Goal: Task Accomplishment & Management: Manage account settings

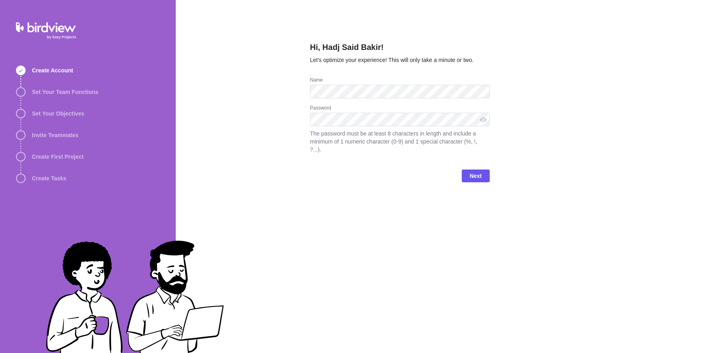
click at [283, 113] on div "Hi, Hadj Said Bakir! Let’s optimize your experience! This will only take a minu…" at bounding box center [439, 176] width 527 height 353
click at [474, 178] on span "Next" at bounding box center [476, 175] width 28 height 13
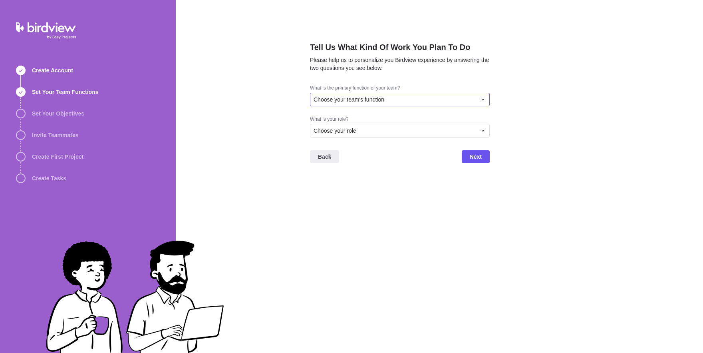
click at [357, 105] on div "Choose your team's function" at bounding box center [400, 100] width 180 height 14
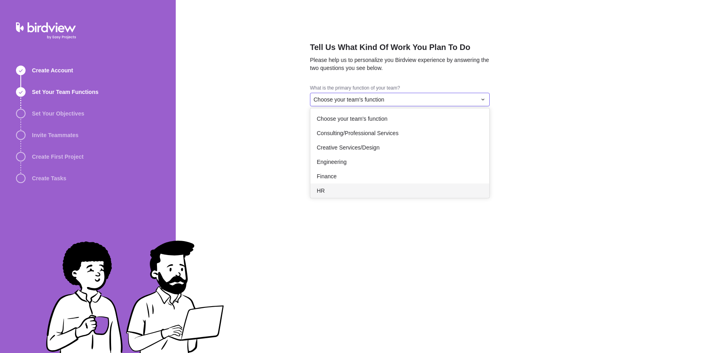
click at [348, 198] on div "HR" at bounding box center [399, 190] width 179 height 14
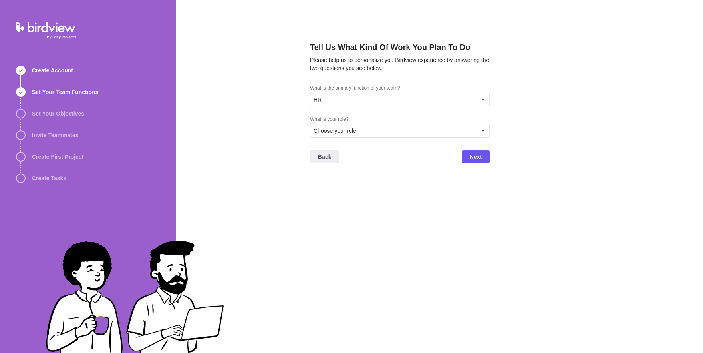
click at [329, 144] on div "What is your role? Choose your role" at bounding box center [400, 130] width 180 height 28
click at [322, 135] on span "Choose your role" at bounding box center [334, 131] width 43 height 8
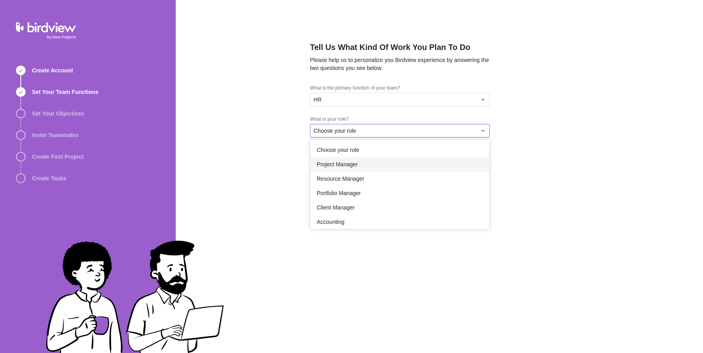
click at [334, 168] on span "Project Manager" at bounding box center [337, 164] width 41 height 8
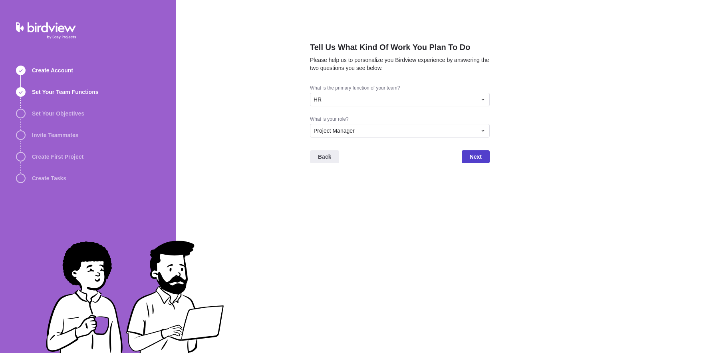
click at [478, 161] on span "Next" at bounding box center [476, 157] width 12 height 10
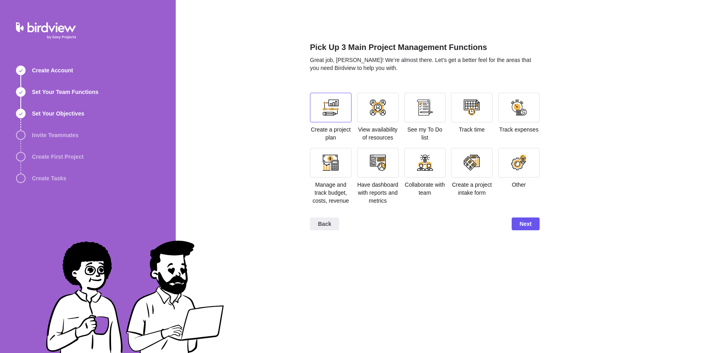
click at [338, 109] on div at bounding box center [331, 107] width 16 height 16
click at [370, 111] on div at bounding box center [378, 107] width 16 height 16
click at [406, 117] on div at bounding box center [425, 108] width 42 height 30
click at [481, 118] on div at bounding box center [472, 108] width 42 height 30
click at [523, 107] on div at bounding box center [519, 107] width 16 height 16
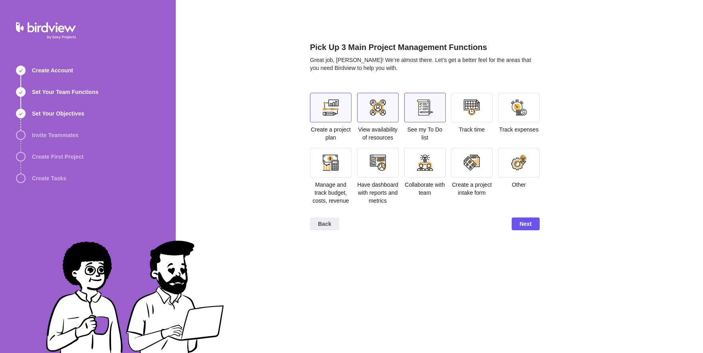
click at [515, 161] on div at bounding box center [519, 163] width 42 height 30
click at [464, 160] on div at bounding box center [472, 163] width 42 height 30
click at [430, 170] on div at bounding box center [425, 163] width 16 height 16
click at [363, 177] on div at bounding box center [378, 163] width 42 height 30
click at [531, 228] on span "Next" at bounding box center [525, 224] width 12 height 10
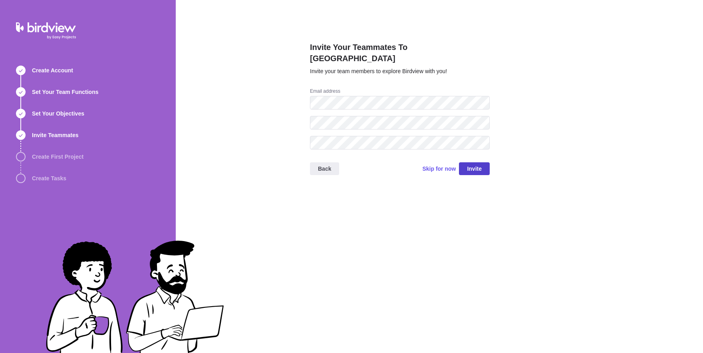
click at [464, 162] on span "Invite" at bounding box center [474, 168] width 31 height 13
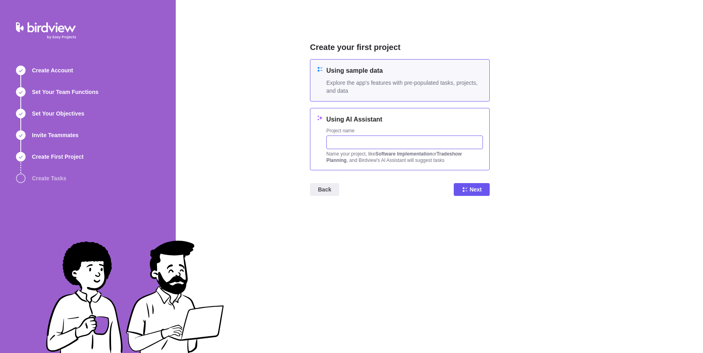
click at [350, 143] on input "text" at bounding box center [404, 142] width 157 height 14
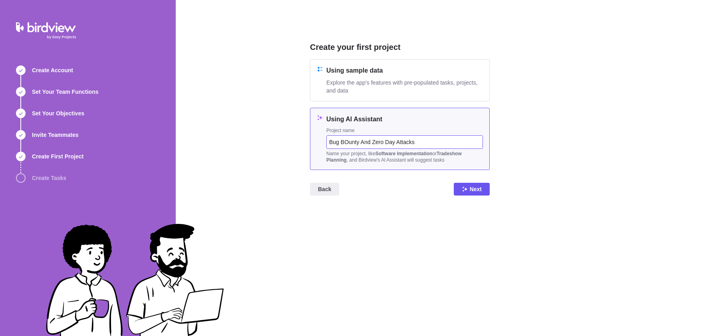
type input "Bug BOunty And Zero Day Attacks"
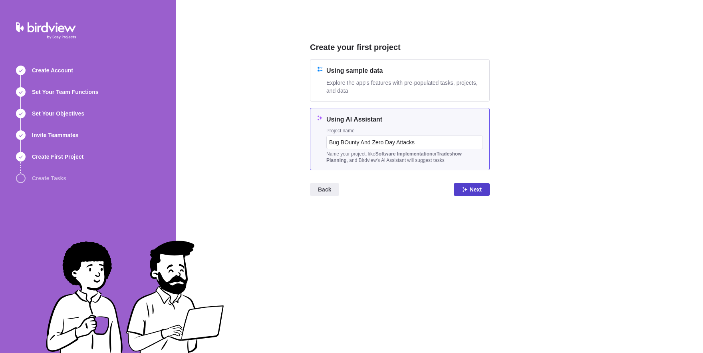
click at [475, 192] on span "Next" at bounding box center [476, 189] width 12 height 10
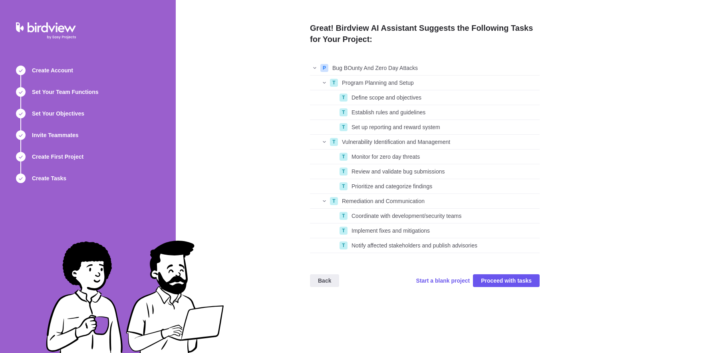
scroll to position [0, 0]
click at [526, 282] on span "Proceed with tasks" at bounding box center [506, 280] width 51 height 10
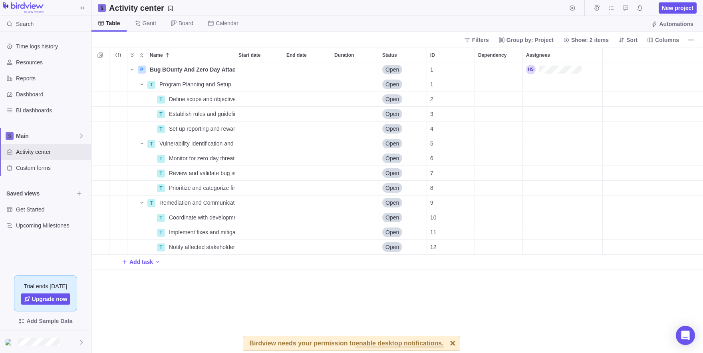
scroll to position [290, 611]
click at [164, 101] on div "T" at bounding box center [161, 99] width 8 height 8
click at [185, 125] on span "Issue" at bounding box center [180, 127] width 13 height 8
click at [167, 97] on div "Define scope and objectives" at bounding box center [200, 99] width 69 height 14
click at [162, 99] on div "Name Start date End date Duration Status ID Dependency Assignees P Bug BOunty A…" at bounding box center [396, 200] width 611 height 305
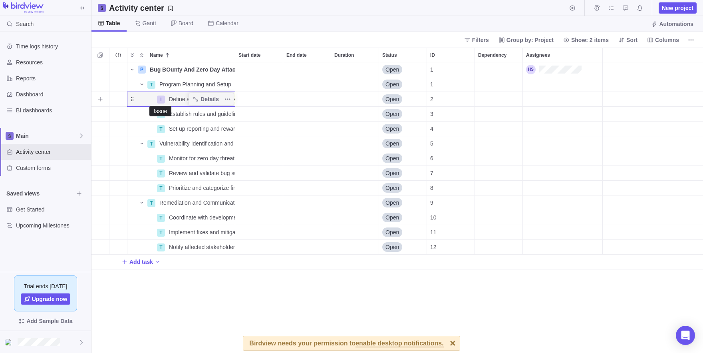
click at [162, 99] on div "I" at bounding box center [161, 99] width 8 height 8
click at [171, 142] on div "R Request" at bounding box center [179, 140] width 45 height 13
click at [131, 125] on div "T Set up reporting and reward system" at bounding box center [181, 128] width 108 height 15
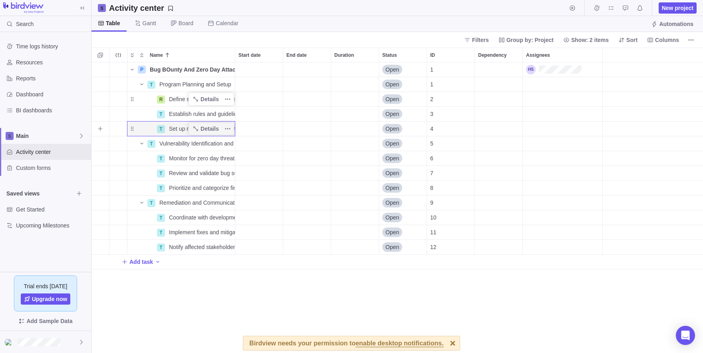
click at [132, 127] on div "Name" at bounding box center [141, 128] width 29 height 6
click at [201, 126] on span "Details" at bounding box center [209, 129] width 18 height 8
click at [232, 127] on span "More actions" at bounding box center [227, 128] width 11 height 11
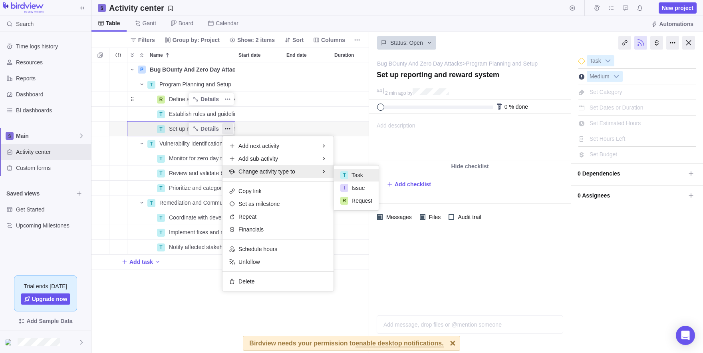
click at [398, 75] on body "Search Time logs history Resources Reports Dashboard BI dashboards Main Activit…" at bounding box center [351, 176] width 703 height 353
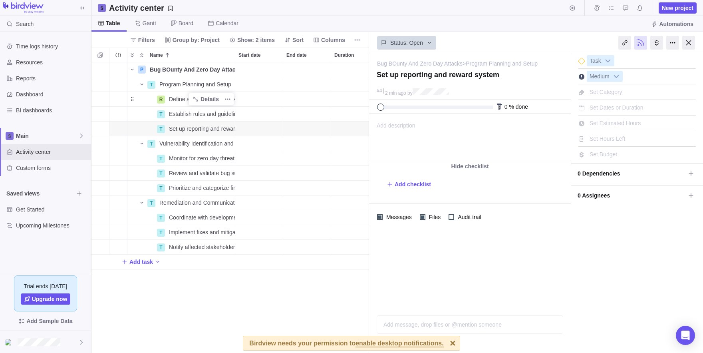
click at [398, 75] on textarea at bounding box center [469, 77] width 186 height 14
type textarea "Set Mup reporting and reward system"
click at [405, 77] on textarea at bounding box center [469, 77] width 186 height 14
type textarea "Set MuLp reporting and reward system"
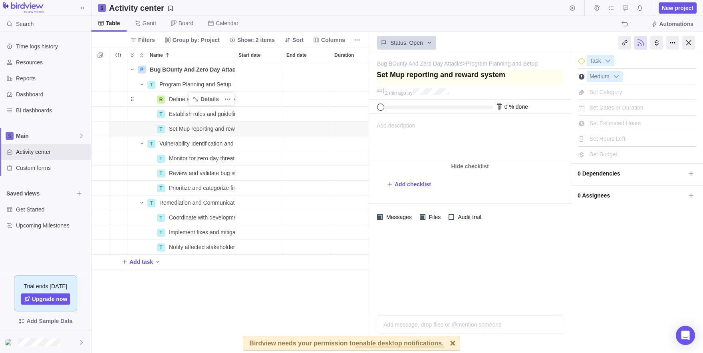
type textarea "Set MuLp reporting and reward system"
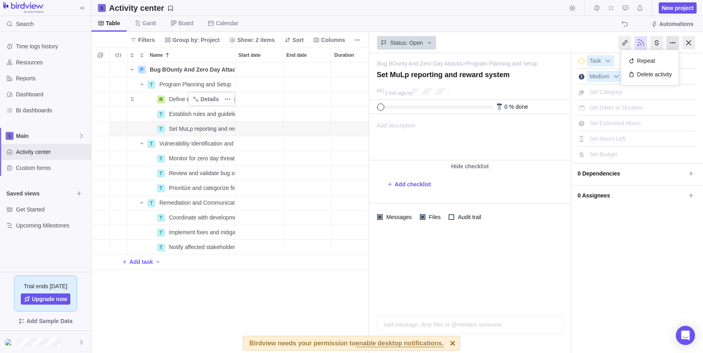
click at [678, 47] on div at bounding box center [672, 43] width 13 height 14
click at [578, 33] on div "Status: Open" at bounding box center [536, 42] width 334 height 21
click at [642, 48] on div at bounding box center [640, 43] width 13 height 14
click at [639, 42] on div at bounding box center [640, 43] width 13 height 14
click at [676, 44] on div at bounding box center [672, 43] width 13 height 14
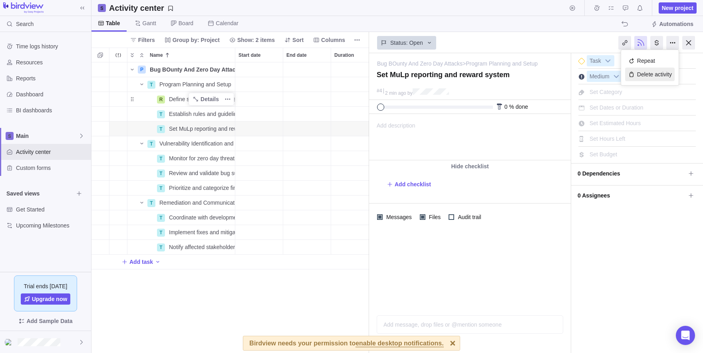
click at [650, 78] on div "Delete activity" at bounding box center [650, 74] width 50 height 14
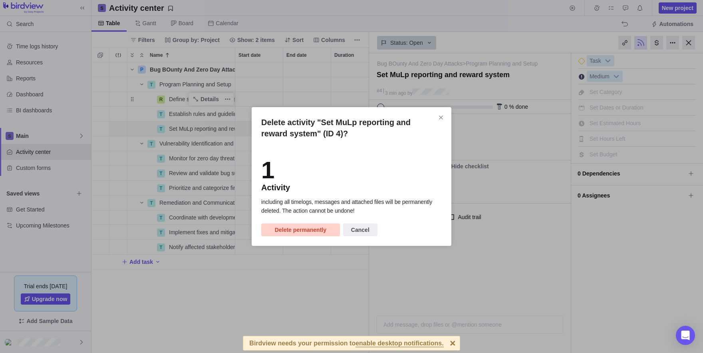
click at [292, 227] on span "Delete permanently" at bounding box center [301, 230] width 52 height 10
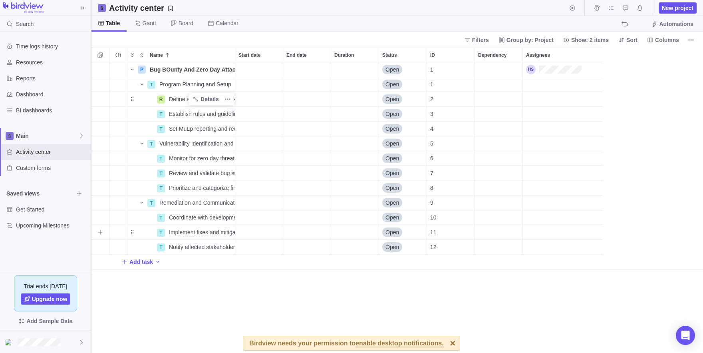
scroll to position [290, 611]
click at [19, 63] on span "Resources" at bounding box center [52, 62] width 72 height 8
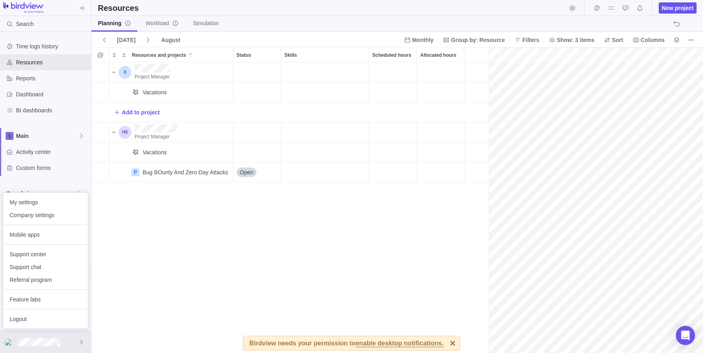
scroll to position [0, 35]
click at [111, 71] on body "Search Time logs history Resources Reports Dashboard BI dashboards Main Activit…" at bounding box center [351, 176] width 703 height 353
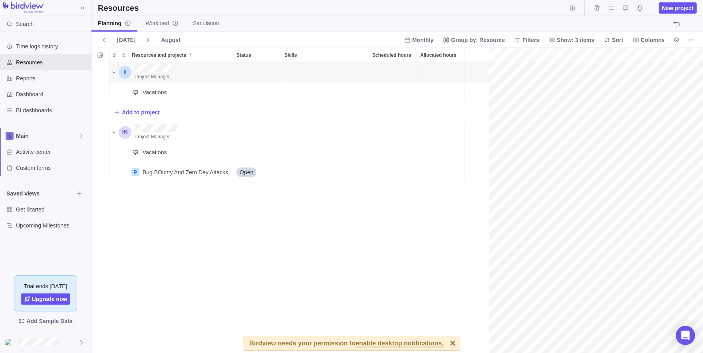
click at [111, 71] on icon "Resources and projects" at bounding box center [114, 72] width 6 height 6
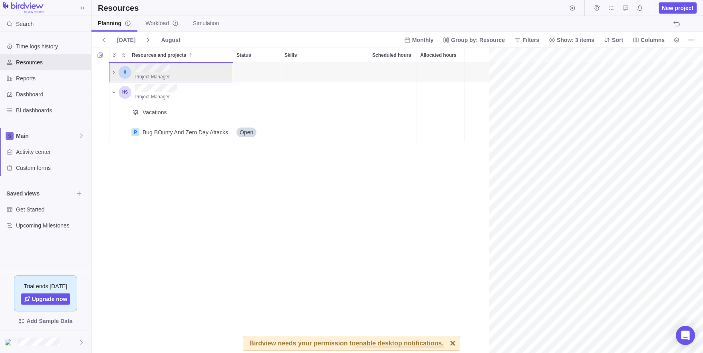
click at [128, 74] on div "869115c4bd" at bounding box center [125, 72] width 13 height 13
click at [155, 74] on span "Project Manager" at bounding box center [152, 77] width 35 height 6
click at [161, 75] on span "Project Manager" at bounding box center [152, 77] width 35 height 6
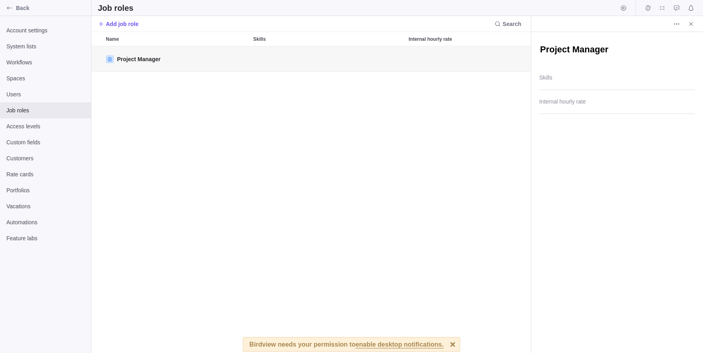
scroll to position [306, 439]
click at [434, 89] on div "Project Manager" at bounding box center [310, 199] width 439 height 306
click at [577, 76] on div at bounding box center [617, 80] width 156 height 20
click at [514, 126] on body "Back Account settings System lists Workflows Spaces Users Job roles Access leve…" at bounding box center [351, 176] width 703 height 353
click at [567, 107] on input "Internal hourly rate" at bounding box center [617, 104] width 156 height 20
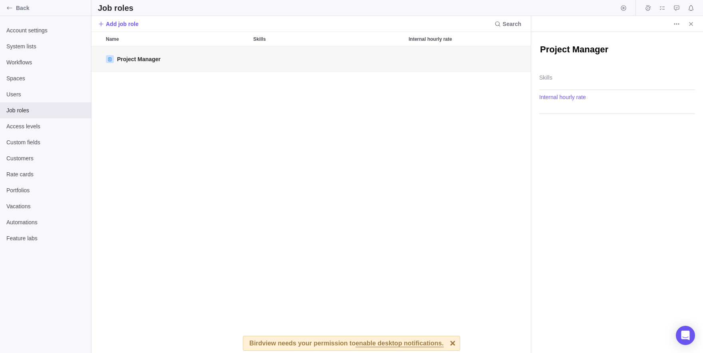
click at [472, 137] on div "Project Manager" at bounding box center [310, 199] width 439 height 306
click at [17, 97] on span "Users" at bounding box center [45, 94] width 78 height 8
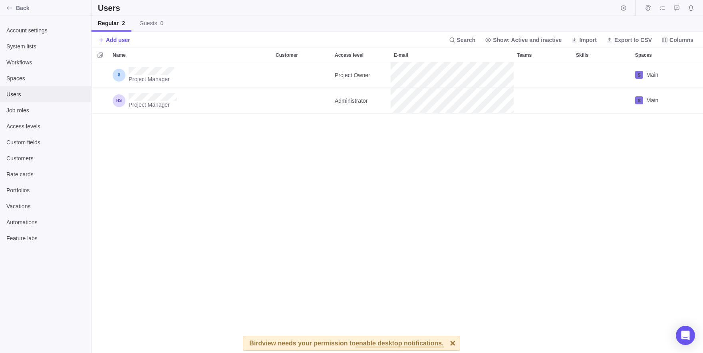
scroll to position [290, 611]
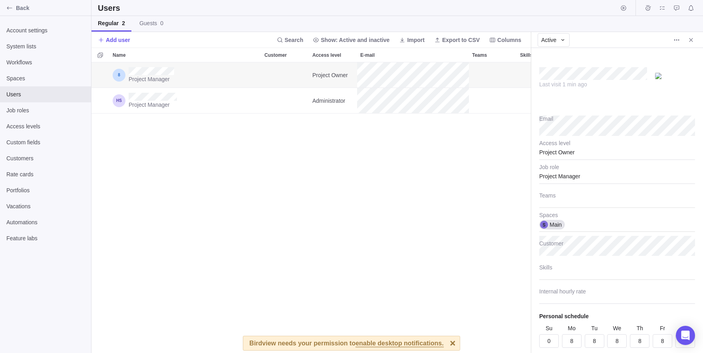
click at [555, 173] on div "Project Manager" at bounding box center [617, 174] width 156 height 20
click at [555, 173] on input "text" at bounding box center [617, 174] width 156 height 20
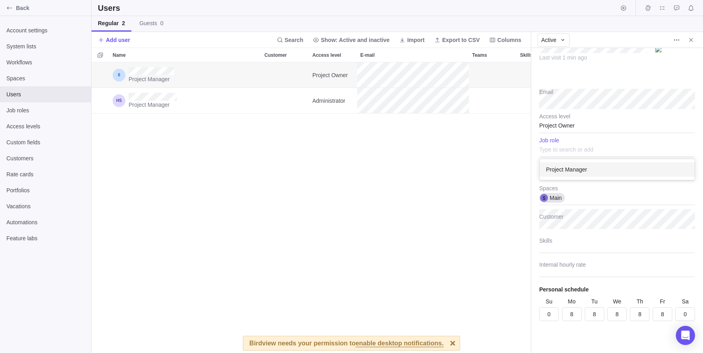
click at [590, 239] on div "Last visit 1 min ago Email Project Owner Access level Project Manager Job role …" at bounding box center [617, 200] width 172 height 305
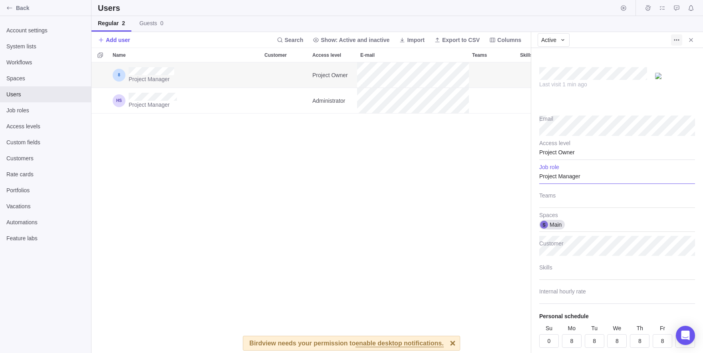
click at [674, 37] on icon "More actions" at bounding box center [676, 40] width 6 height 6
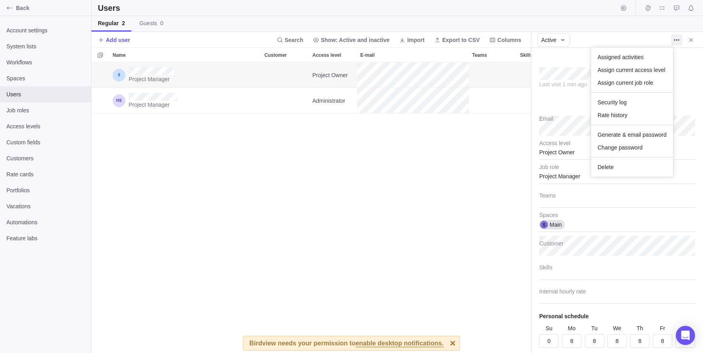
click at [577, 268] on body "Back Account settings System lists Workflows Spaces Users Job roles Access leve…" at bounding box center [351, 176] width 703 height 353
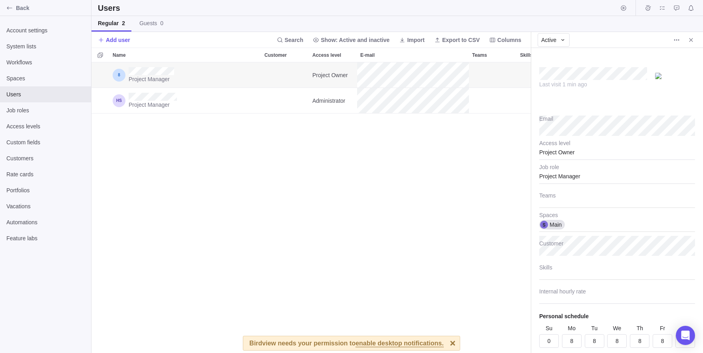
scroll to position [27, 0]
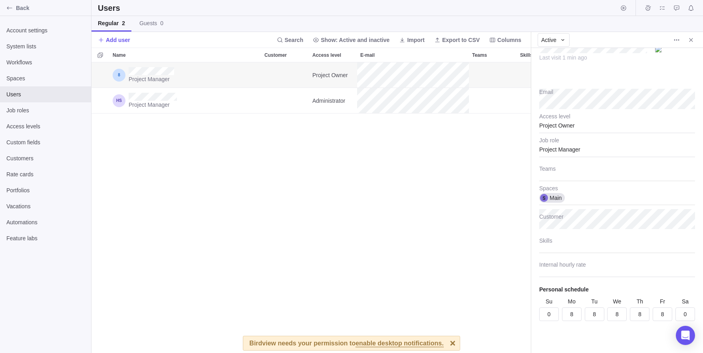
click at [460, 344] on div at bounding box center [453, 343] width 14 height 14
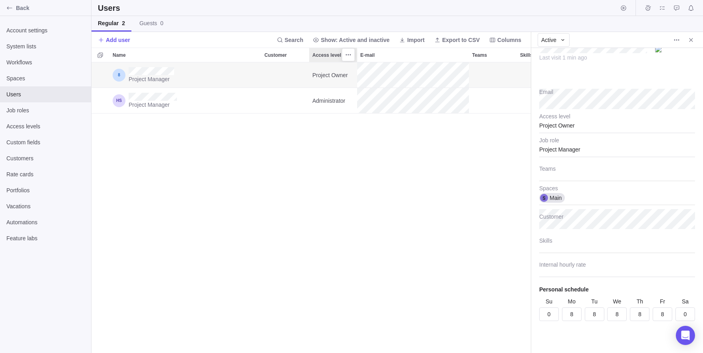
click at [325, 56] on span "Access level" at bounding box center [326, 55] width 29 height 8
click at [345, 55] on span "More actions" at bounding box center [348, 54] width 11 height 11
click at [317, 160] on div "Name Customer Access level E-mail Teams Skills Spaces Project Manager Project O…" at bounding box center [310, 200] width 439 height 305
click at [24, 130] on div "Access levels" at bounding box center [45, 126] width 91 height 16
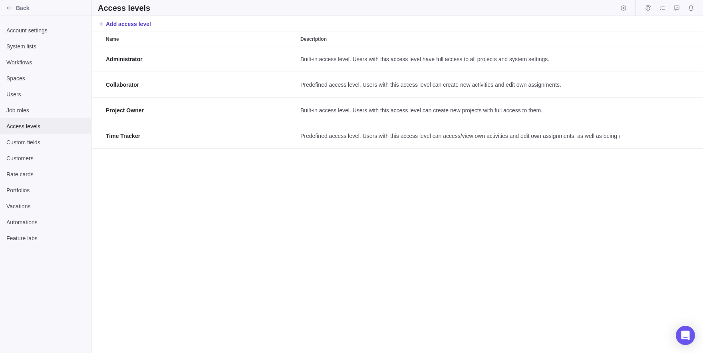
scroll to position [306, 611]
click at [113, 24] on span "Add access level" at bounding box center [128, 24] width 45 height 8
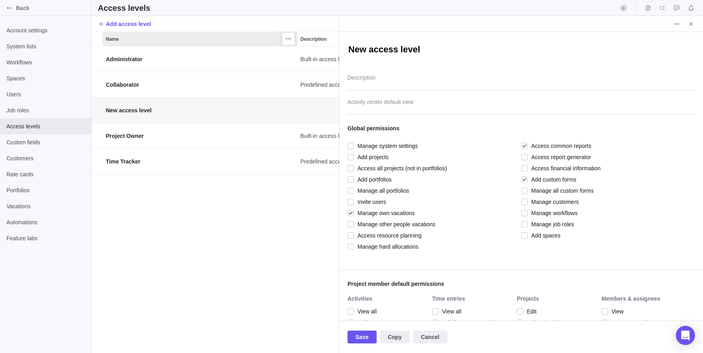
scroll to position [306, 248]
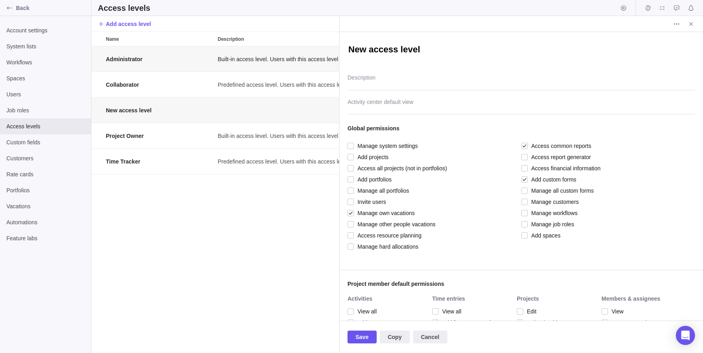
type textarea "x"
type textarea "R"
type textarea "x"
type textarea "Re"
type textarea "x"
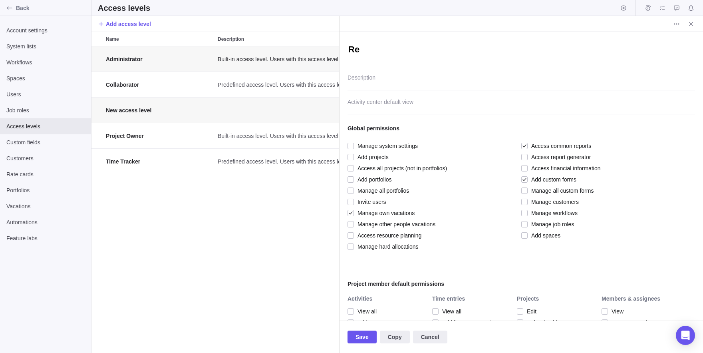
type textarea "Rea"
type textarea "x"
type textarea "Read"
type textarea "x"
type textarea "Reade"
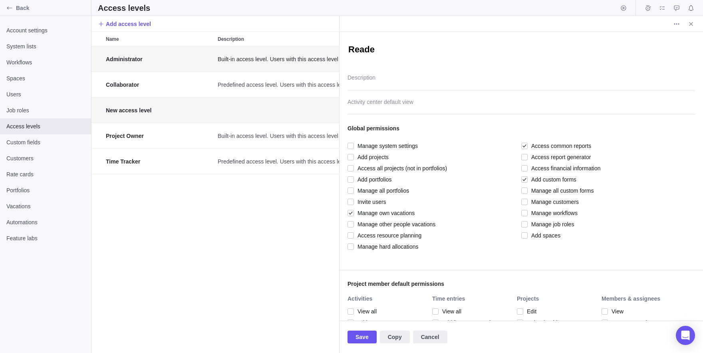
type textarea "x"
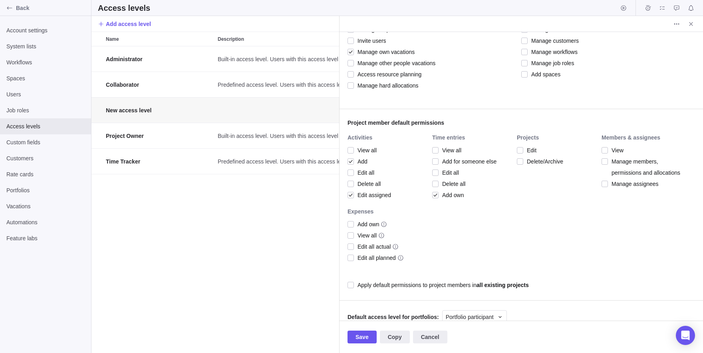
scroll to position [162, 0]
type textarea "Reader"
click at [351, 147] on div at bounding box center [350, 148] width 6 height 11
click at [432, 146] on div "Activities View all Add Edit all Delete all Edit assigned" at bounding box center [389, 170] width 85 height 74
click at [442, 147] on span "View all" at bounding box center [449, 148] width 23 height 11
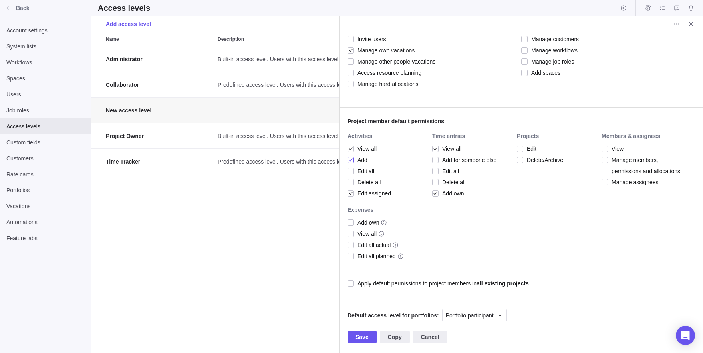
click at [356, 157] on span "Add" at bounding box center [361, 159] width 14 height 11
click at [364, 196] on span "Edit assigned" at bounding box center [372, 193] width 37 height 11
click at [437, 194] on div at bounding box center [435, 193] width 6 height 11
click at [613, 150] on span "View" at bounding box center [616, 148] width 16 height 11
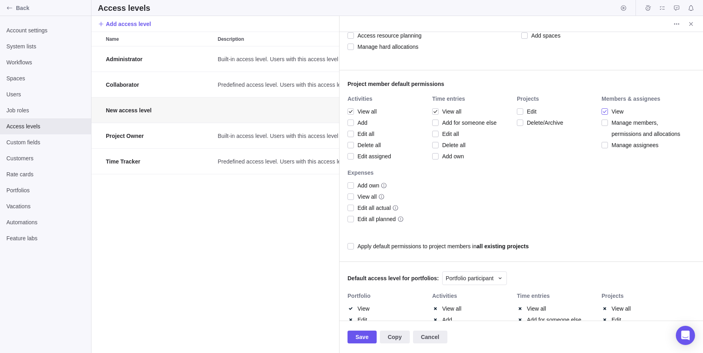
scroll to position [198, 0]
click at [352, 192] on div at bounding box center [350, 197] width 6 height 11
click at [351, 185] on div at bounding box center [350, 186] width 6 height 11
click at [348, 192] on div at bounding box center [350, 197] width 6 height 11
click at [349, 181] on div at bounding box center [350, 186] width 6 height 11
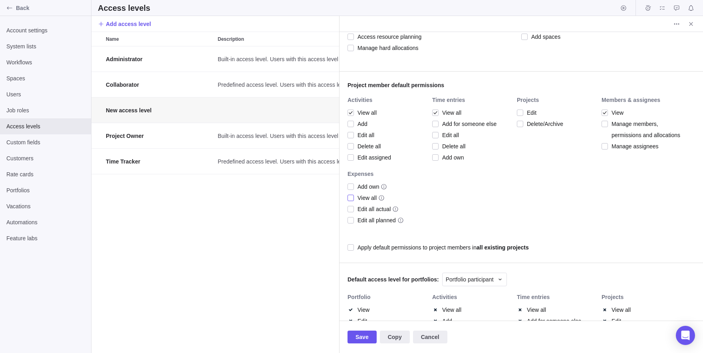
click at [349, 197] on div at bounding box center [350, 197] width 6 height 11
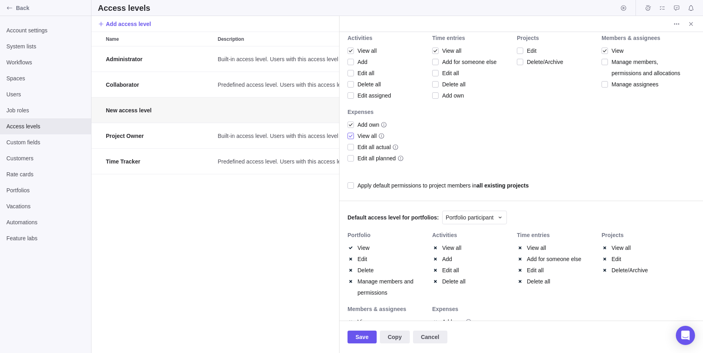
scroll to position [317, 0]
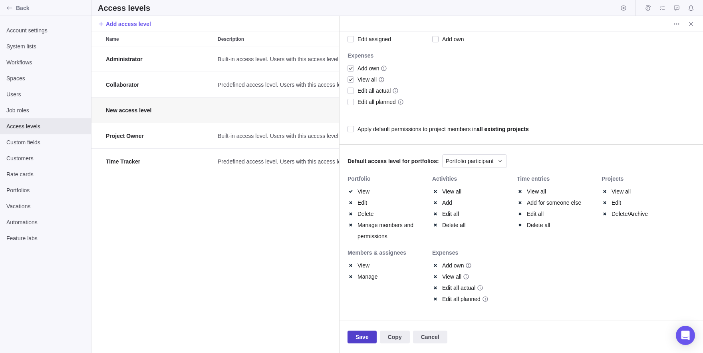
click at [355, 337] on span "Save" at bounding box center [361, 336] width 29 height 13
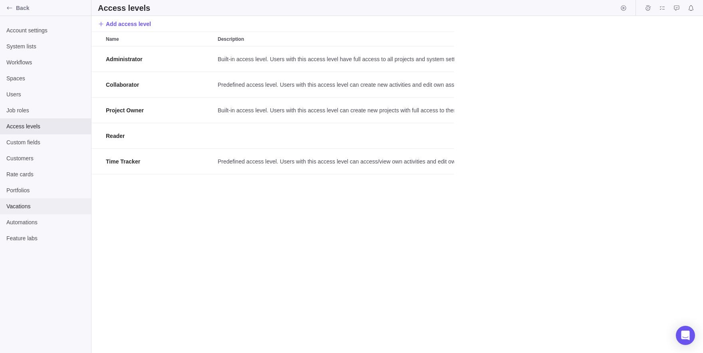
scroll to position [306, 611]
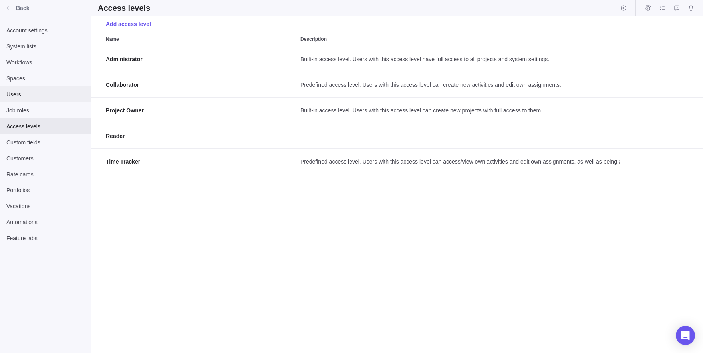
click at [58, 91] on span "Users" at bounding box center [45, 94] width 78 height 8
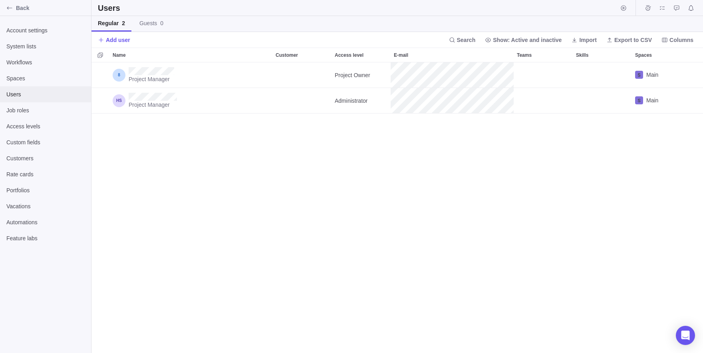
scroll to position [290, 611]
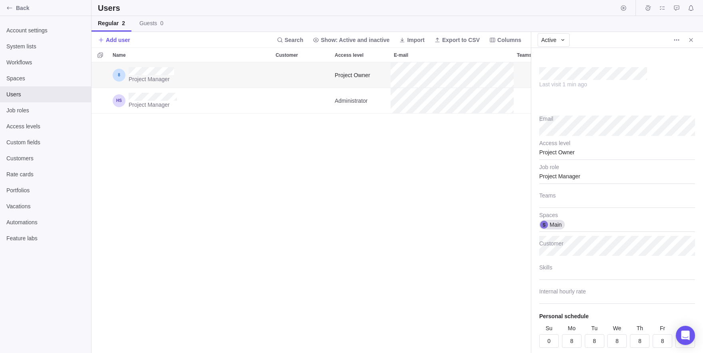
scroll to position [290, 439]
click at [549, 178] on div "Project Manager" at bounding box center [617, 174] width 156 height 20
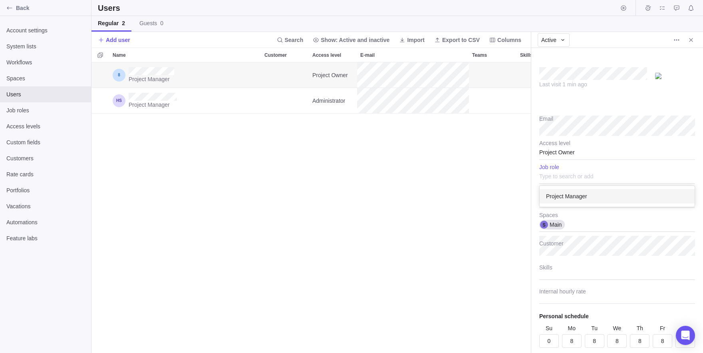
scroll to position [21, 155]
click at [548, 146] on div "Last visit 1 min ago Email Project Owner Access level Project Manager Job role …" at bounding box center [617, 200] width 172 height 305
click at [552, 152] on div "Project Owner" at bounding box center [617, 150] width 156 height 20
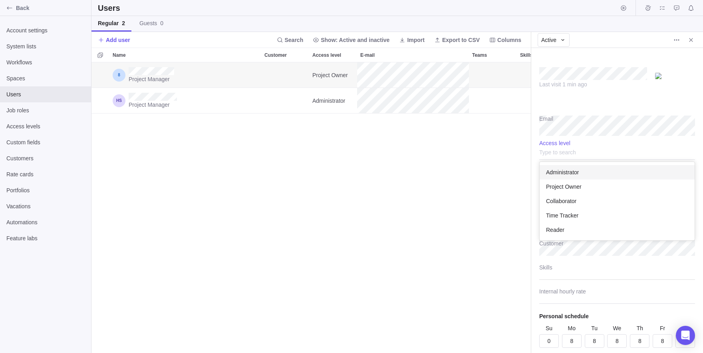
scroll to position [78, 155]
click at [552, 228] on span "Reader" at bounding box center [555, 230] width 18 height 8
click at [479, 230] on div "Project Manager Reader Main Project Manager Administrator Main" at bounding box center [310, 207] width 439 height 290
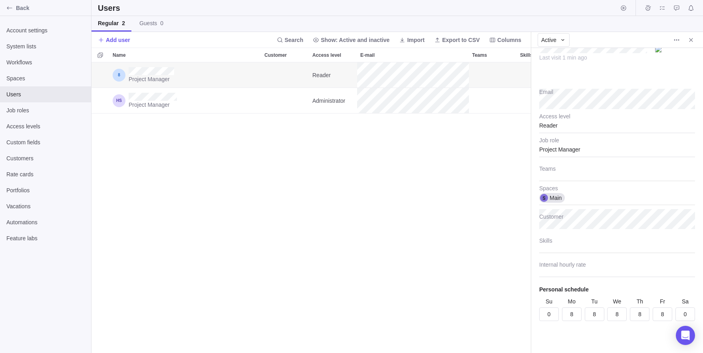
scroll to position [0, 0]
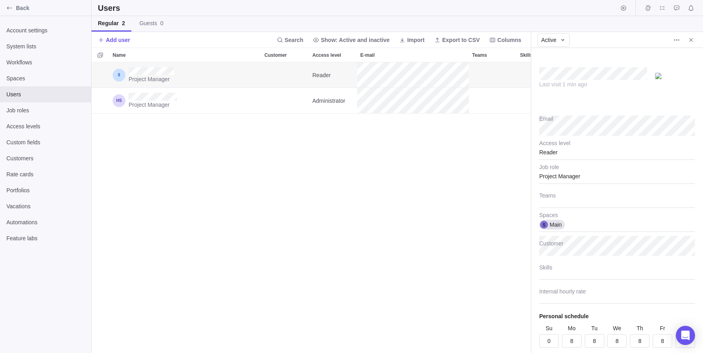
click at [476, 168] on div "Project Manager Reader Main Project Manager Administrator Main" at bounding box center [310, 207] width 439 height 290
click at [677, 45] on span "More actions" at bounding box center [676, 39] width 11 height 11
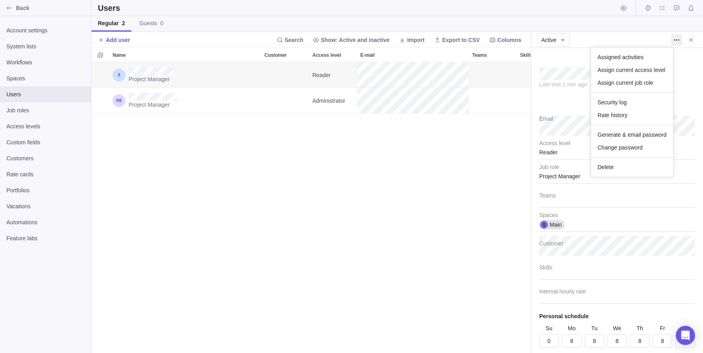
click at [499, 183] on body "Back Account settings System lists Workflows Spaces Users Job roles Access leve…" at bounding box center [351, 176] width 703 height 353
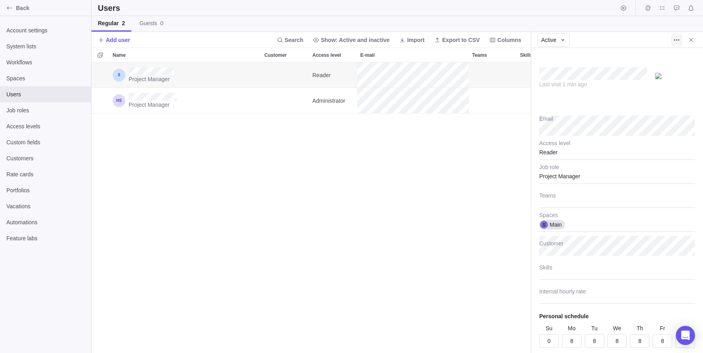
click at [674, 44] on span "More actions" at bounding box center [676, 39] width 11 height 11
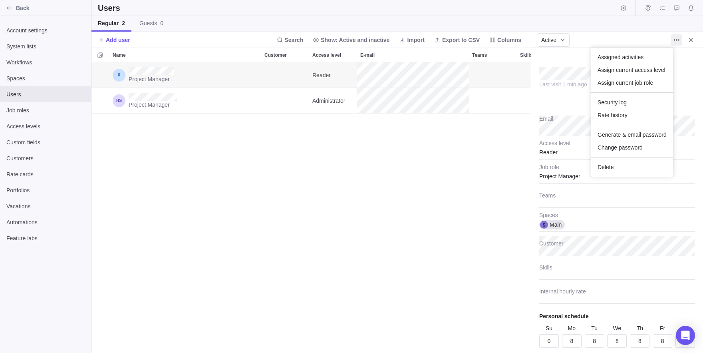
click at [502, 208] on body "Back Account settings System lists Workflows Spaces Users Job roles Access leve…" at bounding box center [351, 176] width 703 height 353
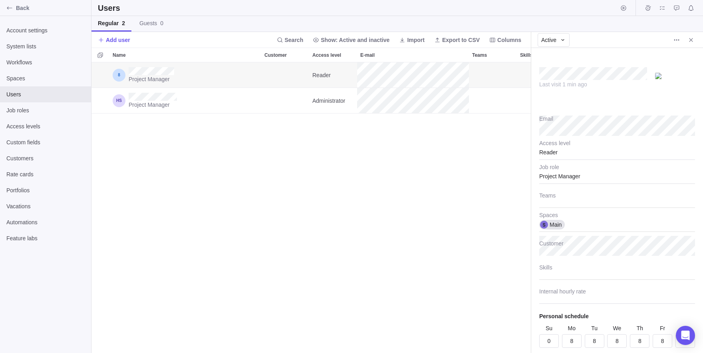
click at [221, 208] on div "Project Manager Reader Main Project Manager Administrator Main" at bounding box center [310, 207] width 439 height 290
type textarea "x"
click at [8, 4] on div "Back" at bounding box center [9, 8] width 13 height 13
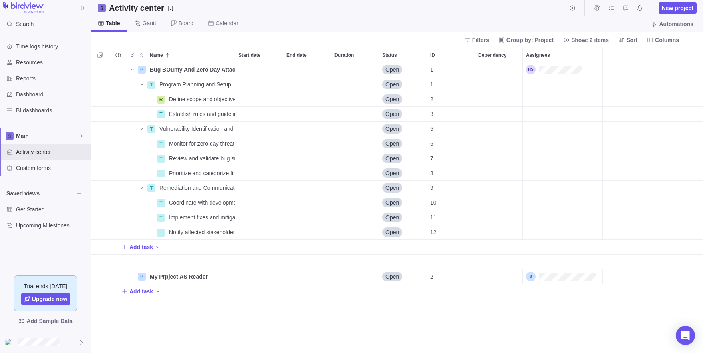
scroll to position [290, 611]
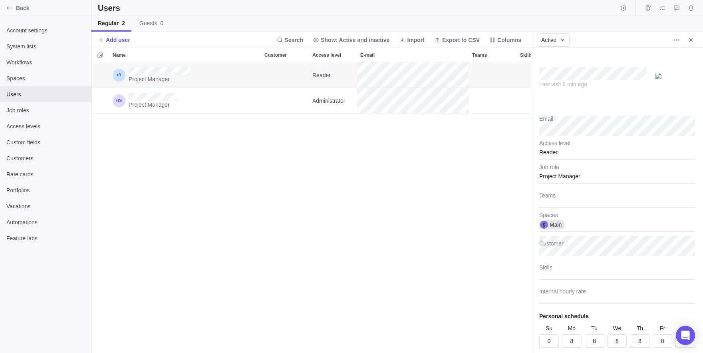
scroll to position [27, 0]
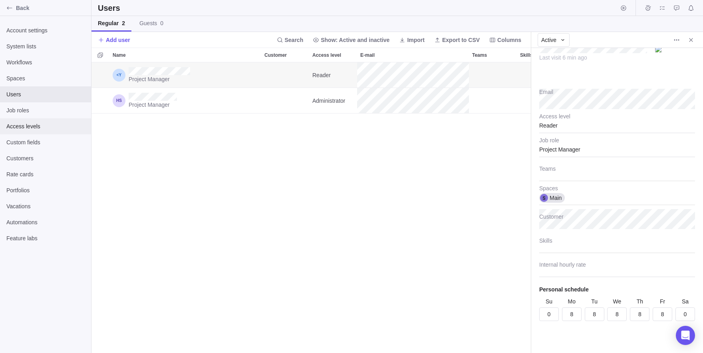
type textarea "x"
click at [29, 129] on span "Access levels" at bounding box center [45, 126] width 78 height 8
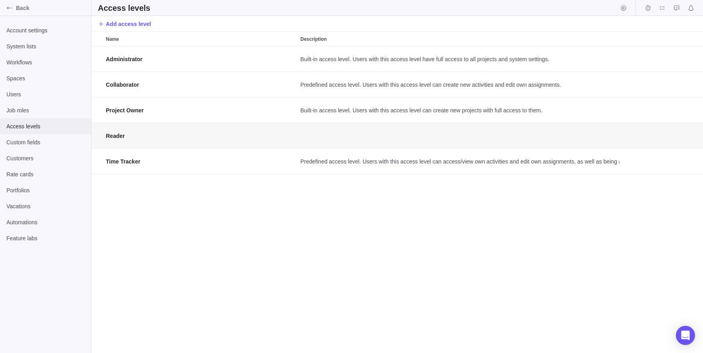
scroll to position [306, 611]
click at [44, 110] on span "Job roles" at bounding box center [45, 110] width 78 height 8
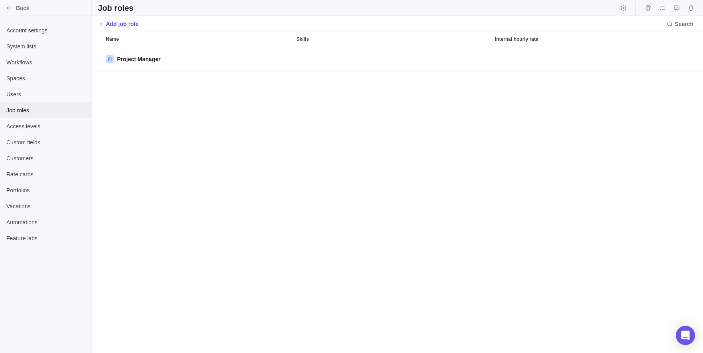
scroll to position [306, 611]
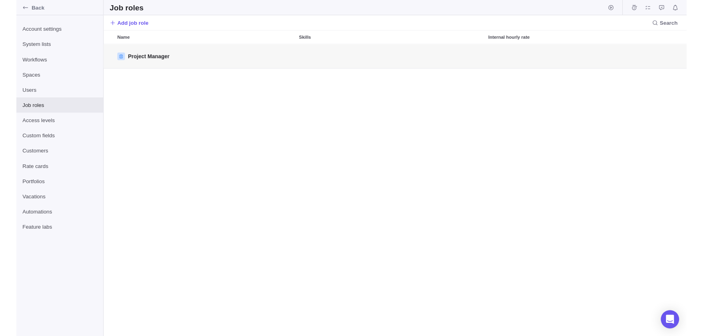
scroll to position [306, 439]
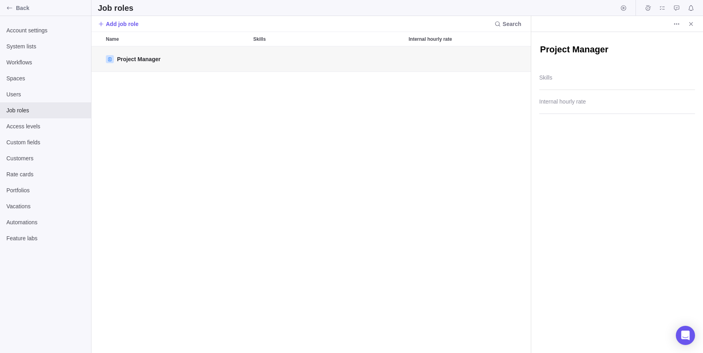
click at [567, 48] on textarea "Project Manager" at bounding box center [617, 50] width 156 height 12
click at [408, 91] on div "Project Manager" at bounding box center [310, 199] width 439 height 306
click at [130, 20] on span "Add job role" at bounding box center [122, 24] width 33 height 8
click at [597, 47] on textarea "New job role" at bounding box center [617, 50] width 156 height 12
type textarea "x"
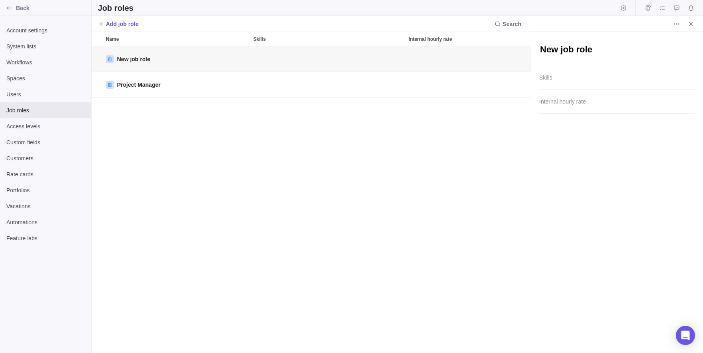
type textarea "New job [PERSON_NAME]"
type textarea "x"
type textarea "New job role"
type textarea "x"
type textarea "k"
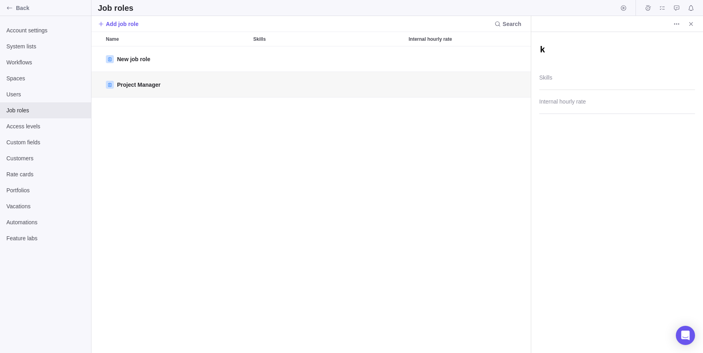
type textarea "x"
type textarea "Project Manager"
type textarea "x"
type textarea "f"
type textarea "x"
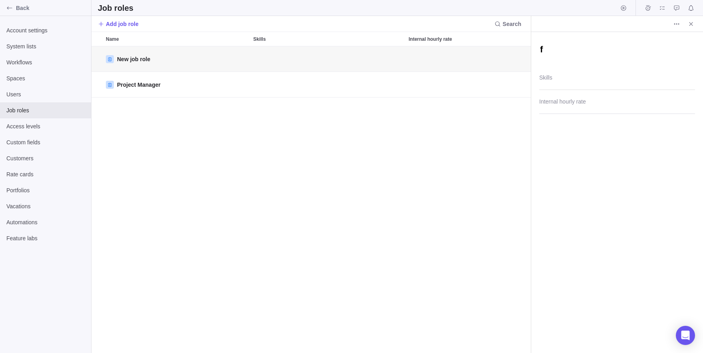
type textarea "fl"
type textarea "x"
type textarea "flf"
type textarea "x"
type textarea "flfl"
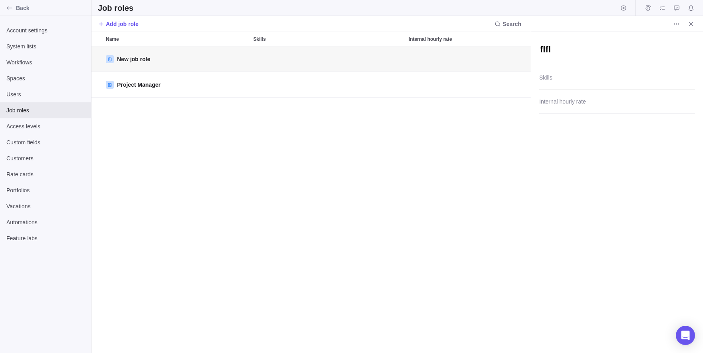
type textarea "x"
type textarea "flfll"
click at [551, 47] on textarea "flfll" at bounding box center [617, 50] width 156 height 12
type textarea "x"
type textarea "flflel"
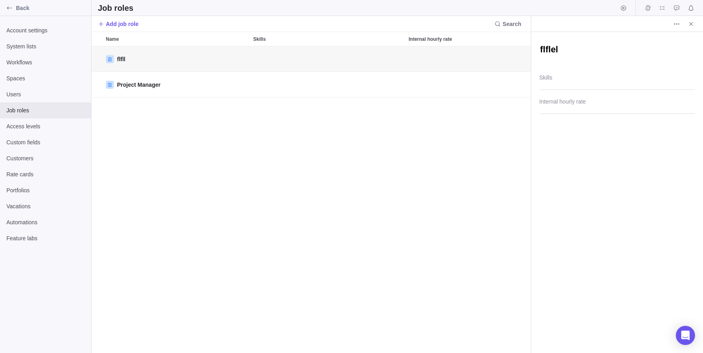
type textarea "x"
type textarea "flfleel"
type textarea "x"
type textarea "flfleefl"
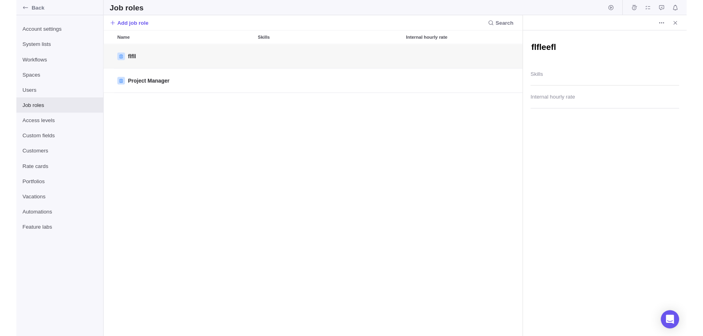
scroll to position [0, 0]
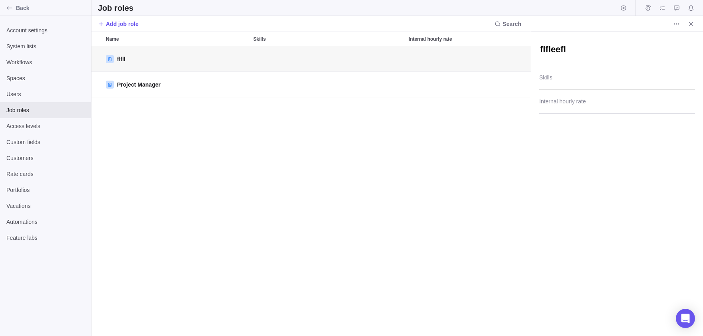
type textarea "x"
type textarea "flfleefl"
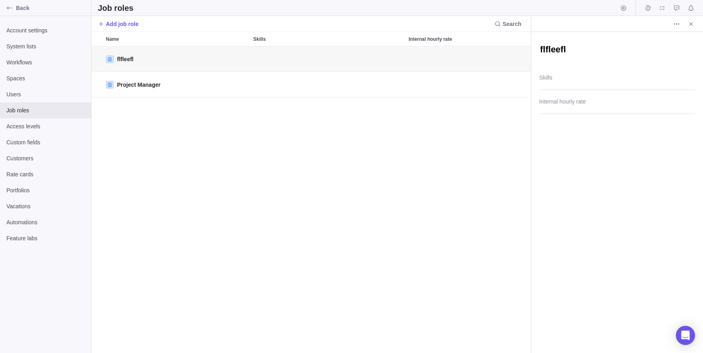
type textarea "x"
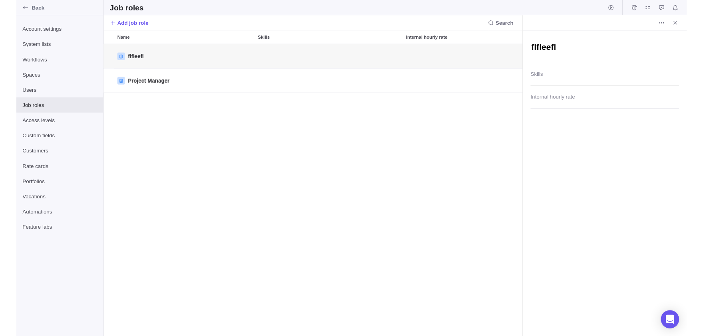
scroll to position [1, 0]
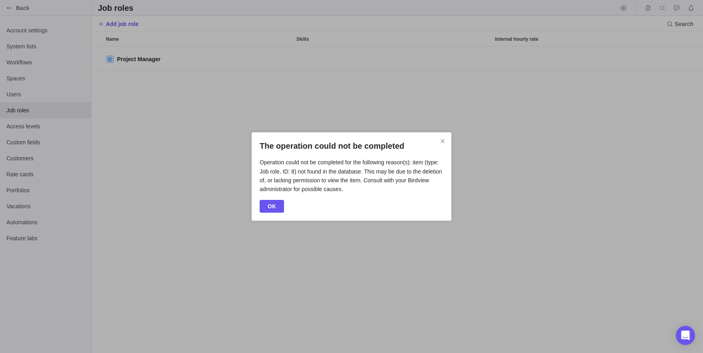
scroll to position [306, 611]
click at [275, 205] on span "OK" at bounding box center [272, 206] width 8 height 10
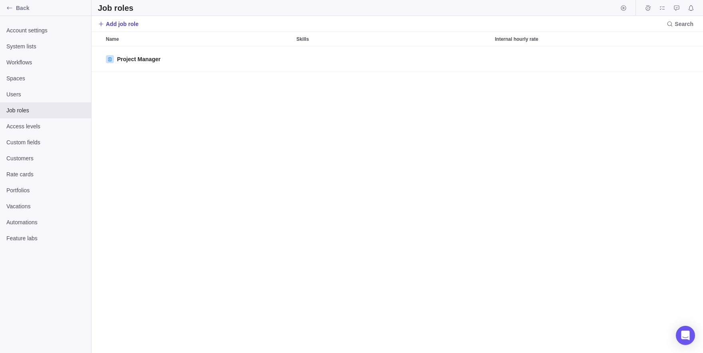
click at [122, 20] on span "Add job role" at bounding box center [122, 24] width 33 height 8
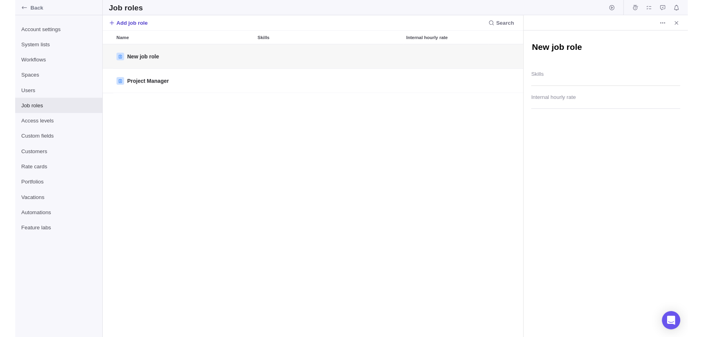
scroll to position [306, 439]
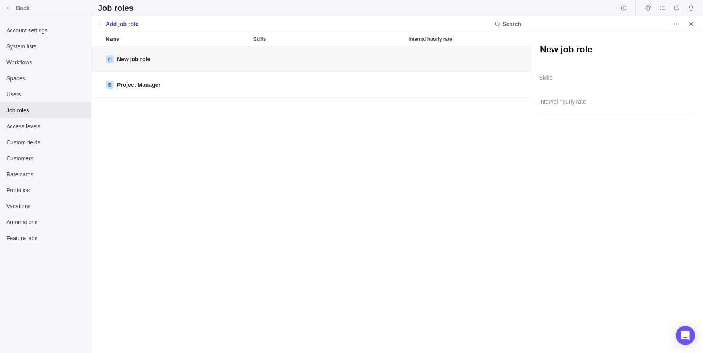
click at [128, 21] on span "Add job role" at bounding box center [122, 24] width 33 height 8
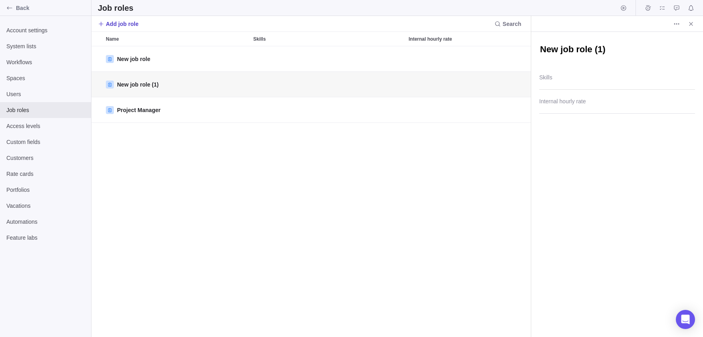
scroll to position [291, 439]
click at [39, 125] on span "Access levels" at bounding box center [45, 126] width 78 height 8
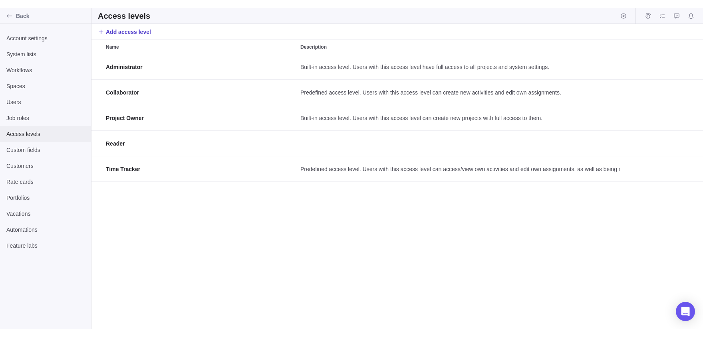
scroll to position [291, 611]
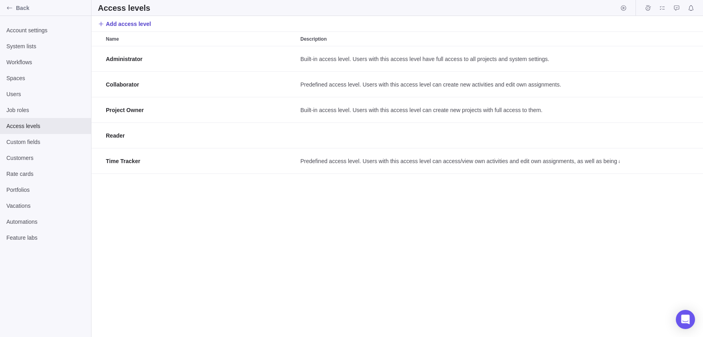
click at [143, 19] on span "Add access level" at bounding box center [124, 23] width 53 height 11
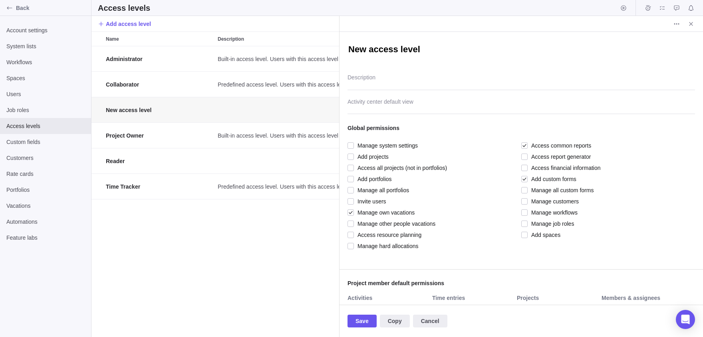
scroll to position [291, 248]
click at [380, 57] on div "New access level" at bounding box center [520, 49] width 347 height 18
click at [376, 52] on textarea "New access level" at bounding box center [520, 50] width 347 height 12
type textarea "x"
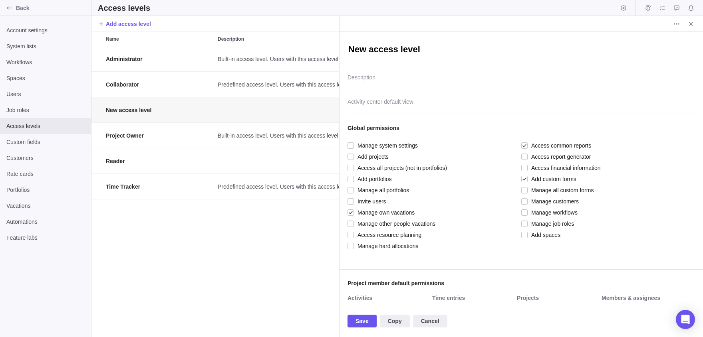
type textarea "S"
type textarea "x"
type textarea "Sh"
type textarea "x"
type textarea "Shh"
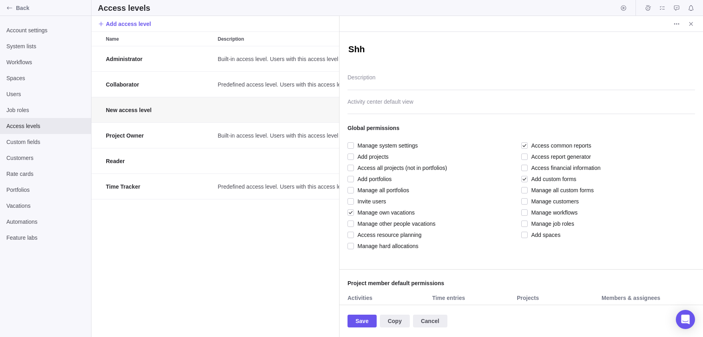
type textarea "x"
type textarea "Shhh"
click at [367, 318] on span "Save" at bounding box center [361, 322] width 13 height 10
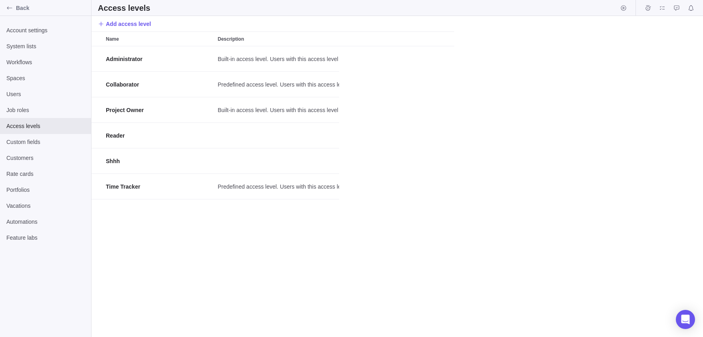
scroll to position [291, 611]
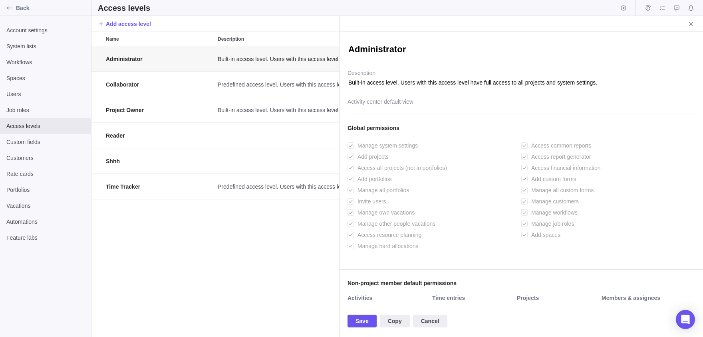
type textarea "x"
type textarea "A"
type textarea "x"
type textarea "Ad"
type textarea "x"
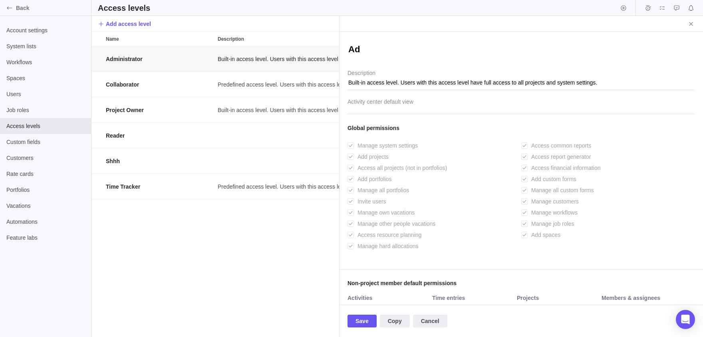
type textarea "Adm"
type textarea "x"
type textarea "Admi"
type textarea "x"
type textarea "Admin"
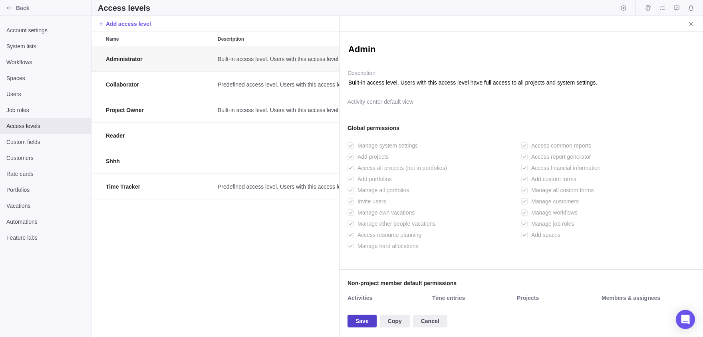
click at [367, 325] on span "Save" at bounding box center [361, 322] width 13 height 10
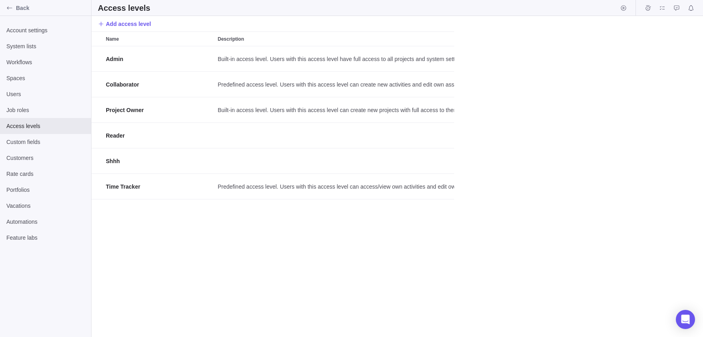
scroll to position [291, 611]
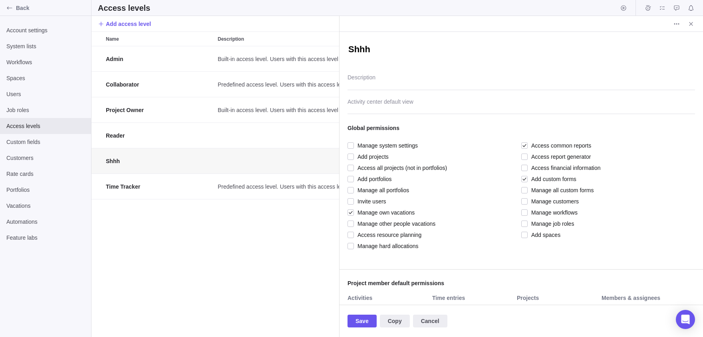
scroll to position [291, 248]
click at [678, 24] on icon "More actions" at bounding box center [676, 24] width 6 height 6
click at [676, 42] on div "Delete" at bounding box center [685, 41] width 29 height 13
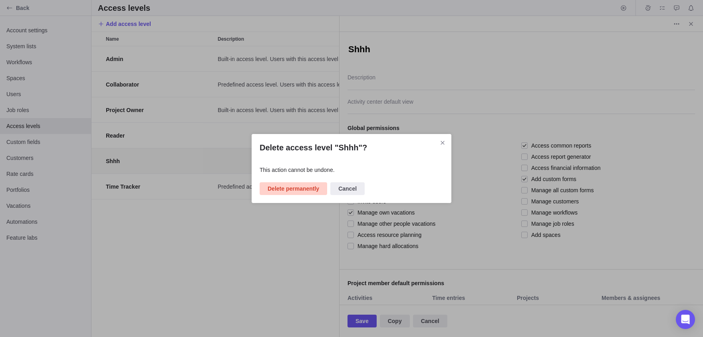
click at [275, 188] on span "Delete permanently" at bounding box center [294, 189] width 52 height 10
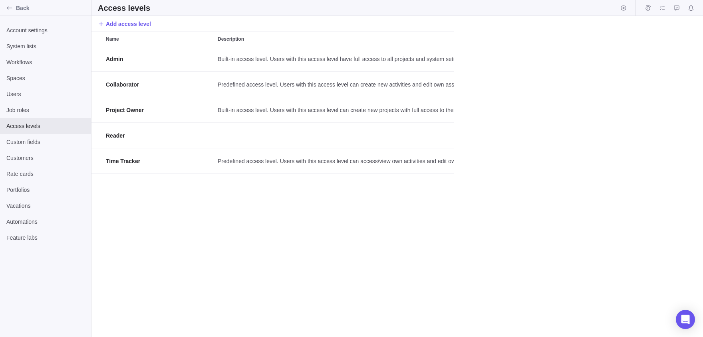
scroll to position [291, 611]
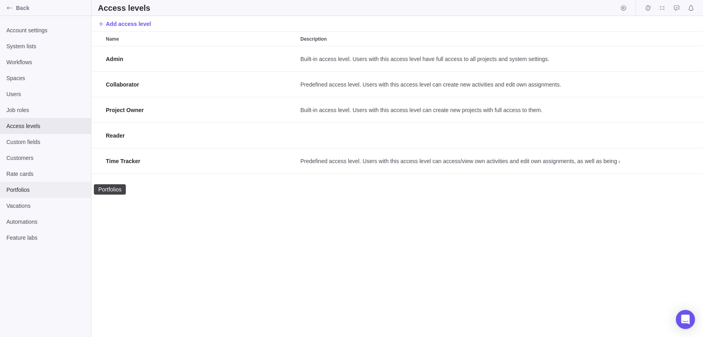
click at [20, 184] on div "Portfolios" at bounding box center [45, 190] width 91 height 16
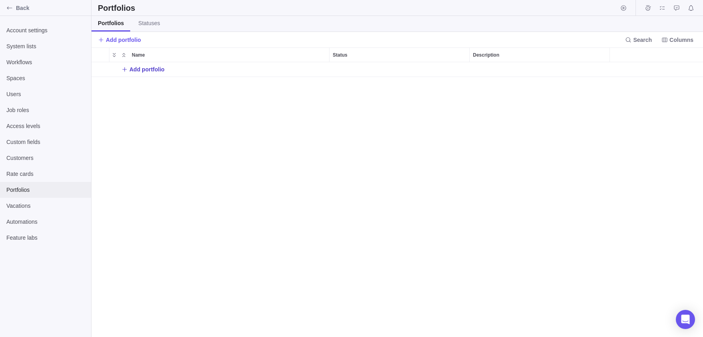
scroll to position [275, 611]
click at [151, 71] on span "Add portfolio" at bounding box center [146, 69] width 35 height 8
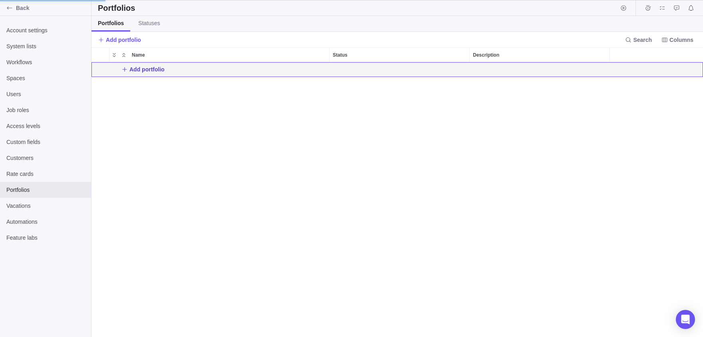
scroll to position [275, 439]
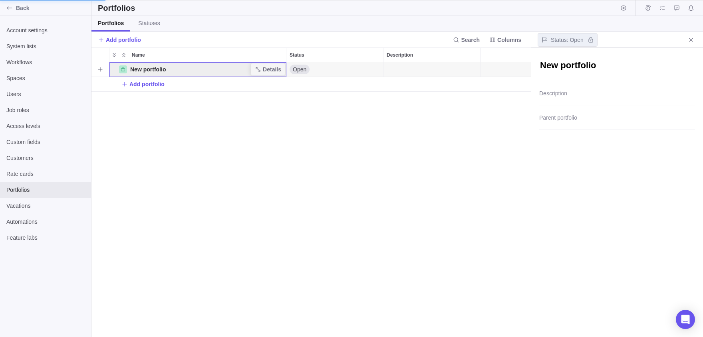
click at [150, 71] on span "New portfolio" at bounding box center [148, 69] width 36 height 8
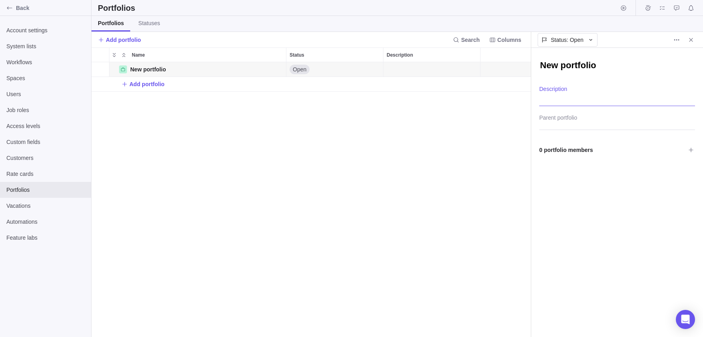
click at [563, 93] on textarea "Description" at bounding box center [617, 96] width 156 height 20
click at [553, 74] on div "New portfolio" at bounding box center [617, 65] width 156 height 34
click at [542, 65] on textarea "New portfolio" at bounding box center [617, 65] width 156 height 12
type textarea "x"
type textarea "t"
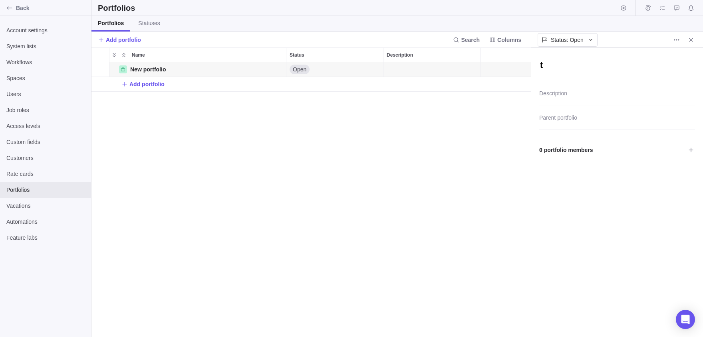
type textarea "x"
type textarea "th"
type textarea "x"
type textarea "the"
type textarea "x"
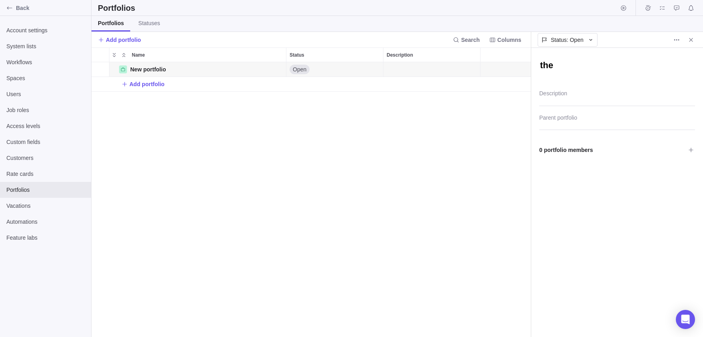
type textarea "the"
type textarea "x"
type textarea "the k"
type textarea "x"
type textarea "the ki"
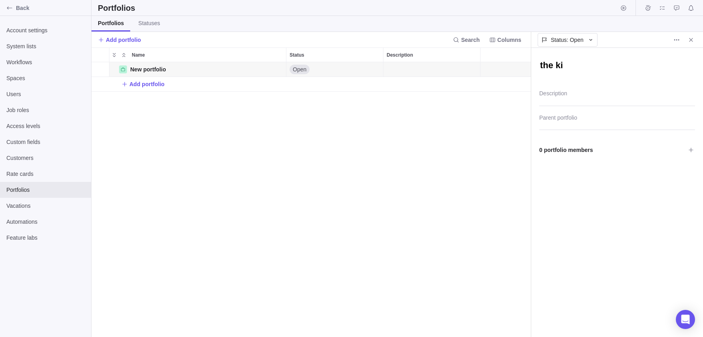
type textarea "x"
type textarea "the kin"
type textarea "x"
type textarea "the king"
type textarea "x"
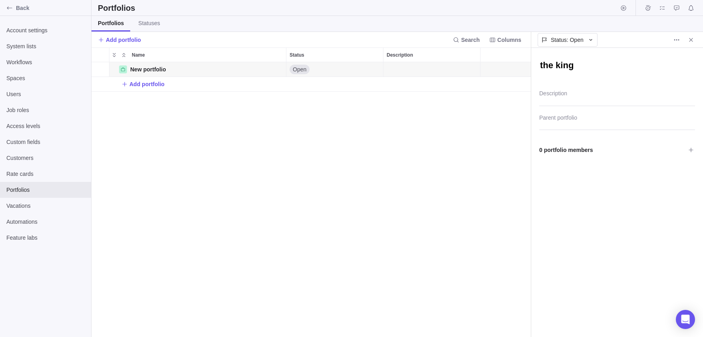
type textarea "the kings"
type textarea "x"
type textarea "the king"
type textarea "x"
type textarea "T"
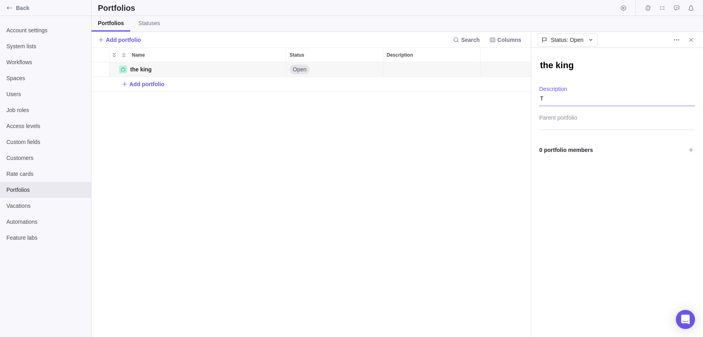
type textarea "x"
type textarea "TH"
type textarea "x"
type textarea "THe"
type textarea "x"
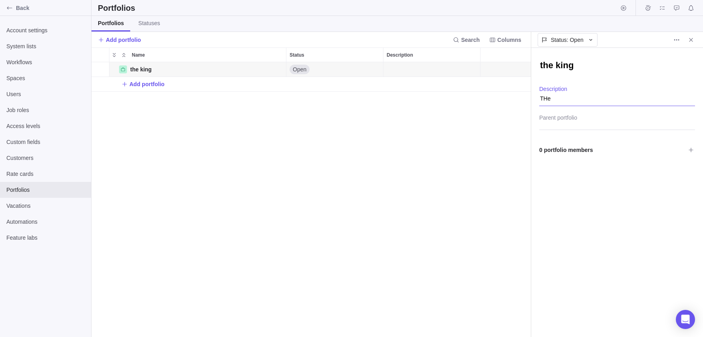
type textarea "THe"
type textarea "x"
type textarea "THe k"
type textarea "x"
type textarea "THe ki"
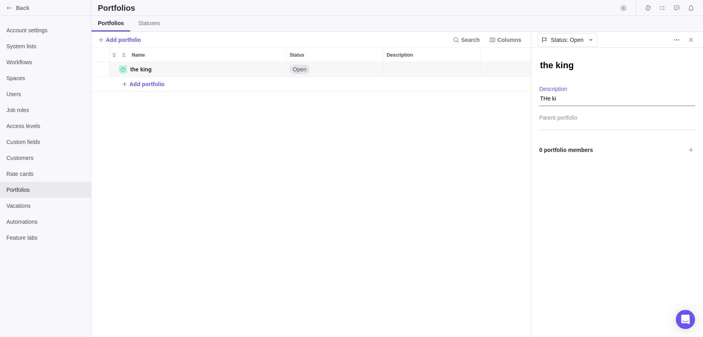
type textarea "x"
type textarea "THe kin"
type textarea "x"
type textarea "THe king"
type textarea "x"
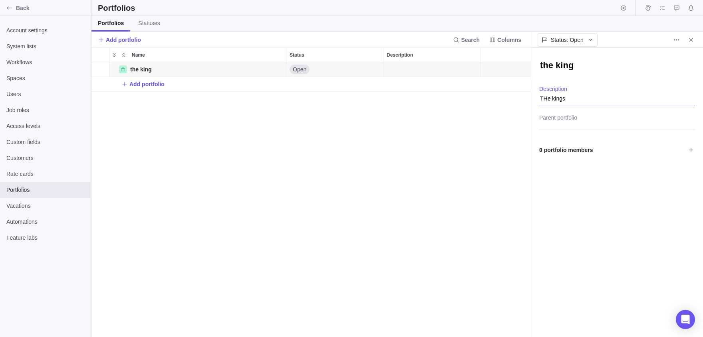
type textarea "THe kings"
click at [600, 121] on div at bounding box center [617, 120] width 156 height 20
click at [569, 121] on input "text" at bounding box center [617, 120] width 156 height 20
click at [581, 187] on div "the king THe kings Description None Parent portfolio 0 portfolio members" at bounding box center [617, 192] width 172 height 289
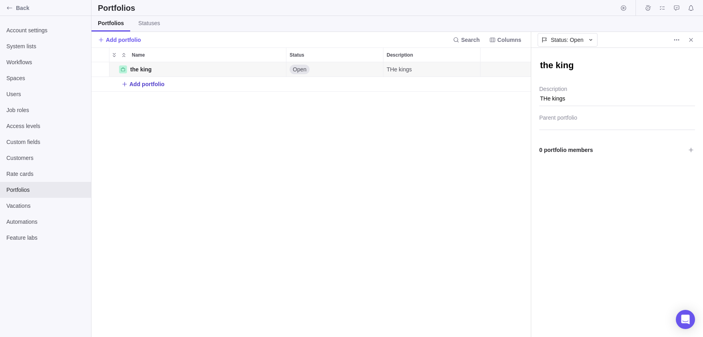
click at [161, 80] on span "Add portfolio" at bounding box center [142, 84] width 43 height 11
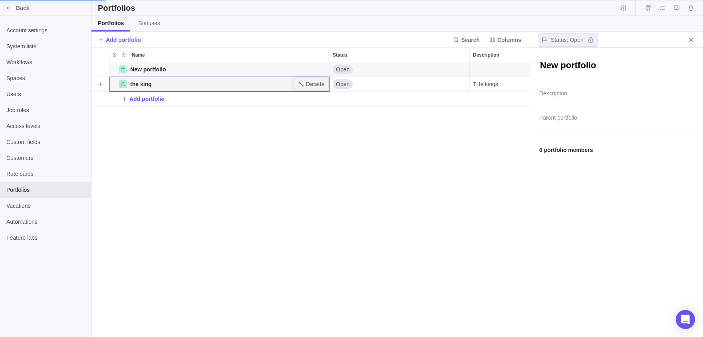
scroll to position [275, 439]
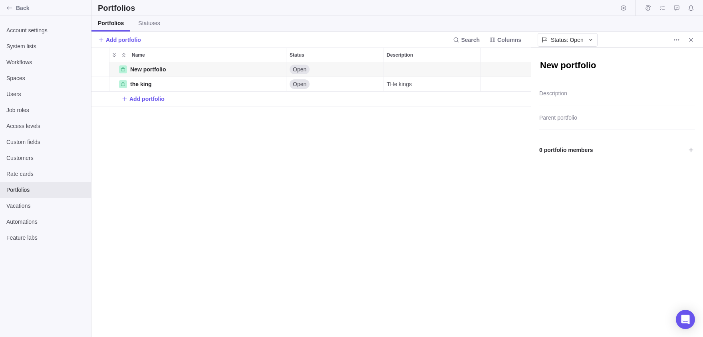
click at [566, 74] on div "New portfolio" at bounding box center [617, 65] width 156 height 34
drag, startPoint x: 547, startPoint y: 57, endPoint x: 247, endPoint y: 69, distance: 300.1
click at [531, 69] on div "New portfolio Description Parent portfolio 0 portfolio members" at bounding box center [617, 192] width 172 height 289
click at [135, 101] on span "Add portfolio" at bounding box center [146, 99] width 35 height 8
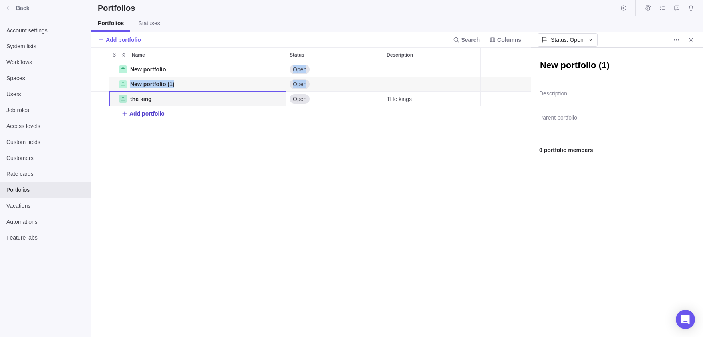
click at [159, 111] on span "Add portfolio" at bounding box center [146, 114] width 35 height 8
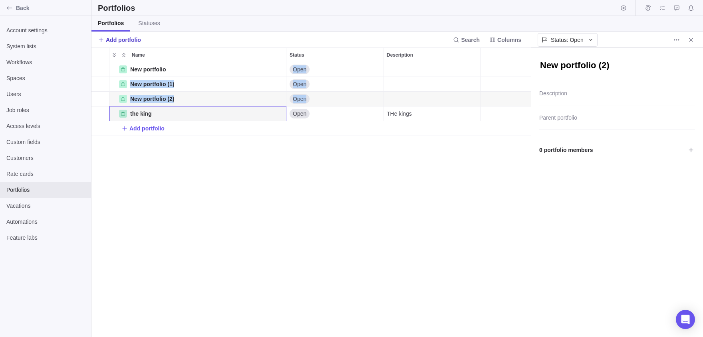
click at [113, 39] on span "Add portfolio" at bounding box center [123, 40] width 35 height 8
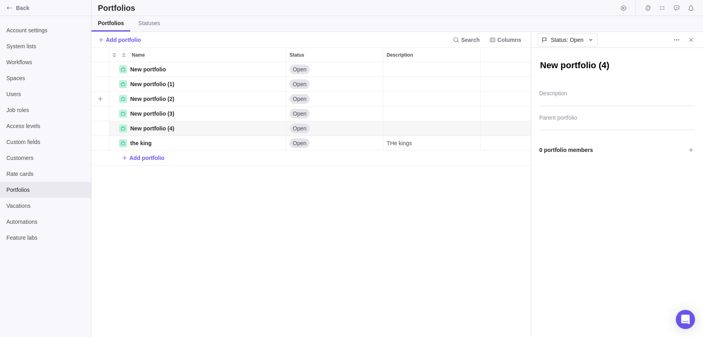
click at [304, 98] on span "Open" at bounding box center [300, 99] width 14 height 8
click at [359, 91] on div "Open" at bounding box center [334, 84] width 97 height 14
click at [166, 68] on span "New portfolio" at bounding box center [148, 69] width 36 height 8
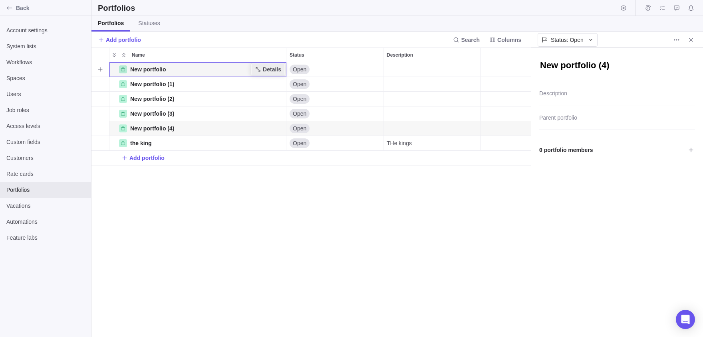
click at [263, 71] on span "Details" at bounding box center [272, 69] width 18 height 8
click at [270, 70] on span "Details" at bounding box center [272, 69] width 18 height 8
click at [573, 38] on span "Status: Open" at bounding box center [567, 40] width 33 height 8
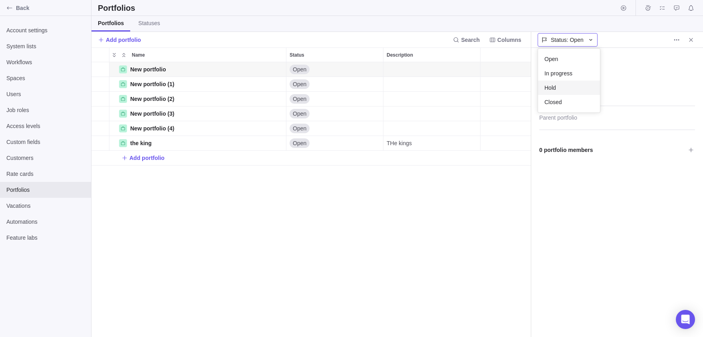
click at [672, 41] on body "Back Account settings System lists Workflows Spaces Users Job roles Access leve…" at bounding box center [351, 168] width 703 height 337
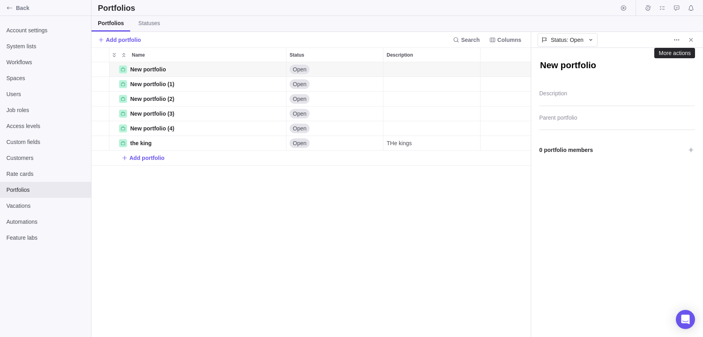
click at [672, 41] on span "More actions" at bounding box center [676, 39] width 11 height 11
drag, startPoint x: 672, startPoint y: 48, endPoint x: 674, endPoint y: 42, distance: 6.2
click at [674, 48] on div "New portfolio Description Parent portfolio 0 portfolio members" at bounding box center [617, 192] width 172 height 289
click at [674, 42] on icon "More actions" at bounding box center [676, 40] width 6 height 6
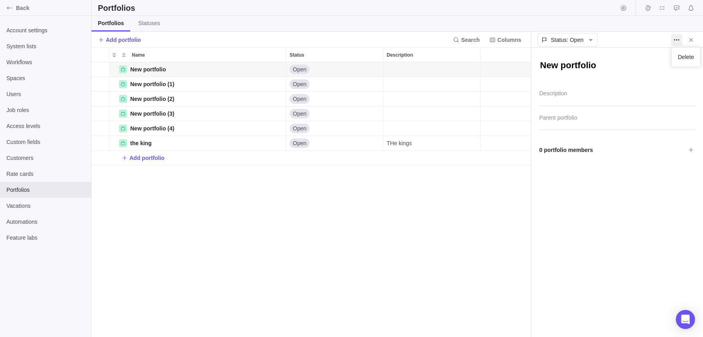
click at [270, 189] on body "Back Account settings System lists Workflows Spaces Users Job roles Access leve…" at bounding box center [351, 168] width 703 height 337
click at [688, 153] on span at bounding box center [690, 150] width 11 height 11
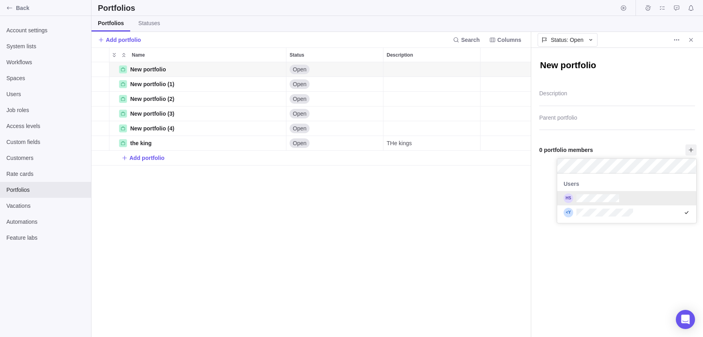
click at [416, 170] on body "Back Account settings System lists Workflows Spaces Users Job roles Access leve…" at bounding box center [351, 168] width 703 height 337
click at [676, 40] on icon "More actions" at bounding box center [676, 40] width 6 height 6
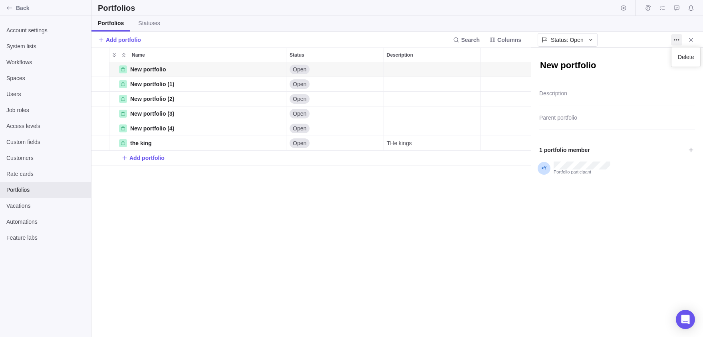
click at [139, 144] on body "Back Account settings System lists Workflows Spaces Users Job roles Access leve…" at bounding box center [351, 168] width 703 height 337
click at [145, 131] on span "New portfolio (4)" at bounding box center [152, 129] width 44 height 8
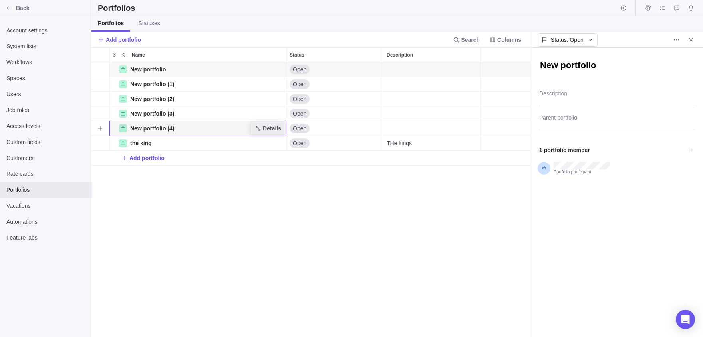
click at [262, 124] on span "Details" at bounding box center [268, 128] width 33 height 11
type textarea "x"
click at [678, 38] on icon "More actions" at bounding box center [676, 40] width 6 height 6
click at [688, 50] on div "Delete" at bounding box center [685, 57] width 29 height 19
click at [687, 54] on span "Delete" at bounding box center [686, 57] width 16 height 8
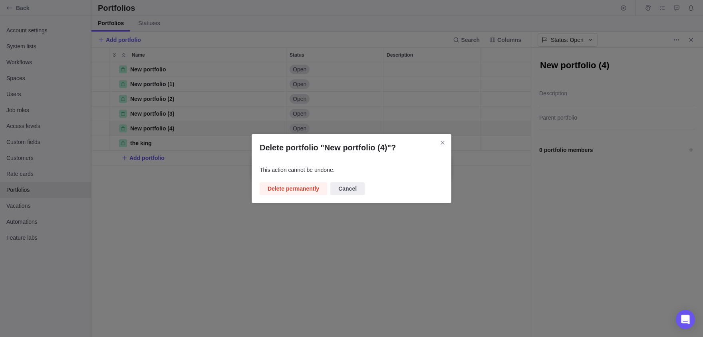
click at [310, 196] on div "Delete portfolio "New portfolio (4)"? This action cannot be undone. Delete perm…" at bounding box center [352, 168] width 200 height 69
click at [303, 188] on span "Delete permanently" at bounding box center [294, 189] width 52 height 10
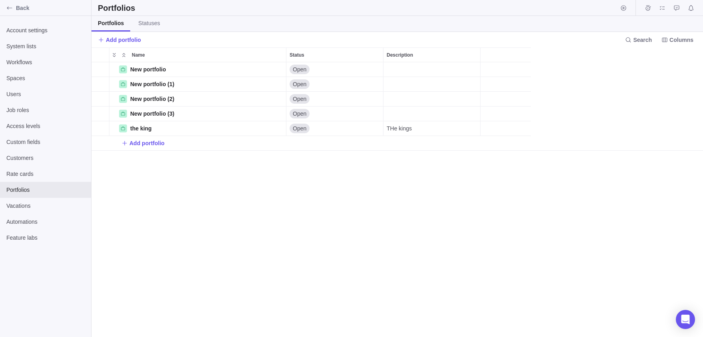
scroll to position [275, 611]
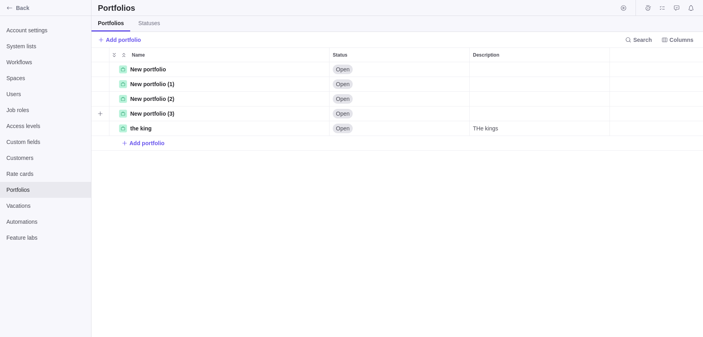
scroll to position [275, 611]
click at [152, 132] on span "the king" at bounding box center [141, 129] width 22 height 8
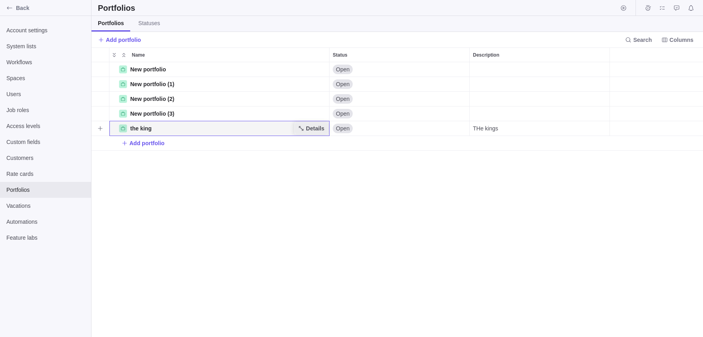
click at [295, 130] on span "Details" at bounding box center [311, 128] width 33 height 11
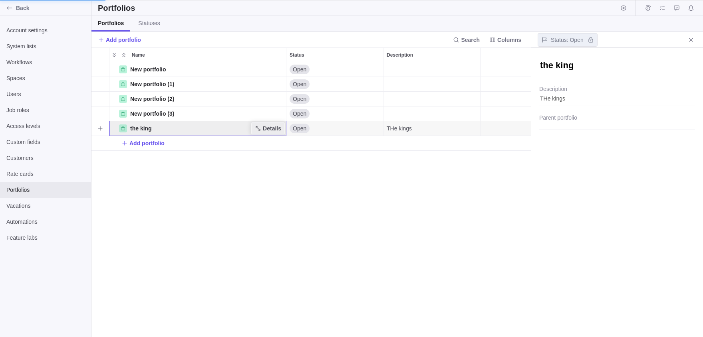
scroll to position [275, 439]
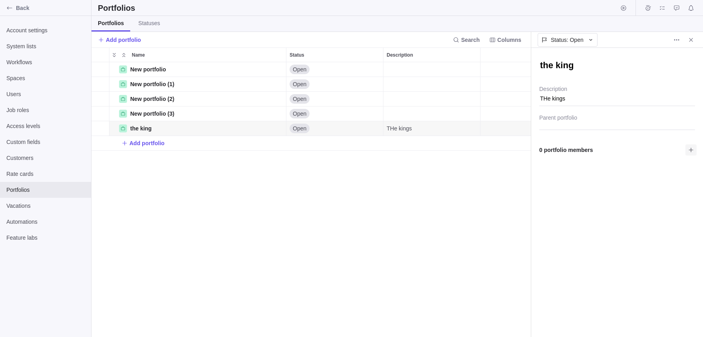
click at [691, 151] on icon at bounding box center [691, 150] width 6 height 6
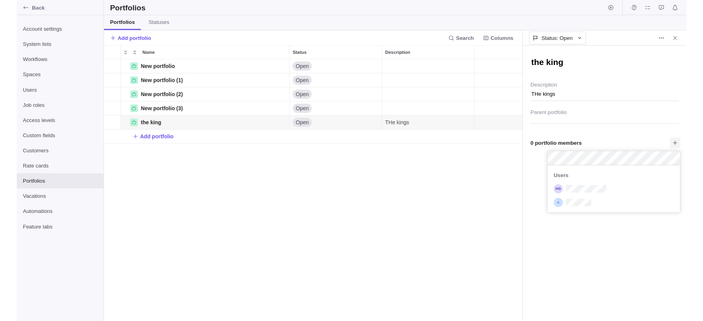
scroll to position [50, 139]
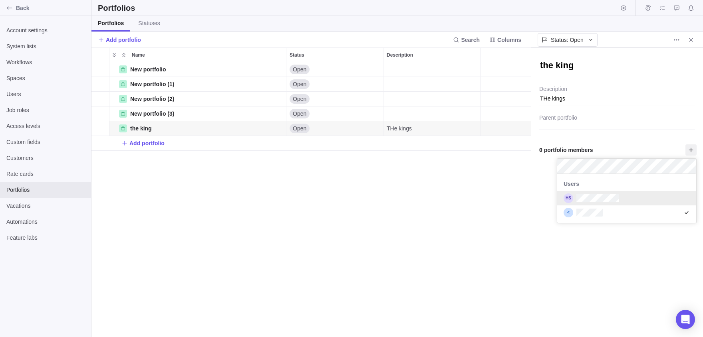
click at [261, 188] on body "Back Account settings System lists Workflows Spaces Users Job roles Access leve…" at bounding box center [351, 168] width 703 height 337
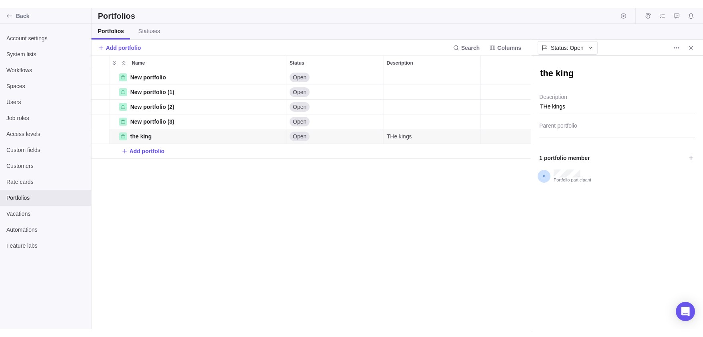
scroll to position [275, 439]
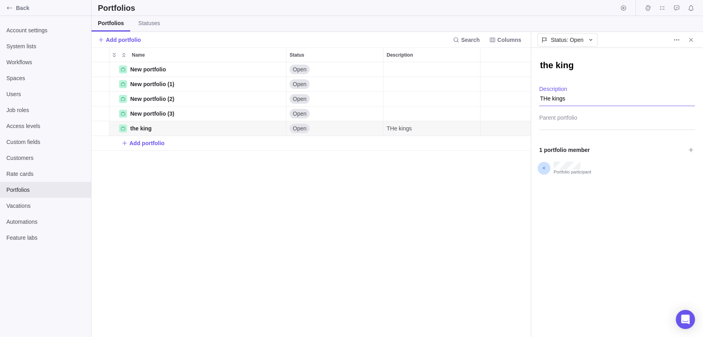
click at [566, 91] on textarea "THe kings" at bounding box center [617, 96] width 156 height 20
click at [570, 97] on textarea "THe kings" at bounding box center [617, 96] width 156 height 20
type textarea "x"
type textarea "THe kingsZ"
type textarea "x"
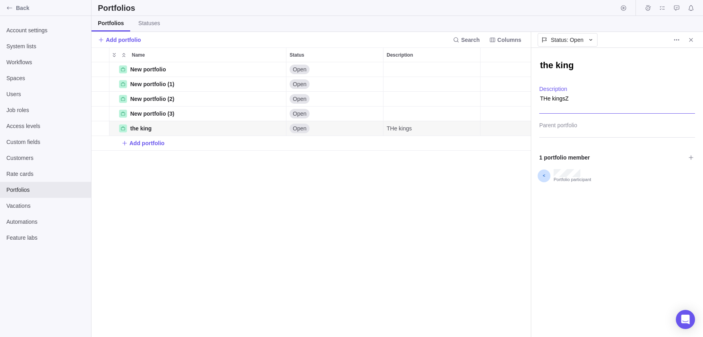
type textarea "THe kingsZ"
type textarea "x"
type textarea "THe kingsZ"
click at [689, 149] on icon at bounding box center [691, 150] width 6 height 6
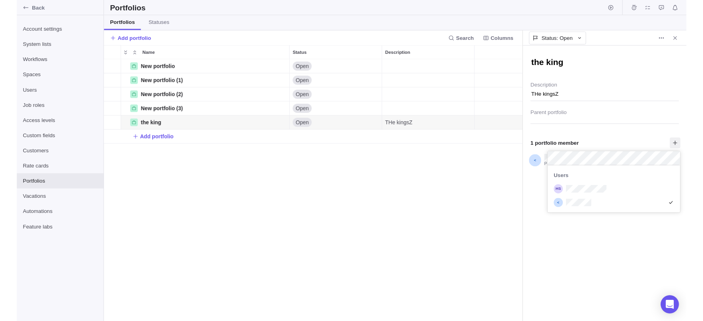
scroll to position [50, 139]
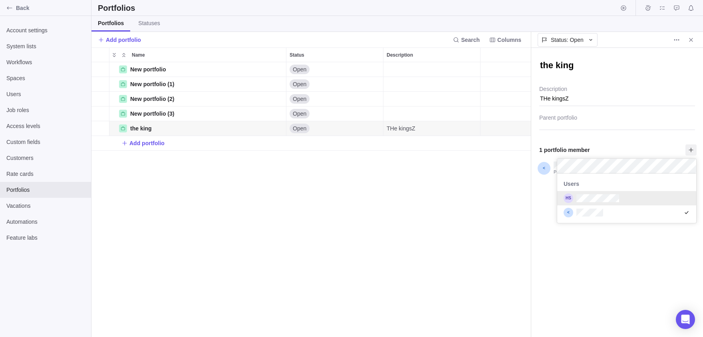
click at [569, 196] on div "grid" at bounding box center [568, 199] width 10 height 10
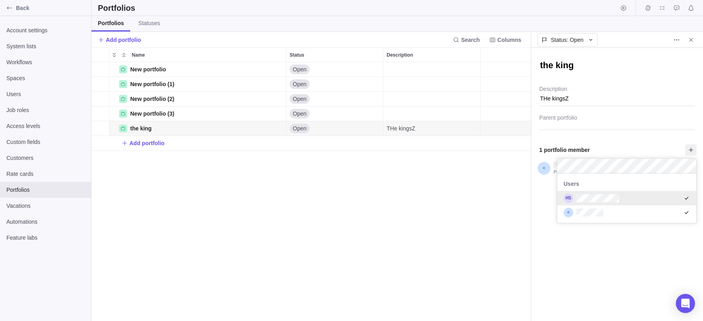
type textarea "x"
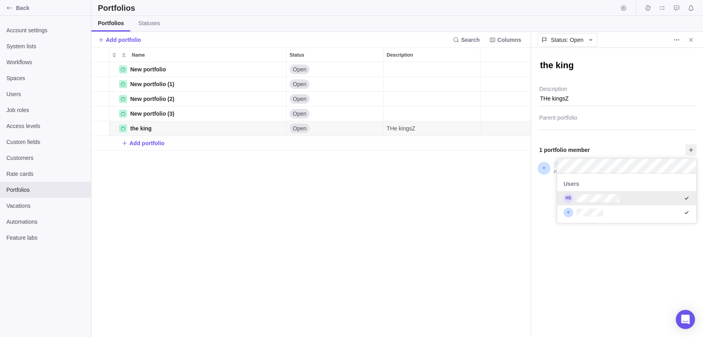
scroll to position [275, 439]
click at [603, 220] on div "grid" at bounding box center [626, 215] width 139 height 18
click at [657, 137] on div "the king THe kingsZ Description Parent portfolio 1 portfolio member Users Portf…" at bounding box center [617, 192] width 172 height 289
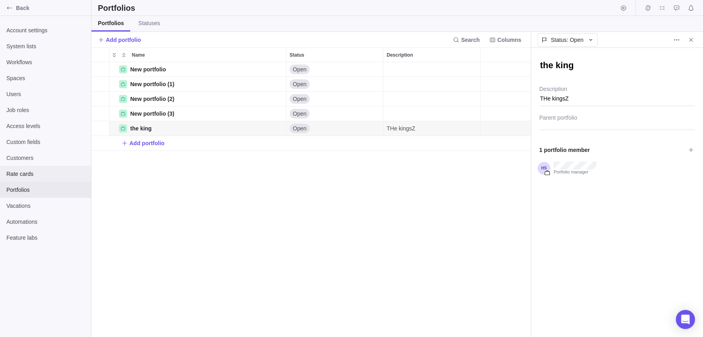
click at [27, 179] on div "Rate cards" at bounding box center [45, 174] width 91 height 16
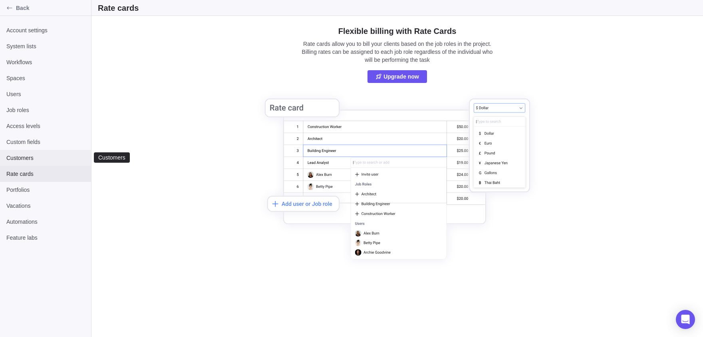
click at [20, 157] on span "Customers" at bounding box center [45, 158] width 78 height 8
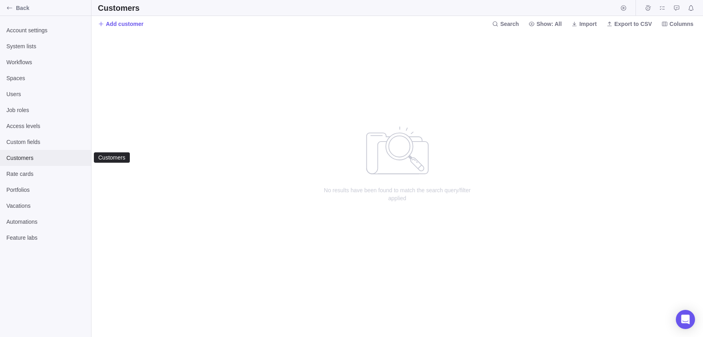
click at [41, 164] on div "Customers" at bounding box center [45, 158] width 91 height 16
click at [44, 139] on span "Custom fields" at bounding box center [45, 142] width 78 height 8
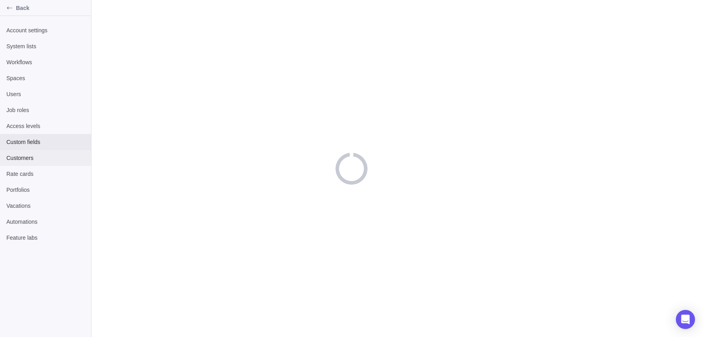
click at [41, 155] on span "Customers" at bounding box center [45, 158] width 78 height 8
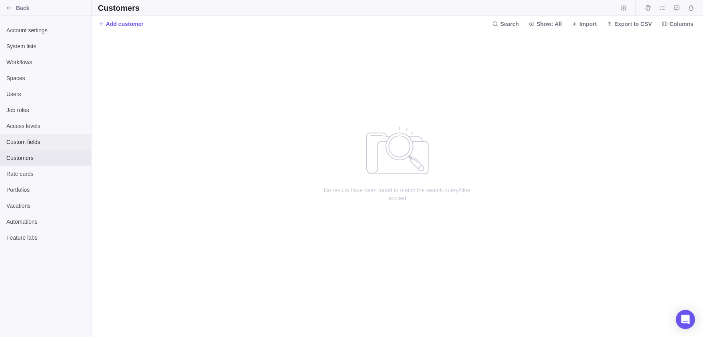
click at [50, 137] on div "Custom fields" at bounding box center [45, 142] width 91 height 16
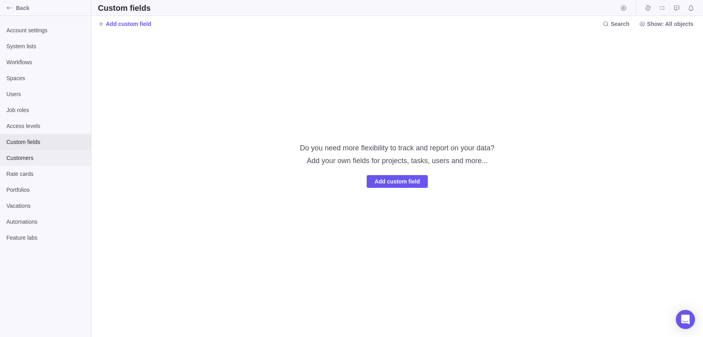
click at [23, 159] on span "Customers" at bounding box center [45, 158] width 78 height 8
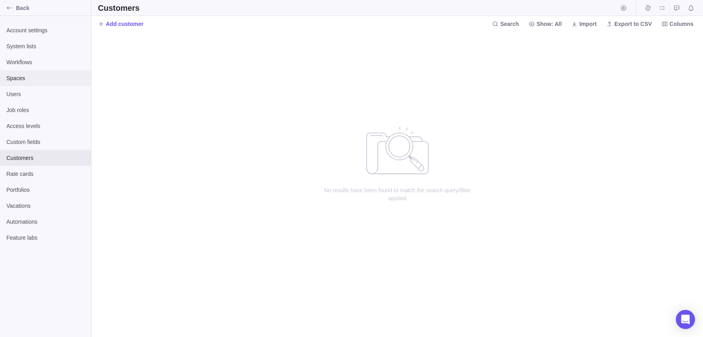
click at [20, 81] on span "Spaces" at bounding box center [45, 78] width 78 height 8
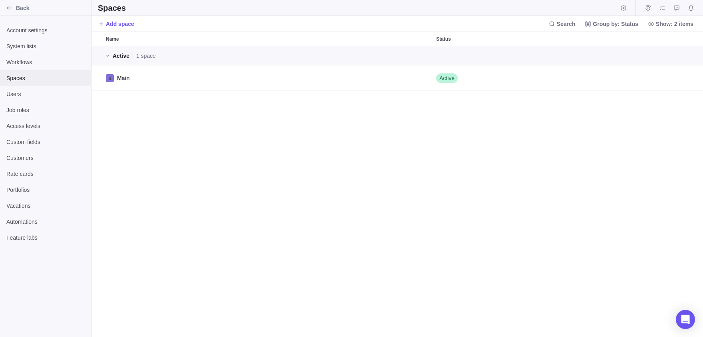
scroll to position [291, 611]
click at [3, 55] on div "Workflows" at bounding box center [45, 62] width 91 height 16
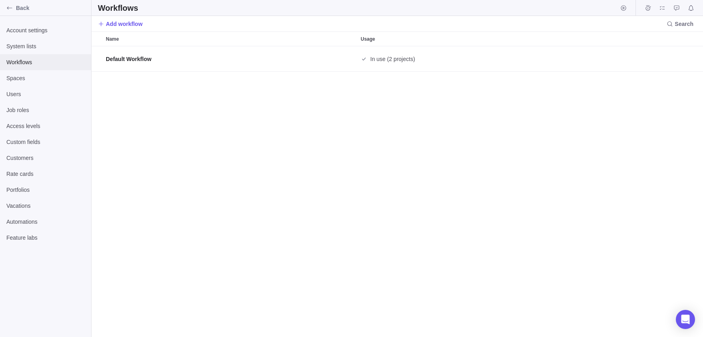
scroll to position [291, 611]
click at [20, 72] on div "Spaces" at bounding box center [45, 78] width 91 height 16
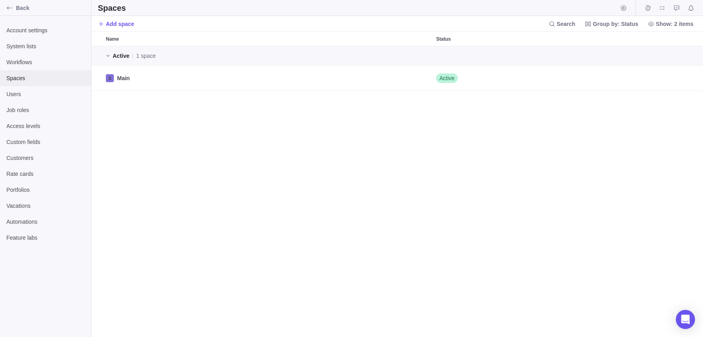
scroll to position [0, 0]
click at [658, 78] on div "grid" at bounding box center [602, 77] width 179 height 25
click at [665, 77] on icon "Edit" at bounding box center [666, 78] width 6 height 6
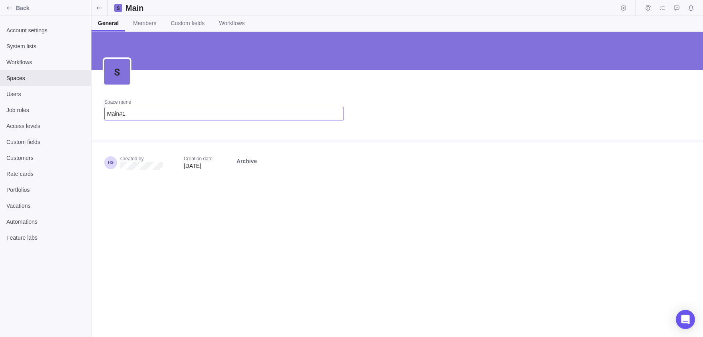
type input "Main#1"
click at [158, 29] on link "Members" at bounding box center [145, 24] width 36 height 16
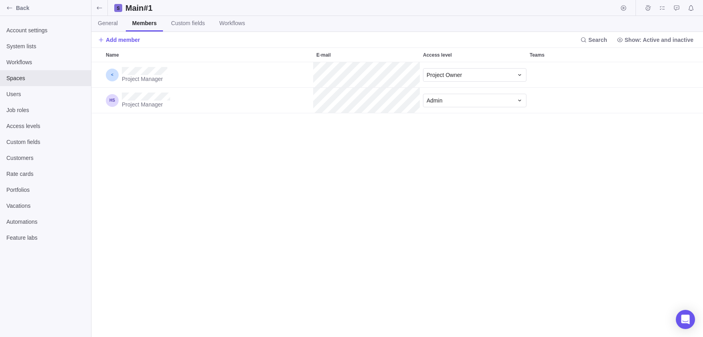
scroll to position [0, 0]
click at [177, 25] on link "Custom fields" at bounding box center [187, 24] width 47 height 16
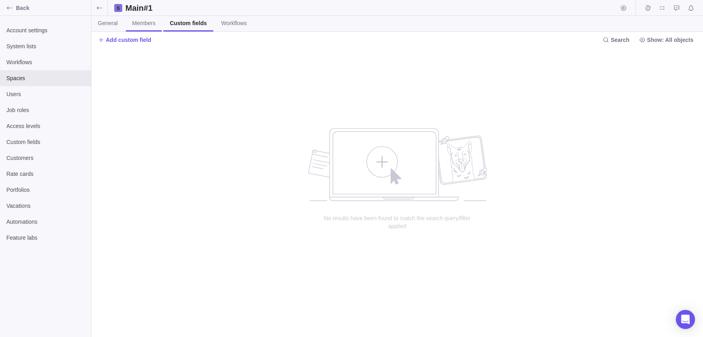
click at [153, 28] on link "Members" at bounding box center [144, 24] width 36 height 16
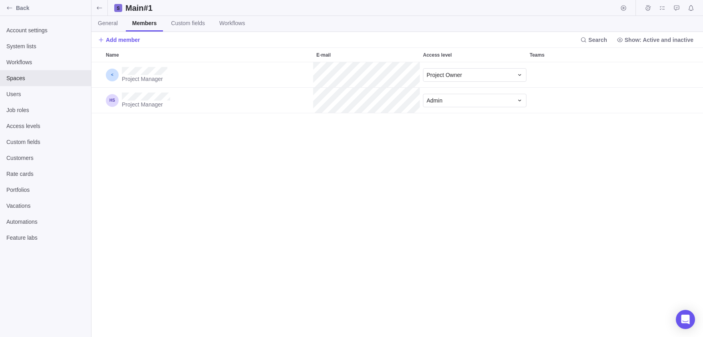
scroll to position [0, 0]
click at [118, 28] on link "General" at bounding box center [107, 24] width 33 height 16
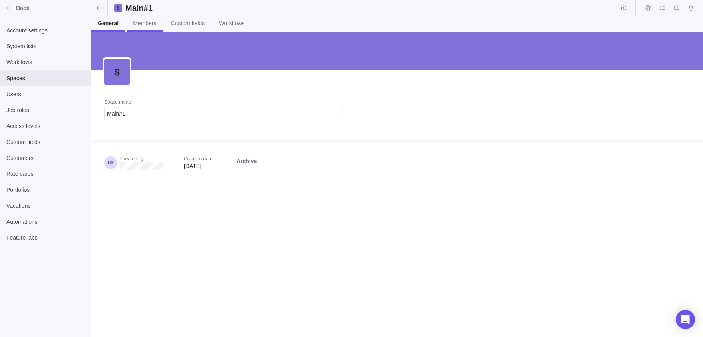
click at [153, 26] on span "Members" at bounding box center [144, 23] width 23 height 8
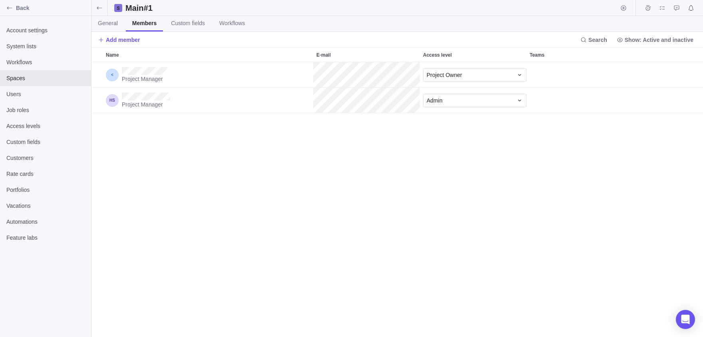
scroll to position [275, 611]
click at [121, 42] on span "Add member" at bounding box center [123, 40] width 34 height 8
click at [131, 68] on span "Invite user" at bounding box center [130, 72] width 26 height 8
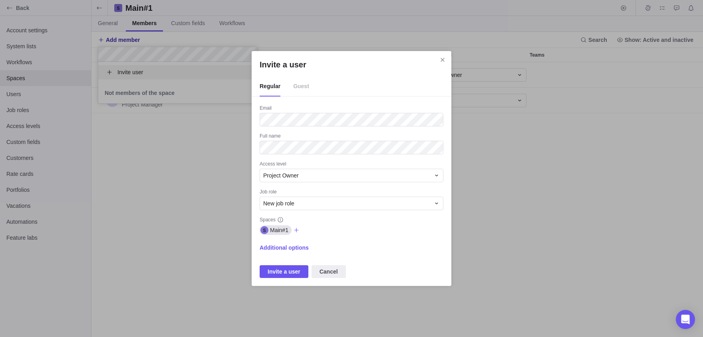
click at [285, 169] on div "Access level" at bounding box center [352, 165] width 184 height 8
click at [295, 176] on span "Project Owner" at bounding box center [281, 176] width 36 height 8
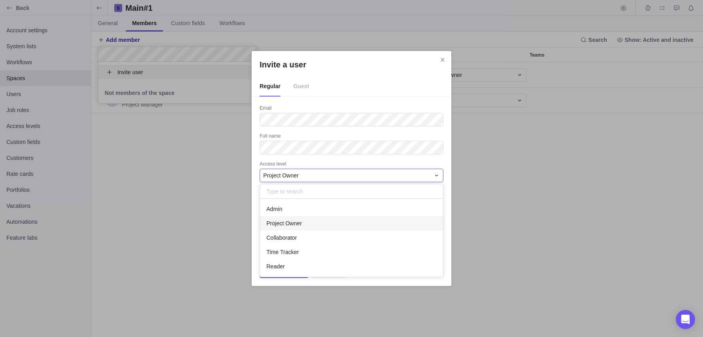
scroll to position [78, 183]
click at [290, 265] on div "Reader" at bounding box center [351, 267] width 183 height 14
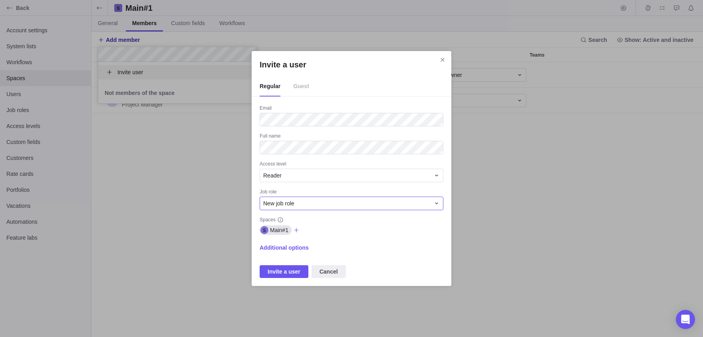
click at [275, 207] on span "New job role" at bounding box center [278, 204] width 31 height 8
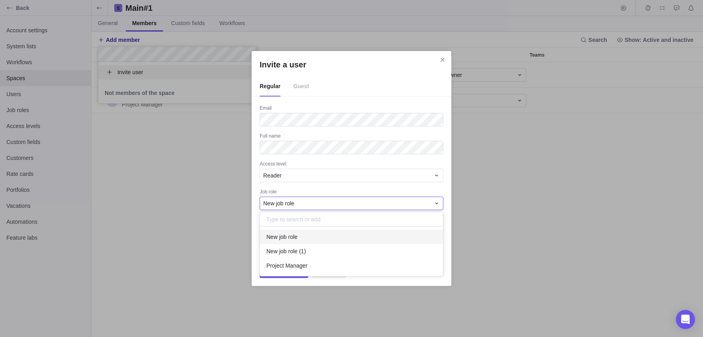
scroll to position [50, 183]
click at [275, 207] on span "New job role" at bounding box center [278, 204] width 31 height 8
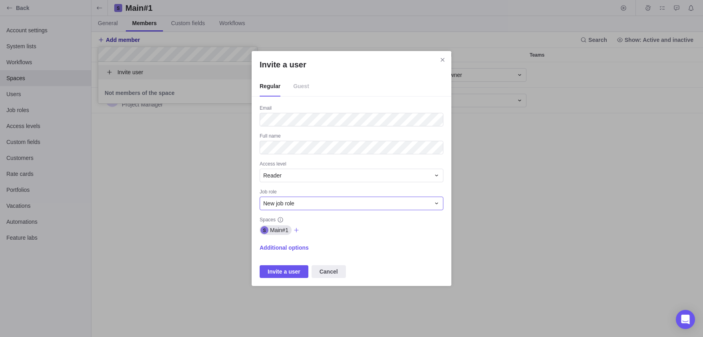
click at [269, 197] on div "New job role" at bounding box center [352, 204] width 184 height 14
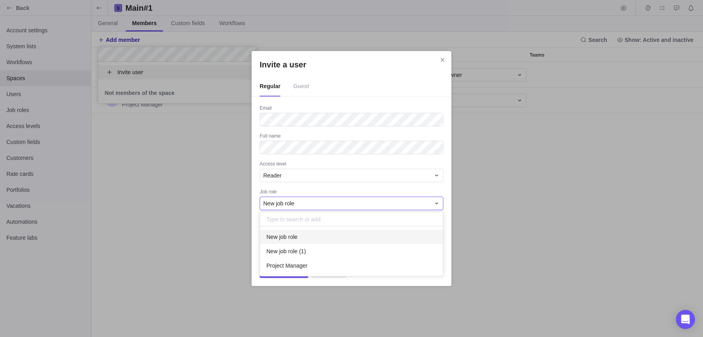
click at [273, 199] on div "New job role" at bounding box center [352, 204] width 184 height 14
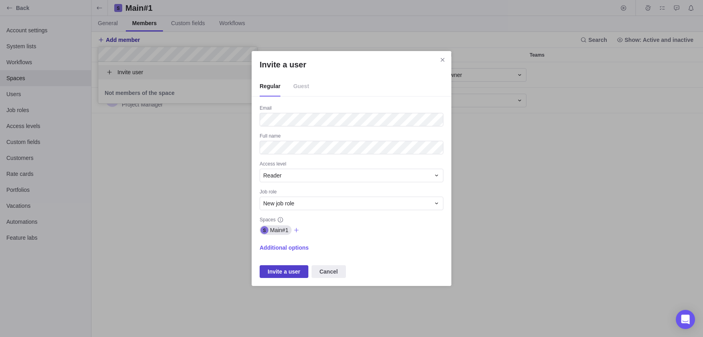
click at [283, 271] on span "Invite a user" at bounding box center [284, 272] width 33 height 10
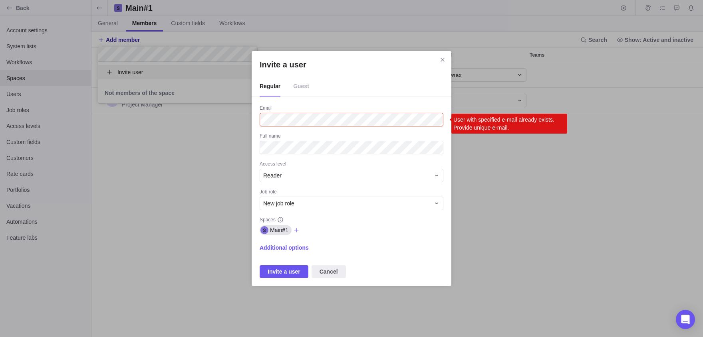
click at [309, 93] on span "Guest" at bounding box center [301, 87] width 16 height 20
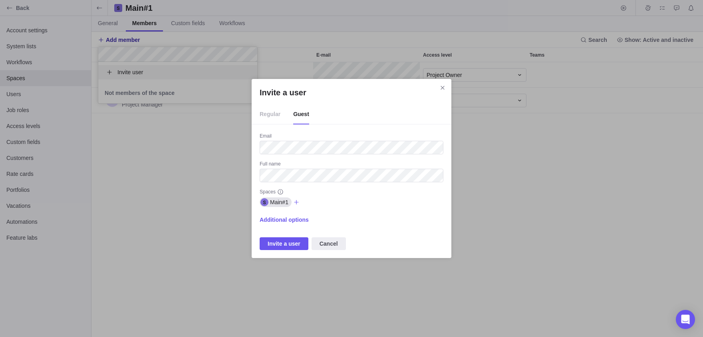
click at [288, 236] on div "Email Full name Spaces Main#1 Additional options Invite a user Cancel" at bounding box center [352, 191] width 184 height 117
click at [290, 239] on span "Invite a user" at bounding box center [284, 244] width 49 height 13
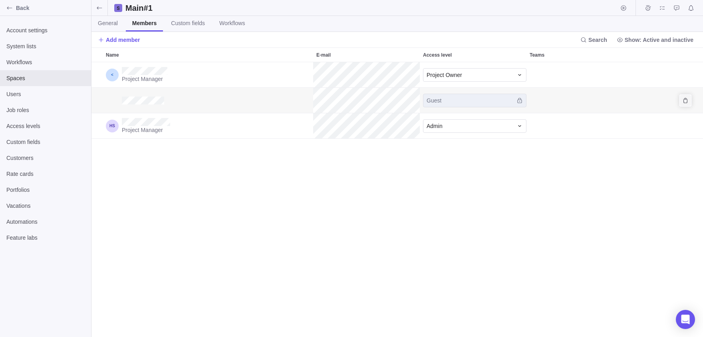
click at [686, 100] on icon "Remove" at bounding box center [685, 100] width 6 height 6
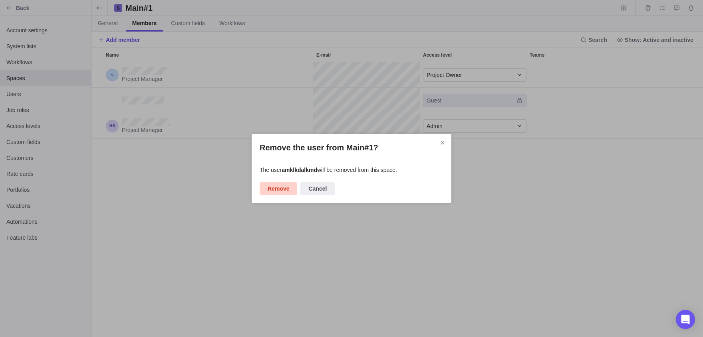
click at [280, 187] on span "Remove" at bounding box center [279, 189] width 22 height 10
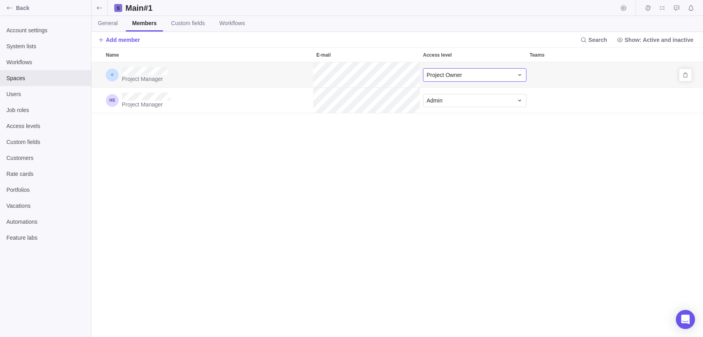
click at [493, 77] on div "Project Owner" at bounding box center [469, 75] width 87 height 8
click at [478, 124] on div "Collaborator" at bounding box center [474, 122] width 103 height 14
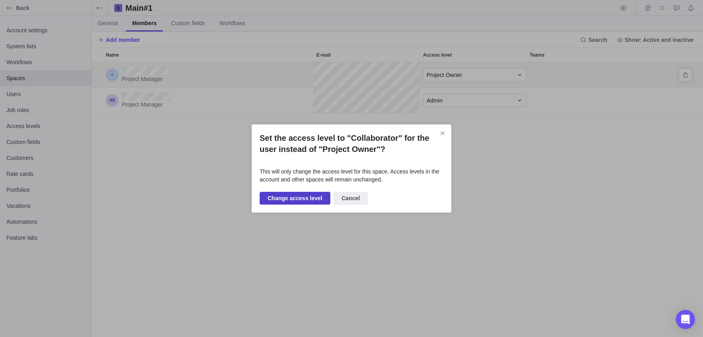
click at [322, 203] on span "Change access level" at bounding box center [295, 199] width 55 height 10
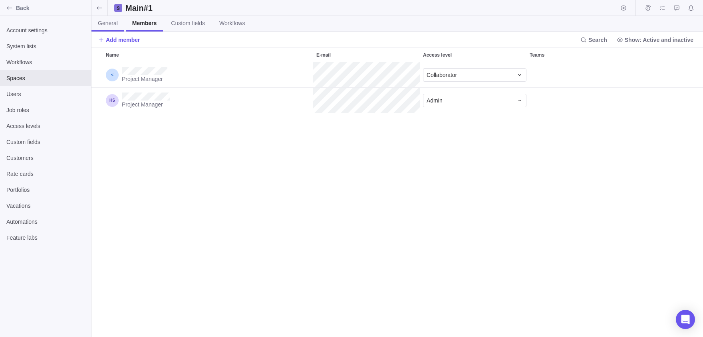
click at [104, 26] on span "General" at bounding box center [108, 23] width 20 height 8
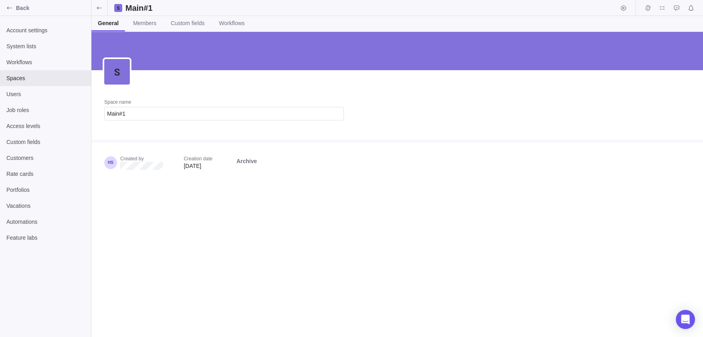
click at [167, 196] on div "Space name Main#1 Created by Creation date Aug 19, 2025 Archive" at bounding box center [396, 184] width 611 height 305
click at [257, 158] on span "Archive" at bounding box center [246, 161] width 20 height 8
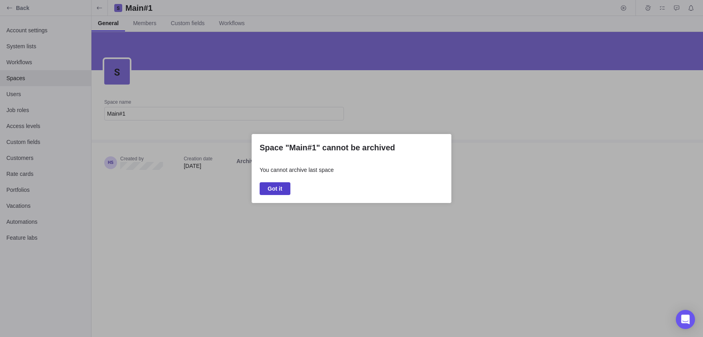
click at [270, 187] on span "Got it" at bounding box center [275, 189] width 15 height 10
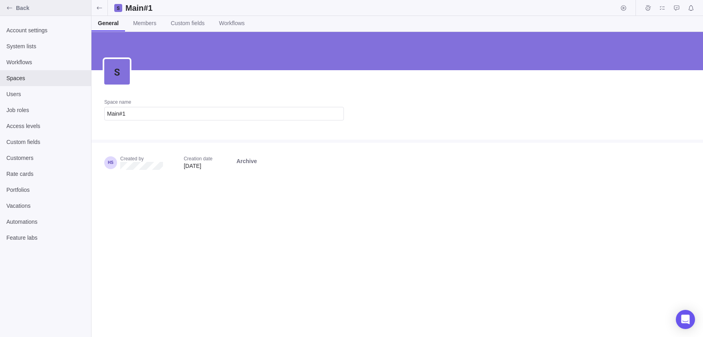
click at [7, 7] on icon "Back" at bounding box center [9, 7] width 5 height 3
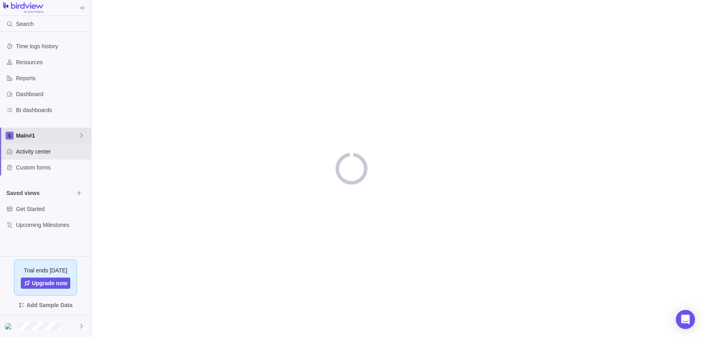
click at [64, 137] on span "Main#1" at bounding box center [47, 136] width 62 height 8
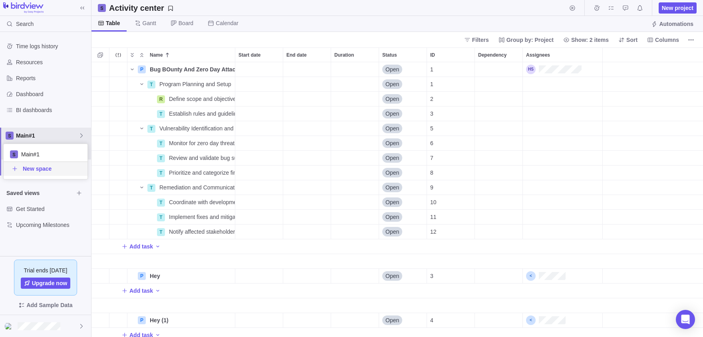
scroll to position [275, 611]
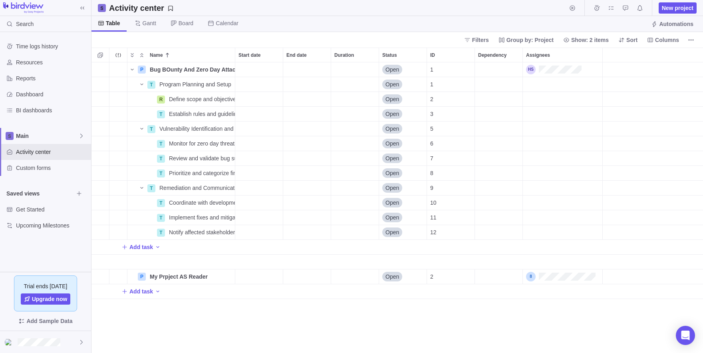
scroll to position [290, 611]
click at [34, 143] on div "Main" at bounding box center [45, 136] width 91 height 16
click at [41, 170] on span "New space" at bounding box center [37, 169] width 29 height 8
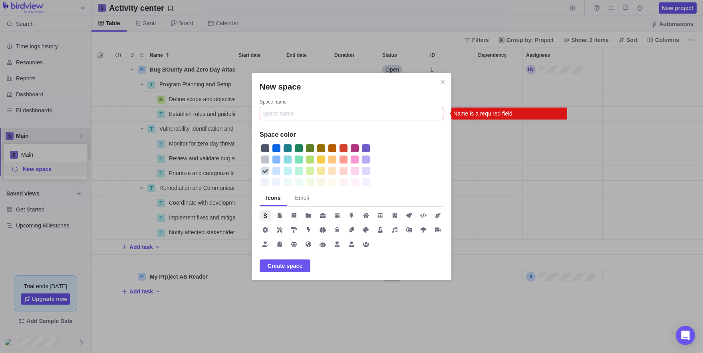
click at [270, 106] on div "Space name" at bounding box center [352, 103] width 184 height 8
click at [270, 107] on input "Space name" at bounding box center [352, 114] width 184 height 14
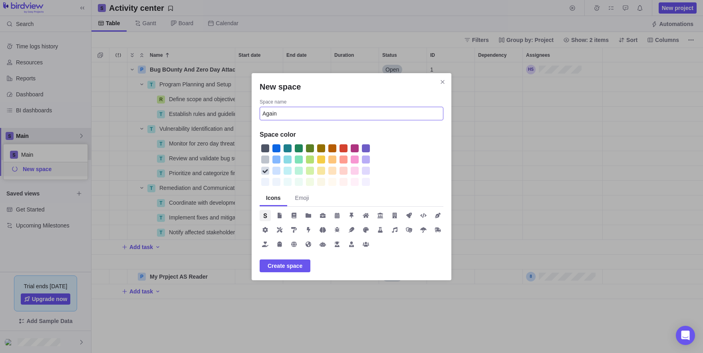
type input "Again"
click at [307, 158] on div "New space" at bounding box center [310, 159] width 8 height 8
click at [308, 215] on icon "New space" at bounding box center [308, 215] width 6 height 4
click at [299, 264] on span "Create space" at bounding box center [285, 266] width 35 height 10
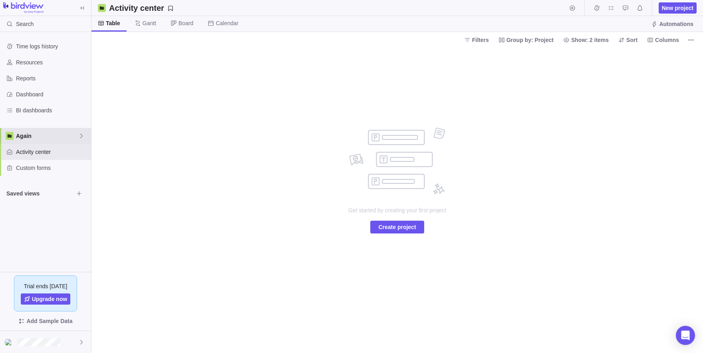
click at [83, 134] on icon at bounding box center [81, 136] width 6 height 6
click at [236, 168] on body "Search Time logs history Resources Reports Dashboard BI dashboards Again Activi…" at bounding box center [351, 176] width 703 height 353
click at [399, 229] on span "Create project" at bounding box center [397, 227] width 38 height 10
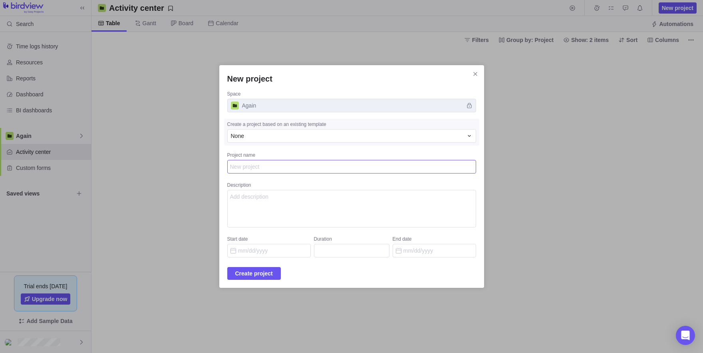
type textarea "x"
type textarea "l"
type textarea "x"
type textarea "le"
type textarea "x"
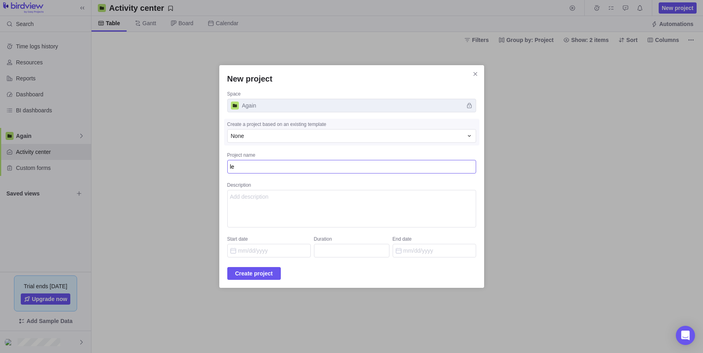
type textarea "lef"
type textarea "x"
type textarea "lefl"
type textarea "x"
type textarea "lefle"
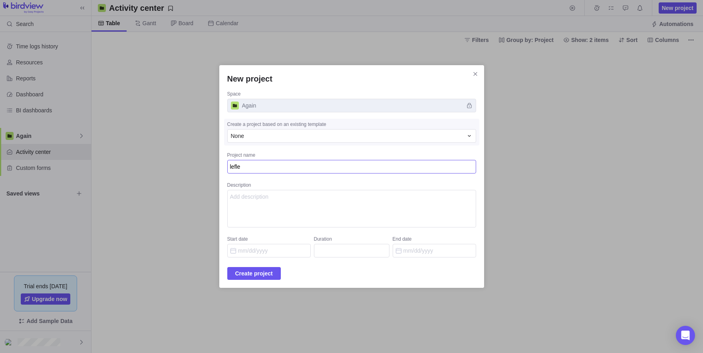
type textarea "x"
type textarea "leflef"
click at [236, 270] on span "Create project" at bounding box center [254, 273] width 38 height 10
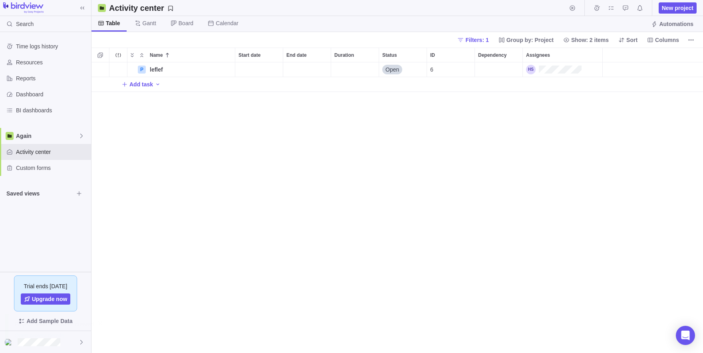
scroll to position [290, 611]
click at [670, 10] on span "New project" at bounding box center [678, 8] width 32 height 8
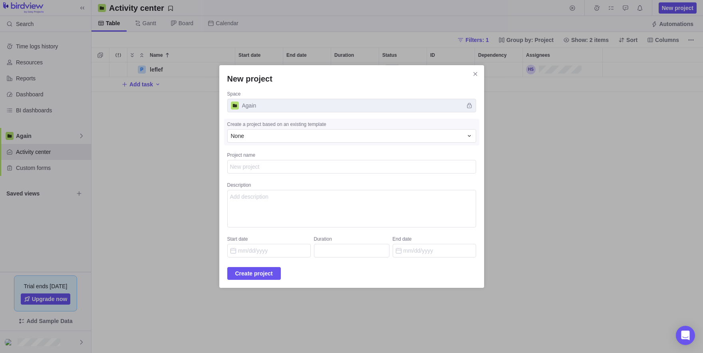
type textarea "x"
type textarea "d"
type textarea "x"
type textarea "dl"
type textarea "x"
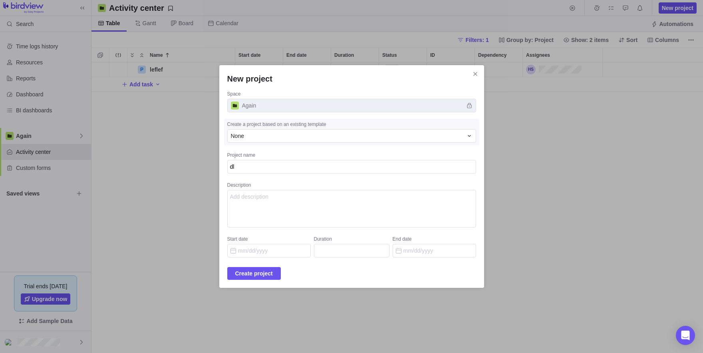
type textarea "dll"
type textarea "x"
type textarea "dlld"
type textarea "x"
type textarea "dlldl"
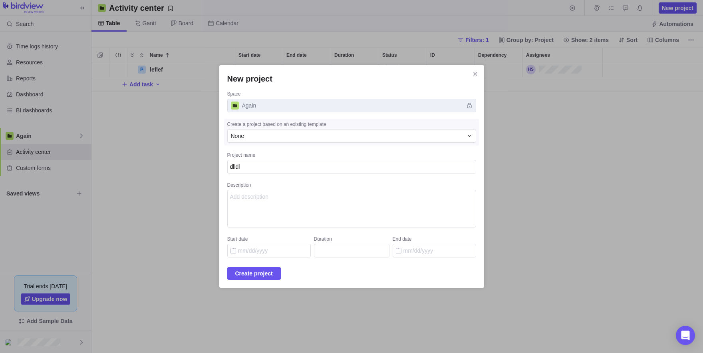
type textarea "x"
type textarea "dlldle"
type textarea "x"
type textarea "dlldled"
type textarea "x"
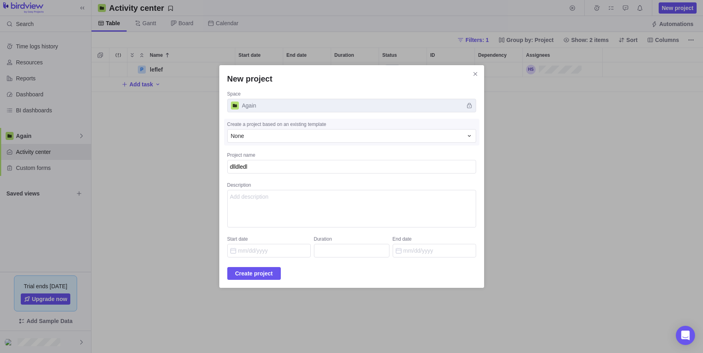
type textarea "dlldledl"
type textarea "x"
click at [227, 210] on textarea "Description" at bounding box center [351, 209] width 249 height 38
type textarea "zdz"
click at [235, 270] on span "Create project" at bounding box center [254, 273] width 38 height 10
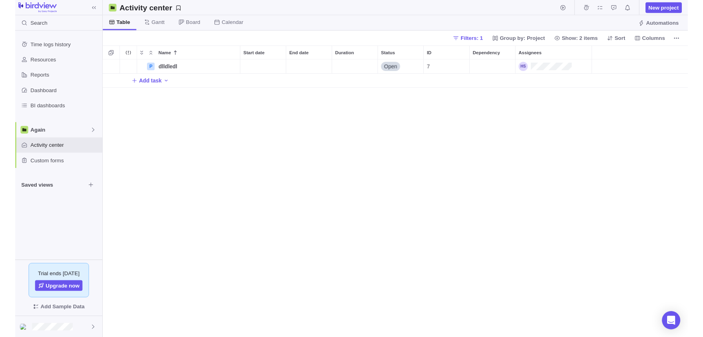
scroll to position [0, 0]
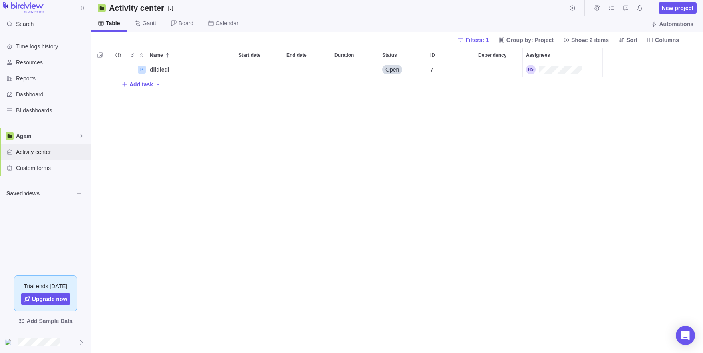
click at [40, 153] on span "Activity center" at bounding box center [52, 152] width 72 height 8
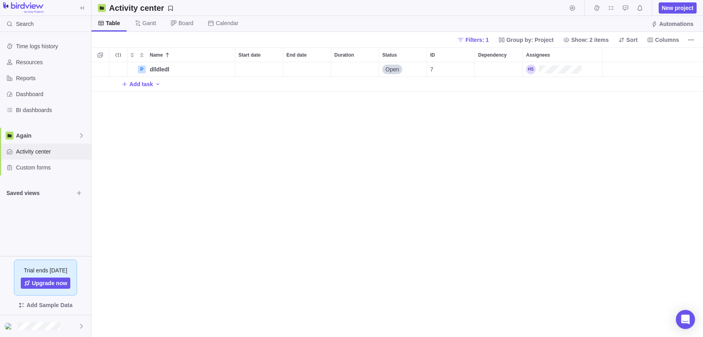
scroll to position [0, 0]
click at [59, 138] on span "Again" at bounding box center [47, 136] width 62 height 8
click at [77, 153] on icon "Edit space settings" at bounding box center [75, 154] width 5 height 5
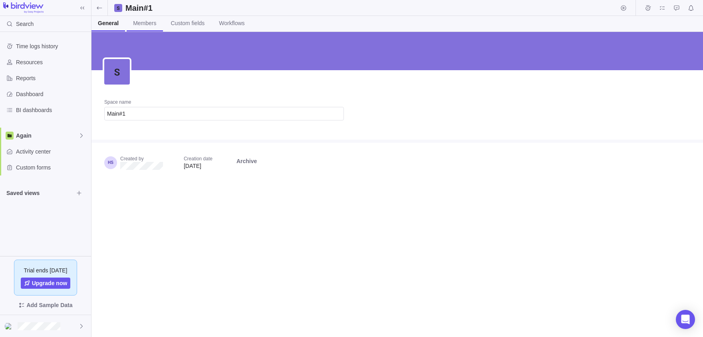
click at [150, 30] on link "Members" at bounding box center [145, 24] width 36 height 16
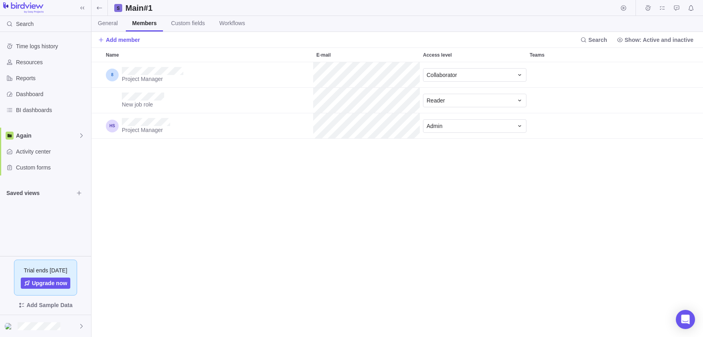
scroll to position [275, 611]
click at [440, 71] on span "Collaborator" at bounding box center [441, 75] width 30 height 8
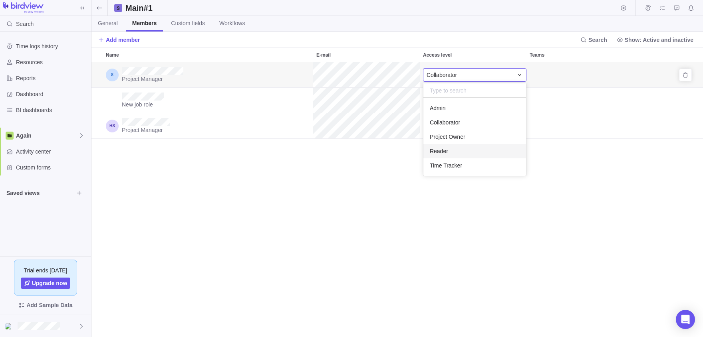
click at [436, 151] on span "Reader" at bounding box center [439, 151] width 18 height 8
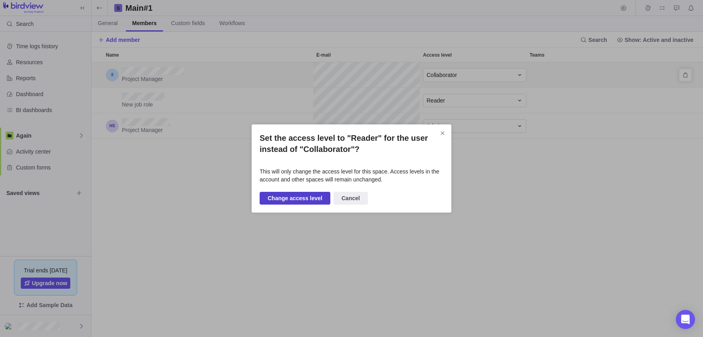
click at [301, 200] on span "Change access level" at bounding box center [295, 199] width 55 height 10
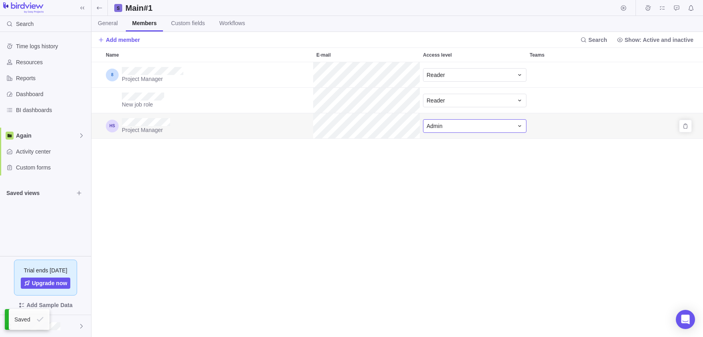
click at [433, 127] on span "Admin" at bounding box center [434, 126] width 16 height 8
click at [250, 159] on div "Name E-mail Access level Teams Project Manager Reader New job role Reader Proje…" at bounding box center [396, 193] width 611 height 290
click at [205, 22] on span "Custom fields" at bounding box center [188, 23] width 34 height 8
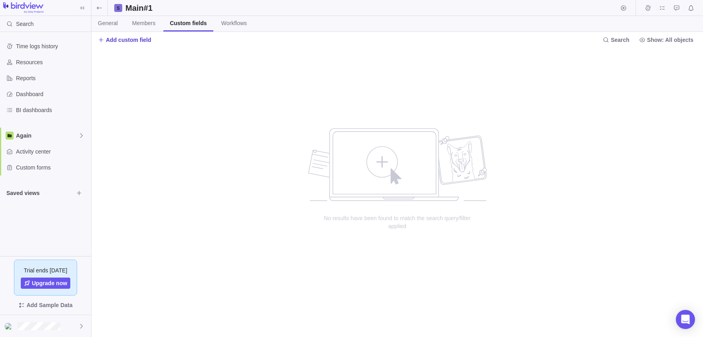
click at [113, 41] on span "Add custom field" at bounding box center [129, 40] width 46 height 8
type input "kk"
click at [156, 71] on div "Create" at bounding box center [177, 72] width 159 height 14
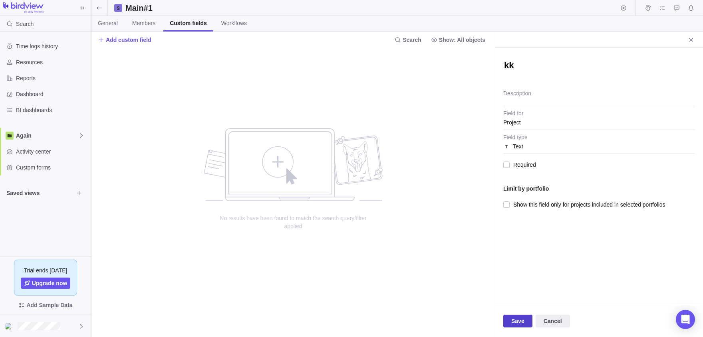
click at [518, 318] on span "Save" at bounding box center [517, 322] width 13 height 10
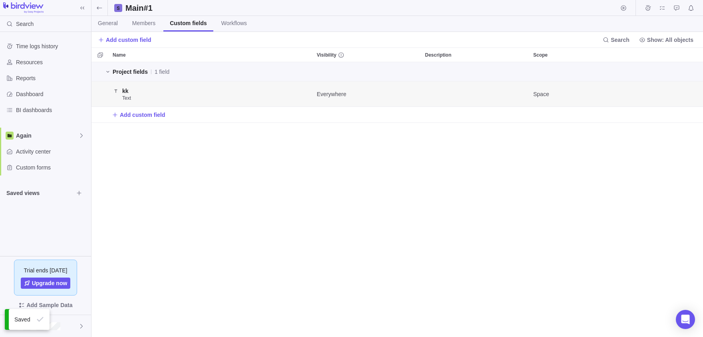
scroll to position [275, 611]
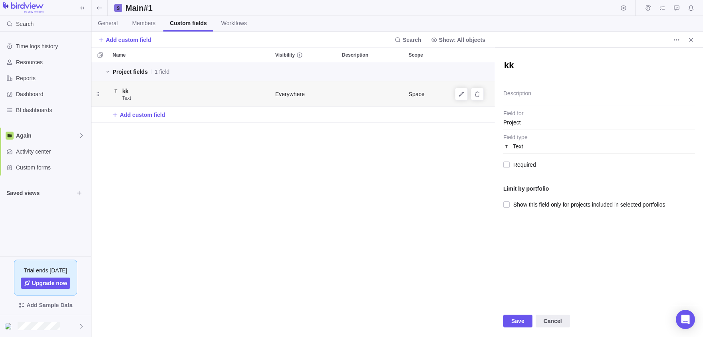
type textarea "x"
click at [459, 94] on icon "Edit" at bounding box center [461, 94] width 6 height 6
click at [503, 166] on div at bounding box center [506, 164] width 6 height 11
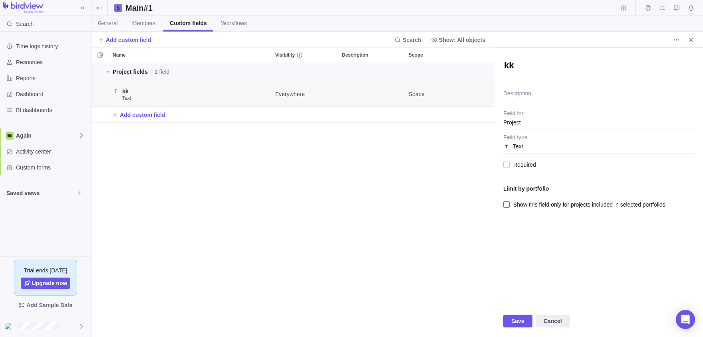
click at [510, 206] on span "Show this field only for projects included in selected portfolios" at bounding box center [587, 204] width 156 height 11
click at [507, 253] on div at bounding box center [506, 252] width 6 height 11
click at [521, 319] on span "Save" at bounding box center [517, 322] width 13 height 10
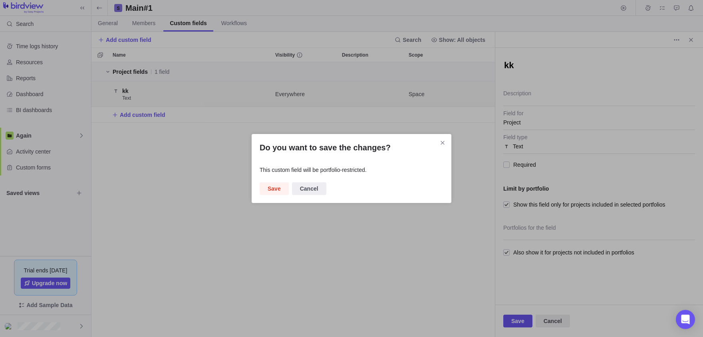
click at [269, 182] on div "Do you want to save the changes? This custom field will be portfolio-restricted…" at bounding box center [352, 168] width 200 height 69
click at [277, 189] on span "Save" at bounding box center [274, 189] width 13 height 10
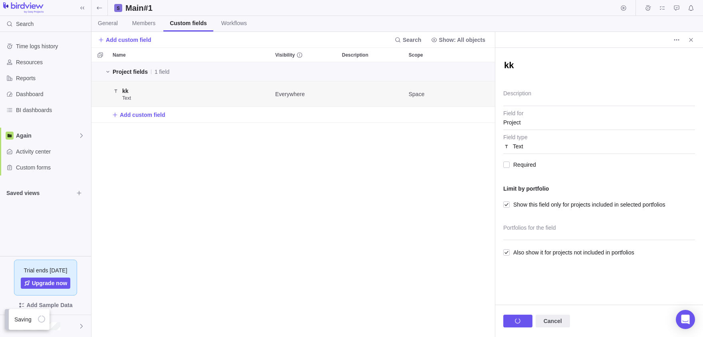
scroll to position [275, 611]
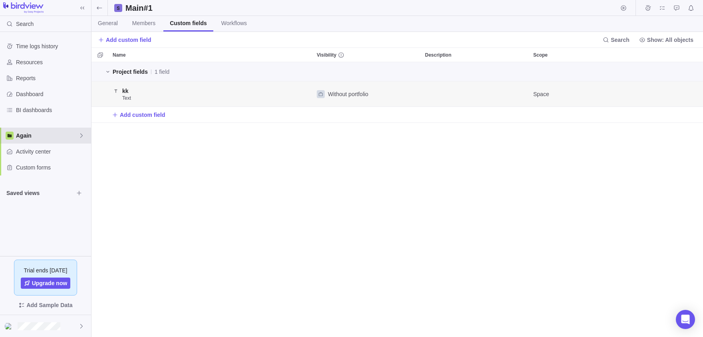
click at [79, 137] on icon at bounding box center [81, 136] width 6 height 6
click at [135, 161] on body "Search Time logs history Resources Reports Dashboard BI dashboards Again Activi…" at bounding box center [351, 168] width 703 height 337
click at [63, 134] on span "Again" at bounding box center [47, 136] width 62 height 8
click at [56, 171] on span "Again" at bounding box center [45, 169] width 49 height 8
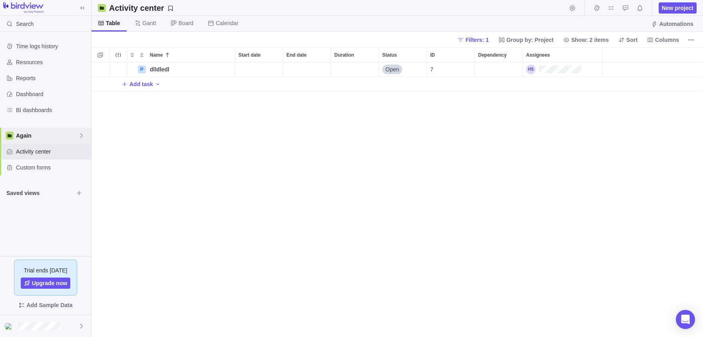
scroll to position [275, 611]
click at [232, 24] on span "Calendar" at bounding box center [227, 23] width 23 height 8
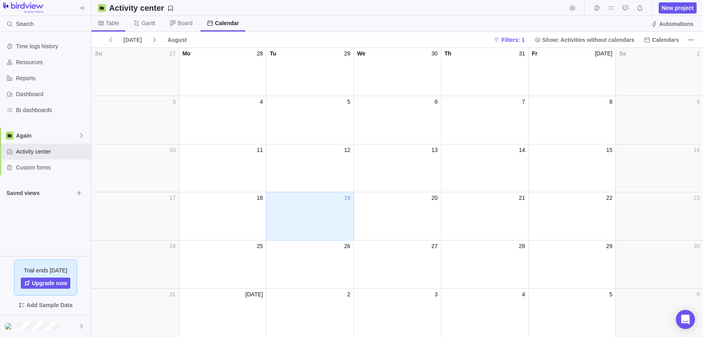
click at [113, 28] on span "Table" at bounding box center [108, 24] width 34 height 16
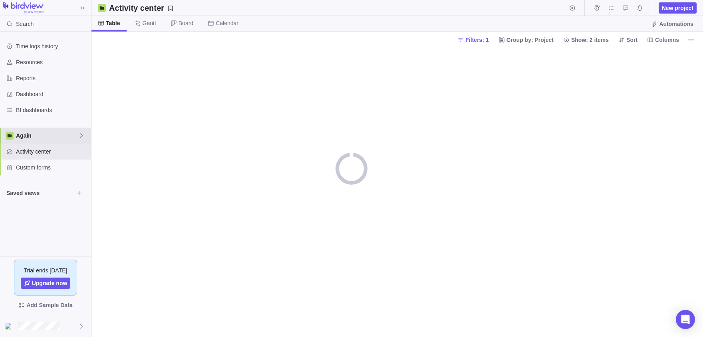
click at [66, 135] on span "Again" at bounding box center [47, 136] width 62 height 8
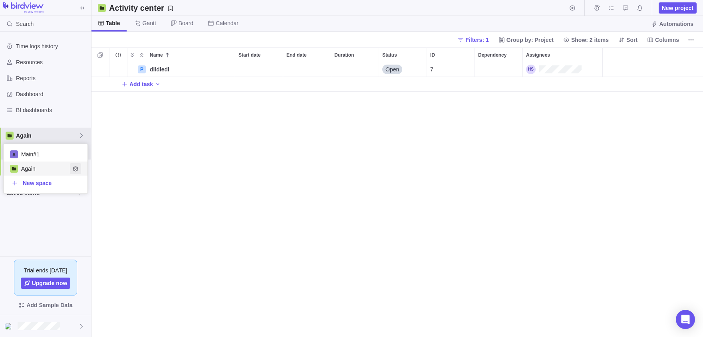
click at [78, 168] on icon "Edit space settings" at bounding box center [75, 169] width 6 height 6
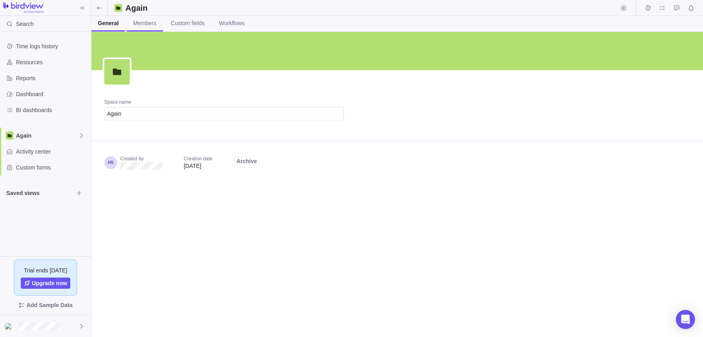
click at [156, 27] on span "Members" at bounding box center [144, 23] width 23 height 8
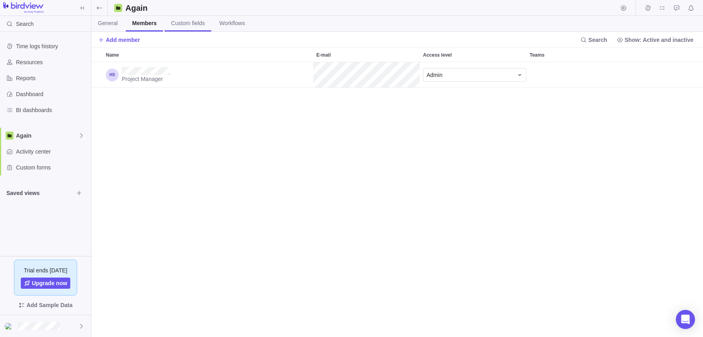
scroll to position [275, 611]
click at [188, 27] on span "Custom fields" at bounding box center [188, 23] width 34 height 8
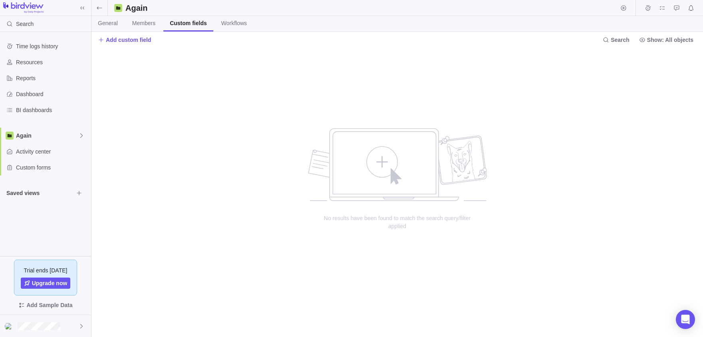
click at [165, 44] on div "Add custom field" at bounding box center [348, 39] width 501 height 11
click at [140, 43] on span "Add custom field" at bounding box center [129, 40] width 46 height 8
type input "kkk"
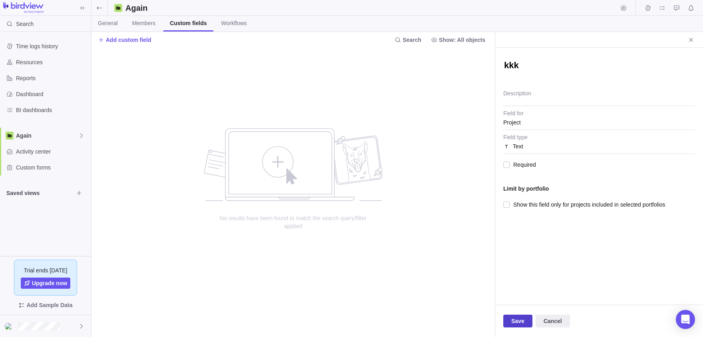
click at [524, 321] on span "Save" at bounding box center [517, 322] width 13 height 10
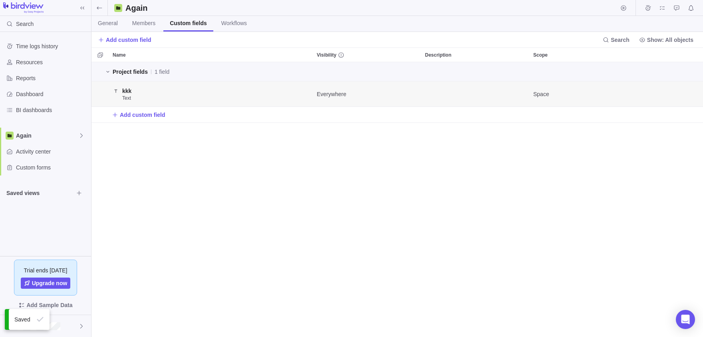
scroll to position [275, 611]
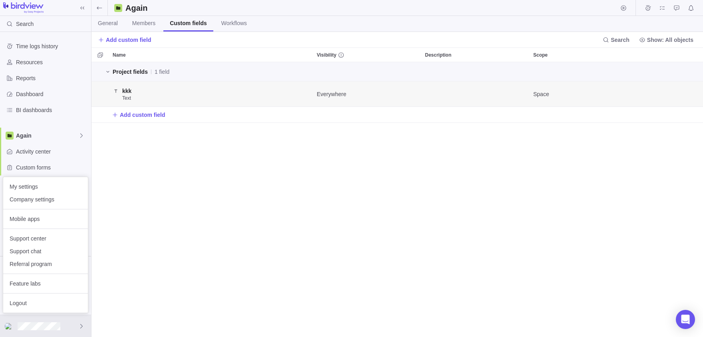
click at [161, 232] on body "Search Time logs history Resources Reports Dashboard BI dashboards Again Activi…" at bounding box center [351, 168] width 703 height 337
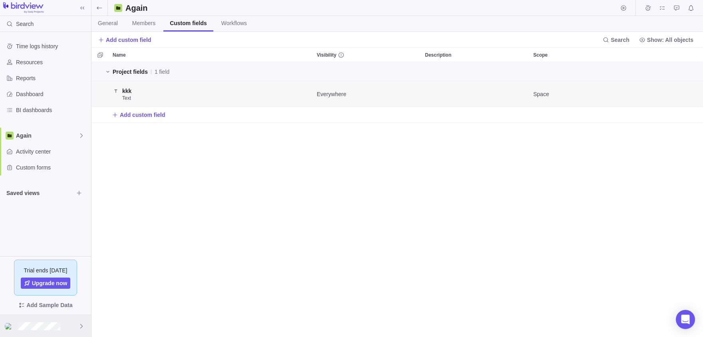
click at [38, 333] on div at bounding box center [45, 326] width 91 height 22
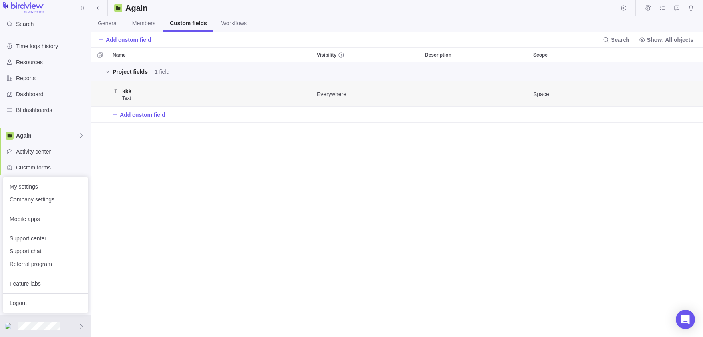
click at [62, 134] on body "Search Time logs history Resources Reports Dashboard BI dashboards Again Activi…" at bounding box center [351, 168] width 703 height 337
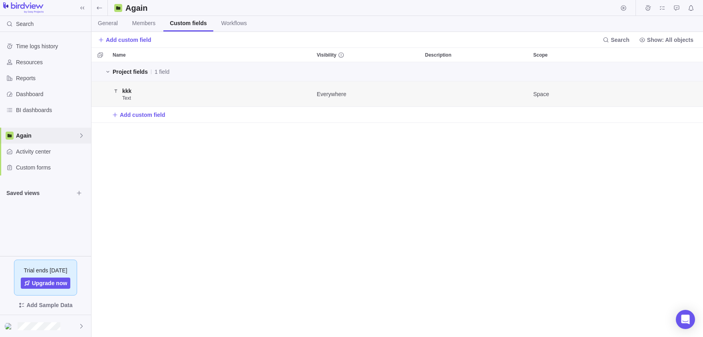
click at [62, 134] on span "Again" at bounding box center [47, 136] width 62 height 8
click at [35, 149] on div "Main#1" at bounding box center [46, 154] width 84 height 14
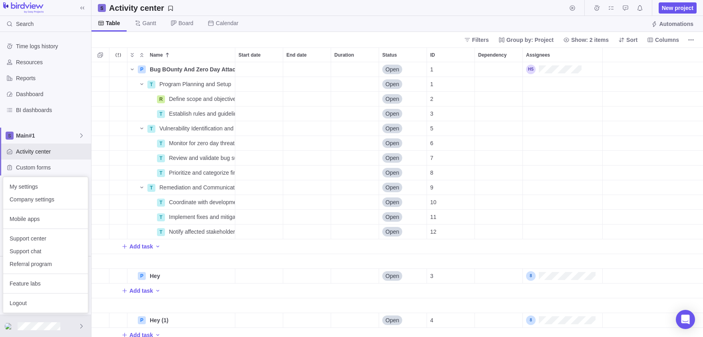
scroll to position [275, 611]
click at [35, 199] on span "Company settings" at bounding box center [46, 200] width 72 height 8
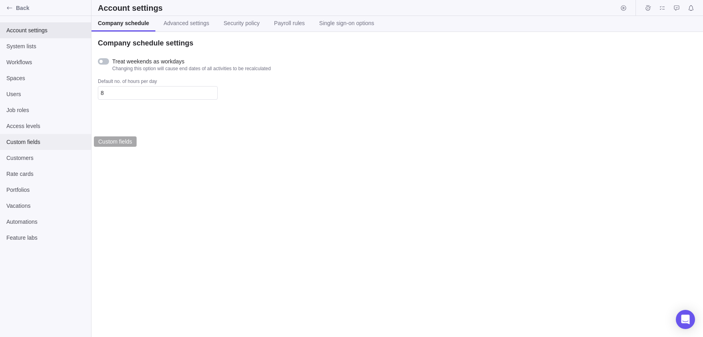
click at [22, 136] on div "Custom fields" at bounding box center [45, 142] width 91 height 16
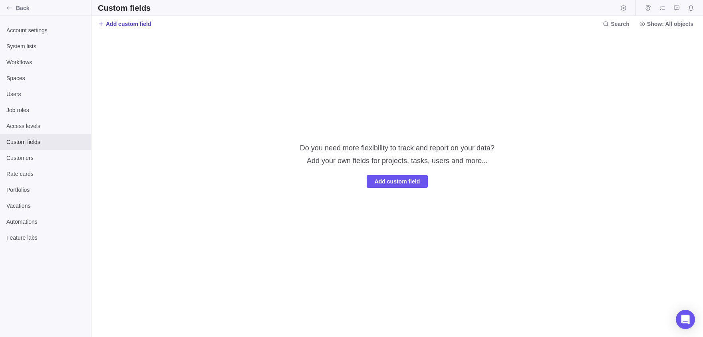
click at [117, 20] on span "Add custom field" at bounding box center [125, 23] width 54 height 11
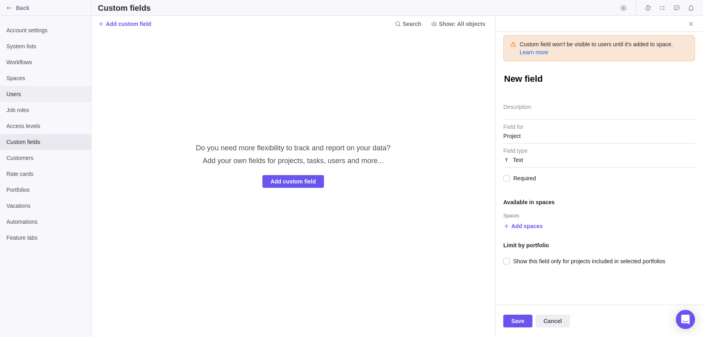
click at [27, 93] on span "Users" at bounding box center [45, 94] width 78 height 8
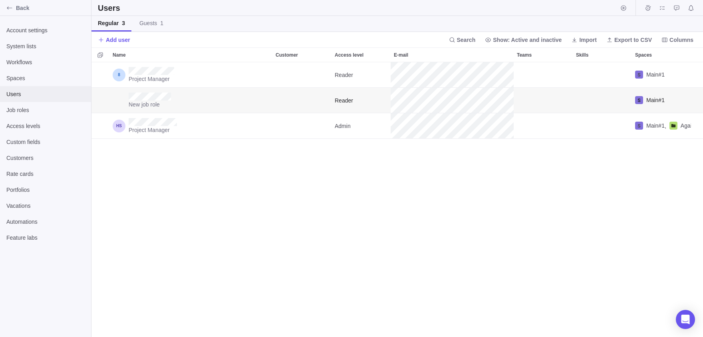
scroll to position [275, 611]
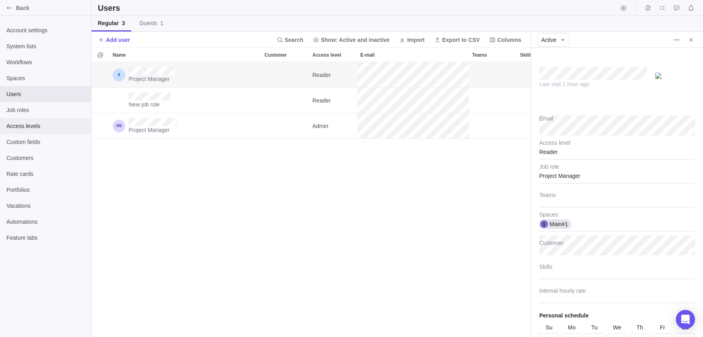
click at [18, 130] on div "Access levels" at bounding box center [45, 126] width 91 height 16
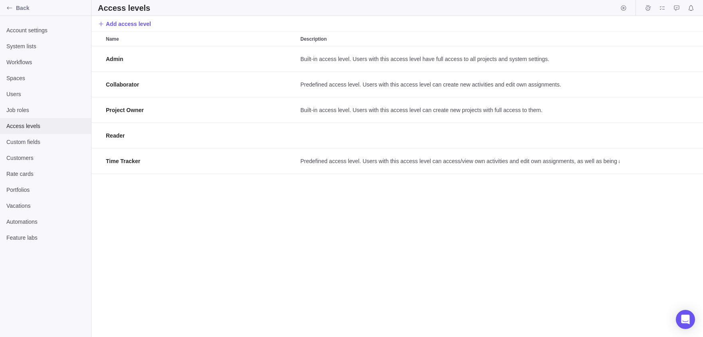
scroll to position [291, 611]
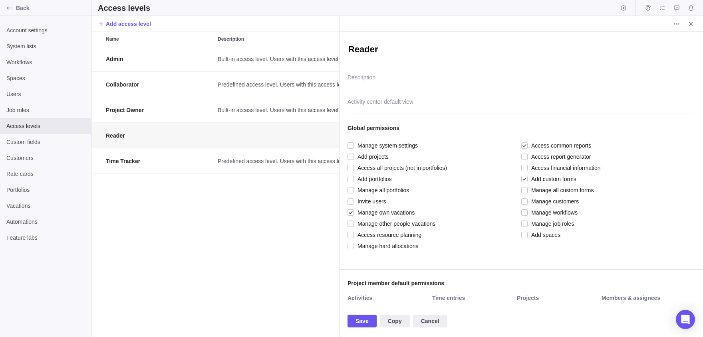
scroll to position [332, 0]
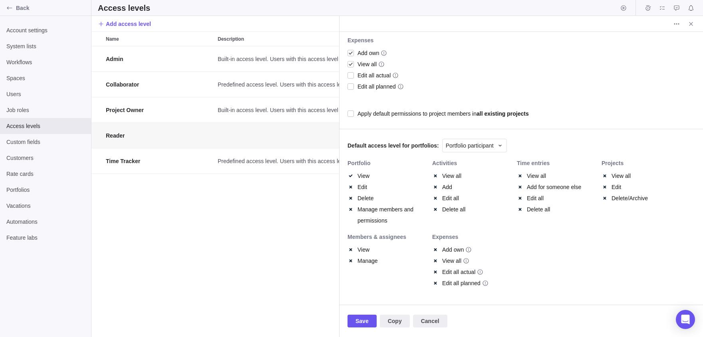
click at [296, 228] on div "Admin Built-in access level. Users with this access level have full access to a…" at bounding box center [215, 191] width 248 height 291
click at [26, 149] on div "Custom fields" at bounding box center [45, 142] width 91 height 16
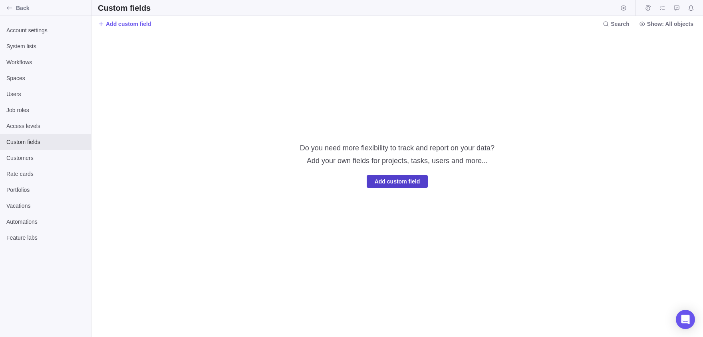
click at [393, 181] on span "Add custom field" at bounding box center [398, 182] width 46 height 10
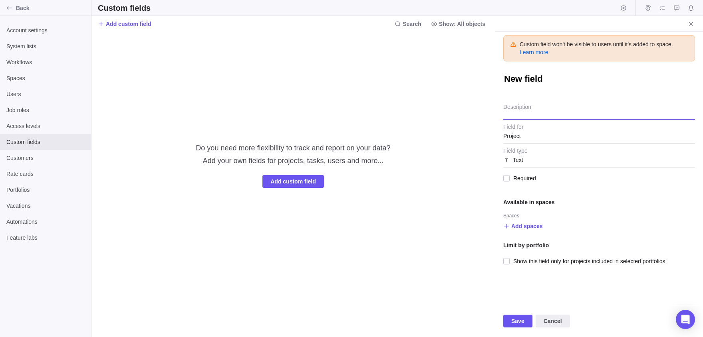
click at [533, 118] on textarea "Description" at bounding box center [599, 109] width 192 height 20
type textarea "x"
type textarea "k"
type textarea "x"
type textarea "kk"
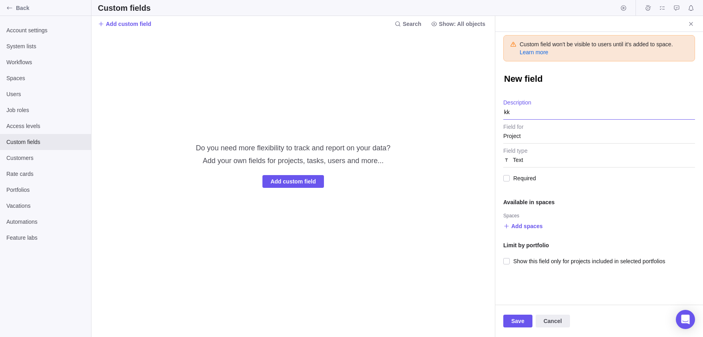
type textarea "x"
type textarea "kkz"
type textarea "x"
type textarea "kkzk"
type textarea "x"
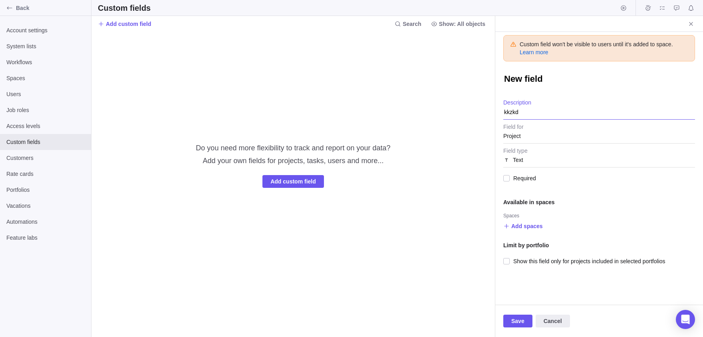
type textarea "kkzkd"
click at [507, 321] on span "Save" at bounding box center [517, 321] width 29 height 13
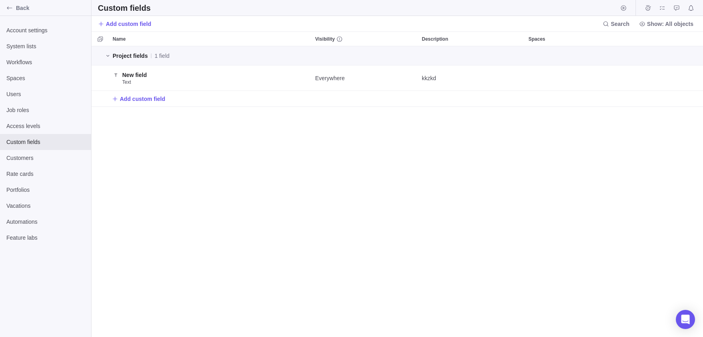
scroll to position [0, 0]
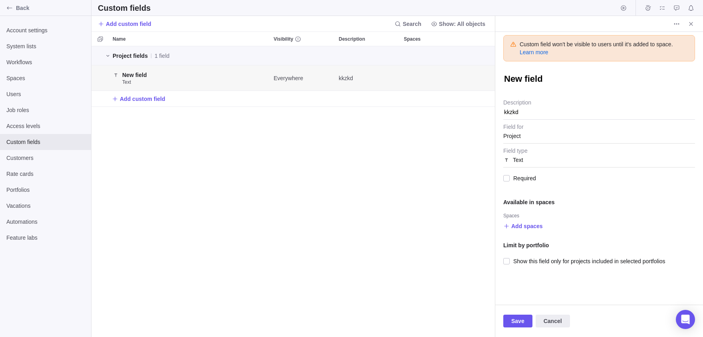
click at [551, 85] on textarea "New field" at bounding box center [599, 79] width 192 height 12
type textarea "x"
type textarea "F"
type textarea "x"
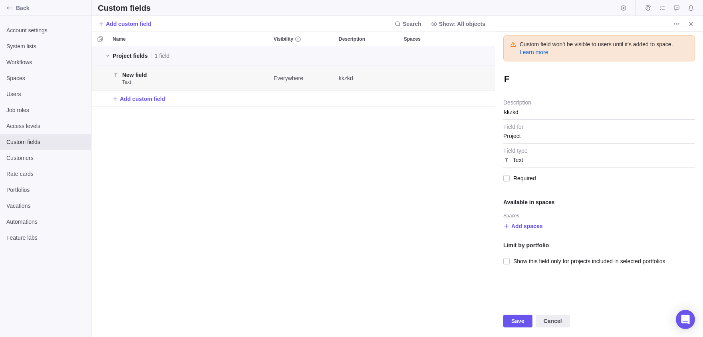
type textarea "Fu"
type textarea "x"
type textarea "Fuc"
type textarea "x"
type textarea "Fuck"
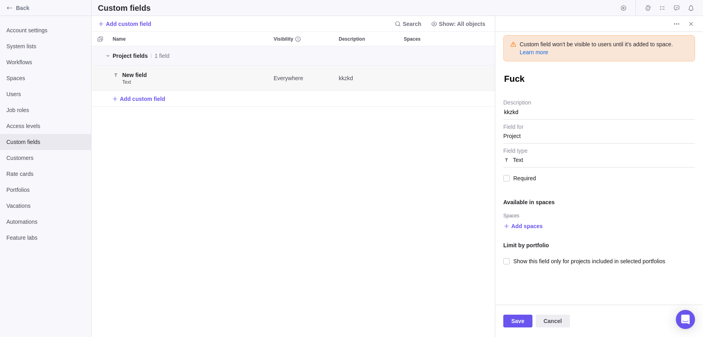
type textarea "x"
type textarea "Fuck"
type textarea "x"
type textarea "Fuck I"
type textarea "x"
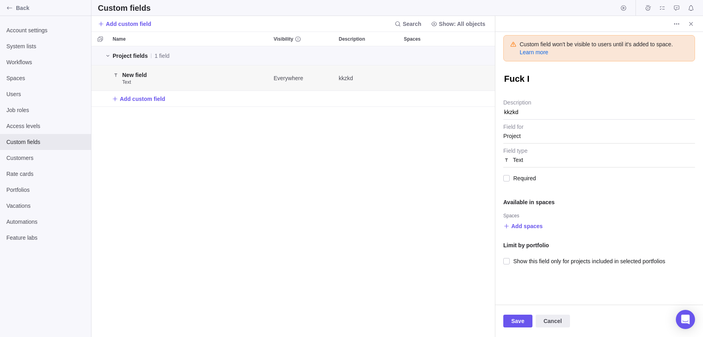
type textarea "Fuck IS"
type textarea "x"
type textarea "Fuck IS"
type textarea "x"
type textarea "Fuck IS i"
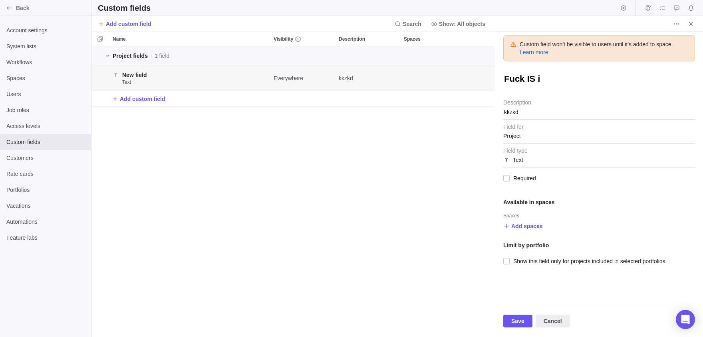
type textarea "x"
type textarea "Fuck IS it"
type textarea "x"
type textarea "Fuck IS it"
type textarea "x"
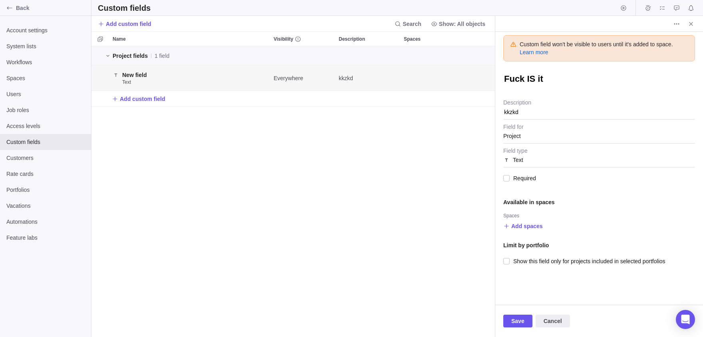
type textarea "Fuck IS it P"
type textarea "x"
type textarea "Fuck IS it Pr"
type textarea "x"
type textarea "Fuck IS it Pri"
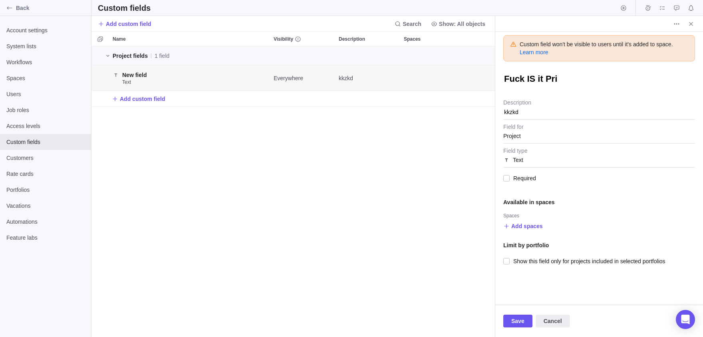
type textarea "x"
type textarea "Fuck IS it Priv"
type textarea "x"
type textarea "Fuck IS it Priva"
type textarea "x"
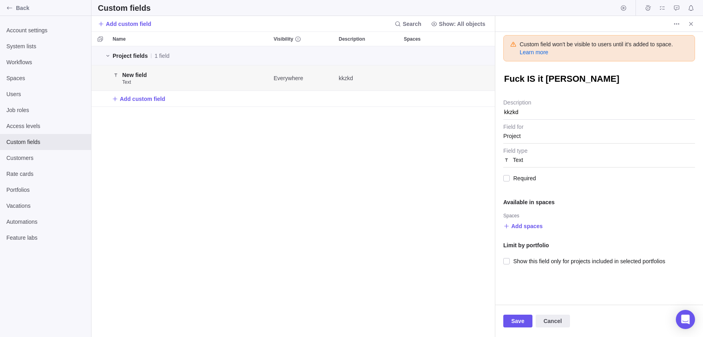
type textarea "Fuck IS it Privat"
type textarea "x"
type textarea "Fuck IS it Private"
type textarea "x"
type textarea "Fuck IS it Private"
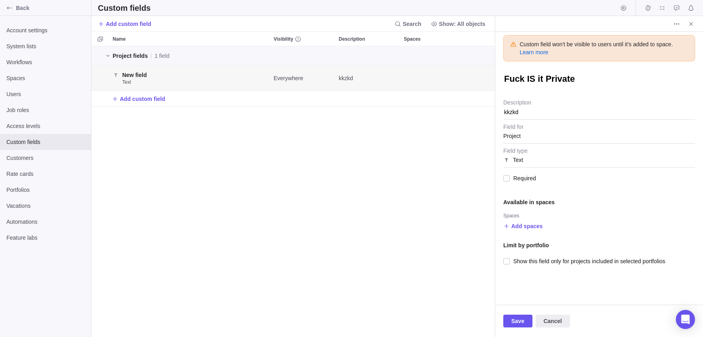
type textarea "x"
type textarea "Fuck IS it Private C"
type textarea "x"
type textarea "Fuck IS it Private Cm"
type textarea "x"
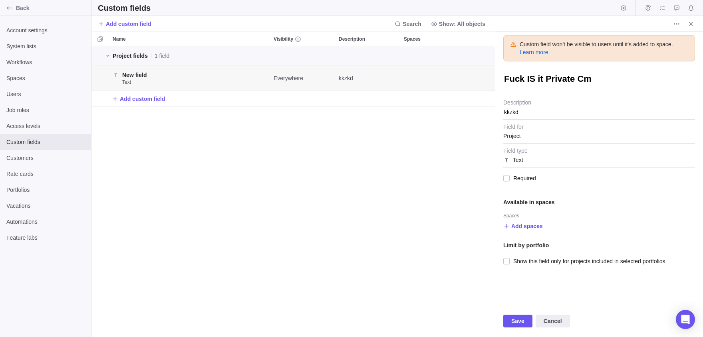
type textarea "Fuck IS it Private C"
type textarea "x"
type textarea "Fuck IS it Private"
type textarea "x"
type textarea "Fuck IS it Private r"
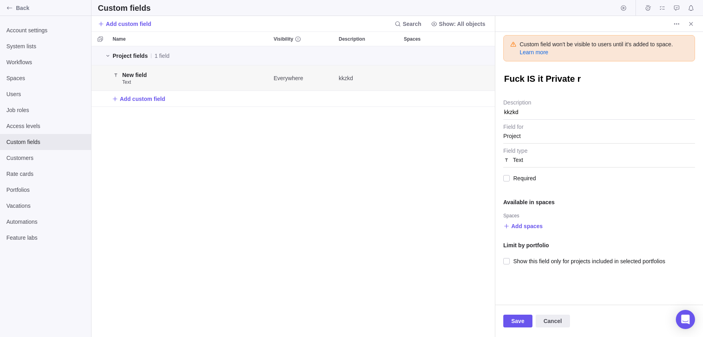
type textarea "x"
type textarea "Fuck IS it Private ro"
type textarea "x"
type textarea "Fuck IS it Private roo"
type textarea "x"
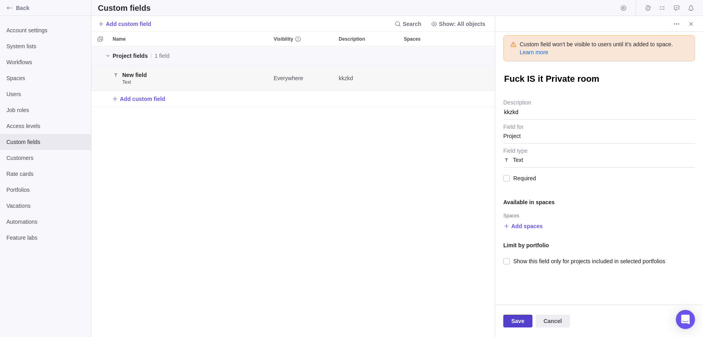
type textarea "Fuck IS it Private room"
type textarea "x"
click at [521, 324] on span "Save" at bounding box center [517, 322] width 13 height 10
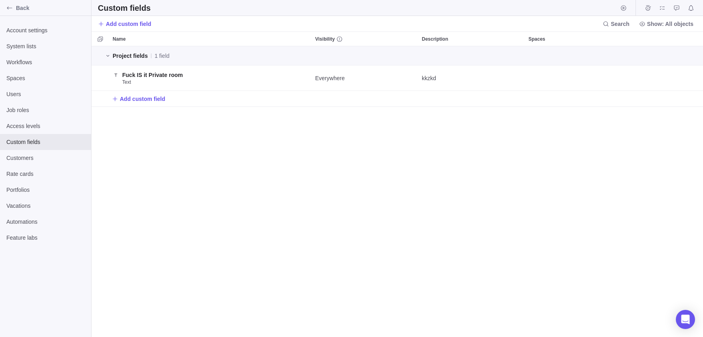
click at [119, 2] on h2 "Custom fields" at bounding box center [124, 7] width 53 height 11
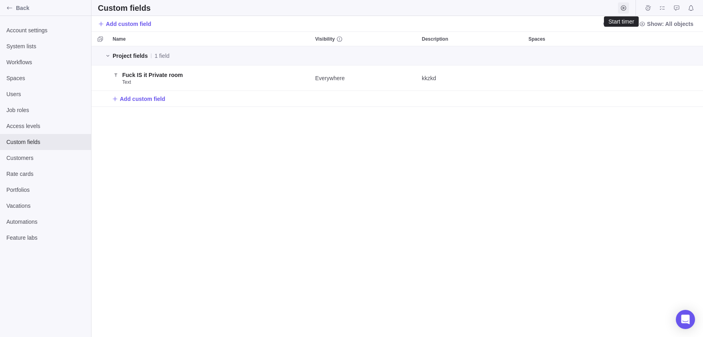
click at [623, 11] on span "Start timer" at bounding box center [623, 7] width 11 height 11
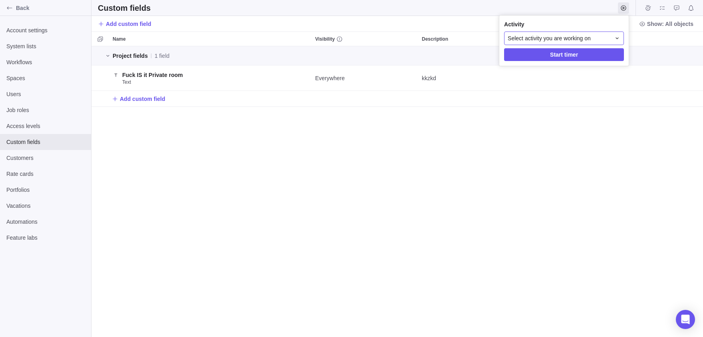
click at [581, 44] on div "Select activity you are working on" at bounding box center [564, 39] width 120 height 14
click at [677, 7] on body "Back Account settings System lists Workflows Spaces Users Job roles Access leve…" at bounding box center [351, 168] width 703 height 337
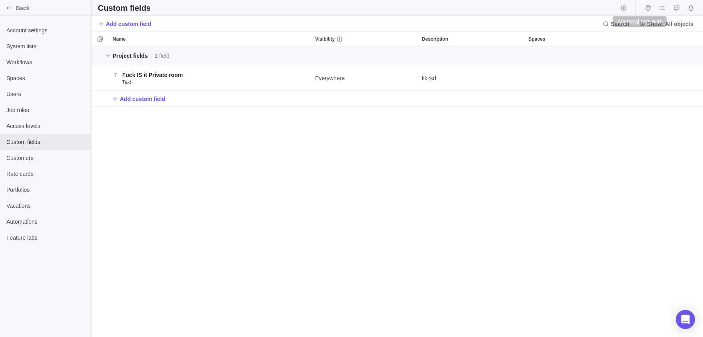
click at [677, 7] on icon "Approval requests" at bounding box center [676, 8] width 6 height 6
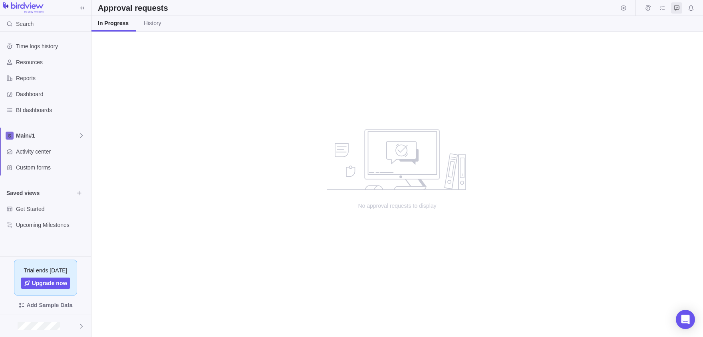
scroll to position [305, 611]
click at [73, 138] on span "Main#1" at bounding box center [47, 136] width 62 height 8
click at [55, 165] on span "Again" at bounding box center [45, 169] width 49 height 8
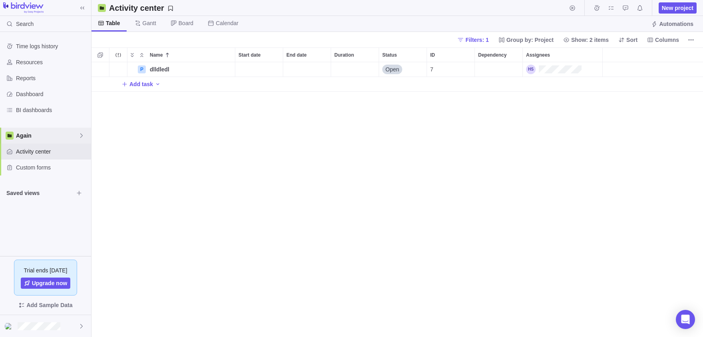
scroll to position [275, 611]
click at [78, 136] on span "Again" at bounding box center [47, 136] width 62 height 8
click at [237, 150] on body "Search Time logs history Resources Reports Dashboard BI dashboards Again Activi…" at bounding box center [351, 168] width 703 height 337
click at [81, 137] on icon at bounding box center [81, 135] width 2 height 4
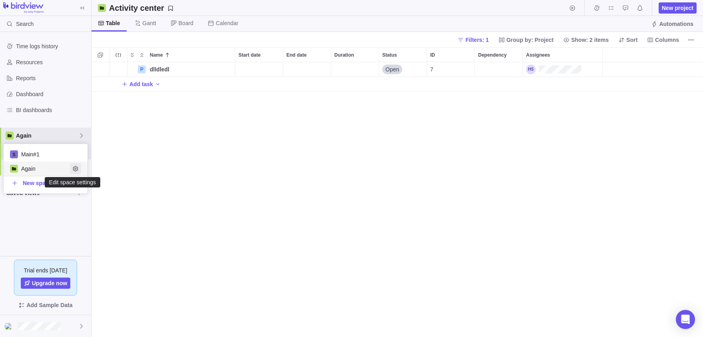
click at [76, 169] on icon "Edit space settings" at bounding box center [75, 168] width 5 height 5
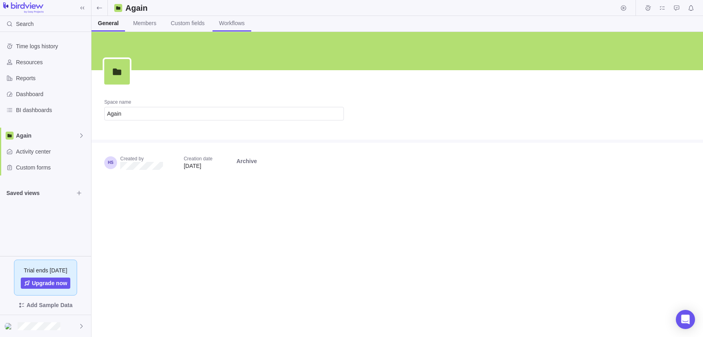
click at [243, 25] on span "Workflows" at bounding box center [232, 23] width 26 height 8
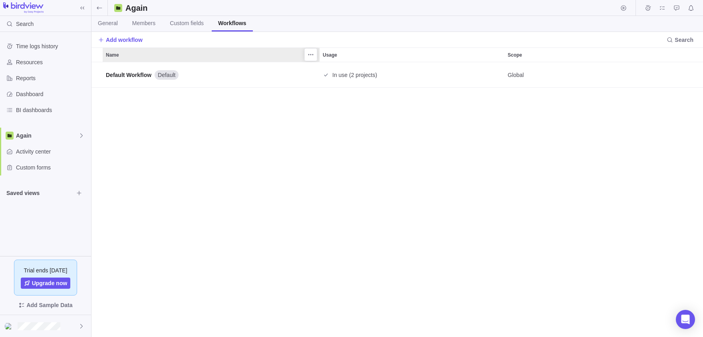
scroll to position [275, 611]
click at [130, 40] on span "Add workflow" at bounding box center [124, 40] width 37 height 8
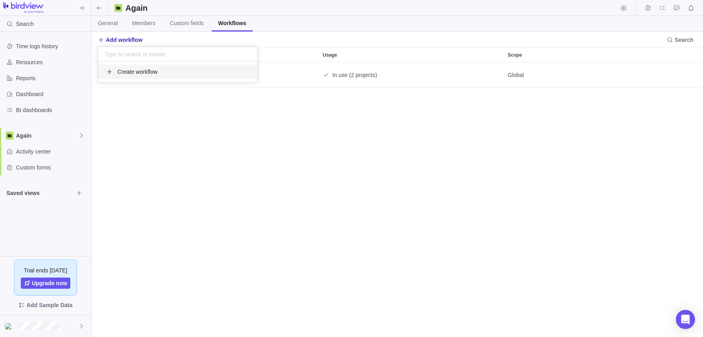
click at [157, 68] on span "Create workflow" at bounding box center [137, 72] width 40 height 8
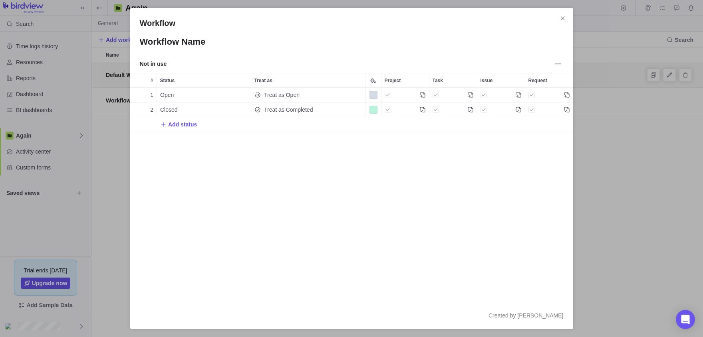
scroll to position [214, 443]
type input "h"
type input "Go Fuck YourFelf"
click at [182, 94] on div "Open" at bounding box center [204, 95] width 94 height 14
type input "Nah"
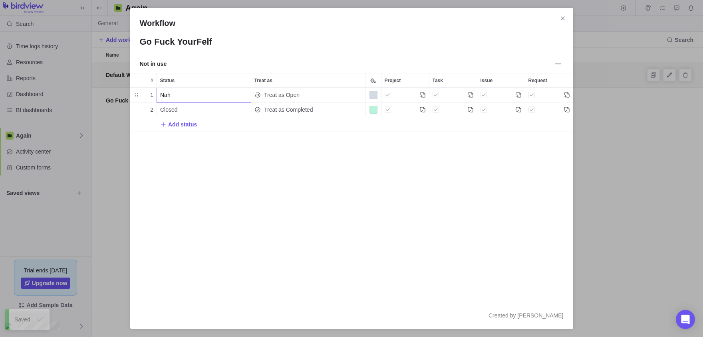
click at [487, 229] on div "Workflow Go Fuck YourFelf Not in use # Status Treat as Project Task Issue Reque…" at bounding box center [351, 168] width 703 height 337
click at [640, 223] on div "Workflow Go Fuck YourFelf Not in use # Status Treat as Project Task Issue Reque…" at bounding box center [351, 168] width 703 height 337
click at [570, 191] on div "1 Nah Treat as Open 2 Closed Treat as Completed Add status" at bounding box center [351, 195] width 443 height 214
click at [585, 193] on div "Workflow Go Fuck YourFelf Not in use # Status Treat as Project Task Issue Reque…" at bounding box center [351, 168] width 703 height 337
click at [554, 66] on span "More actions" at bounding box center [557, 63] width 11 height 11
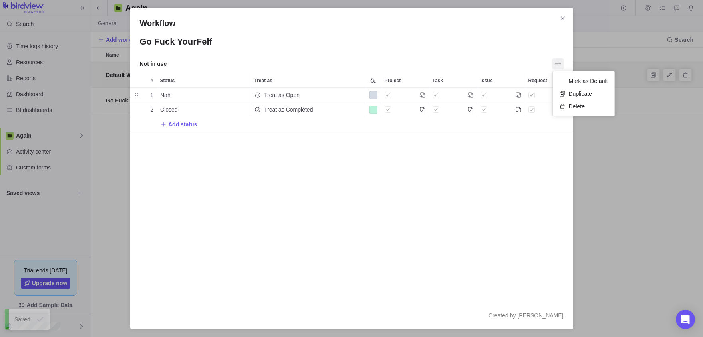
click at [458, 167] on div "Workflow Go Fuck YourFelf Not in use # Status Treat as Project Task Issue Reque…" at bounding box center [351, 168] width 703 height 337
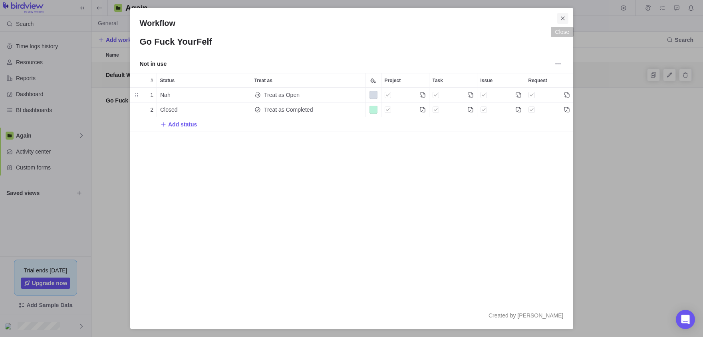
click at [562, 20] on icon "Close" at bounding box center [562, 18] width 6 height 6
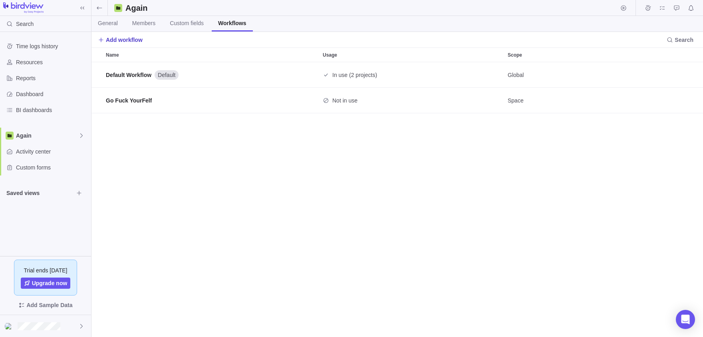
click at [107, 39] on span "Add workflow" at bounding box center [124, 40] width 37 height 8
click at [127, 53] on input "text" at bounding box center [177, 54] width 159 height 14
type input "zdz"
click at [132, 66] on div "Create" at bounding box center [177, 72] width 159 height 14
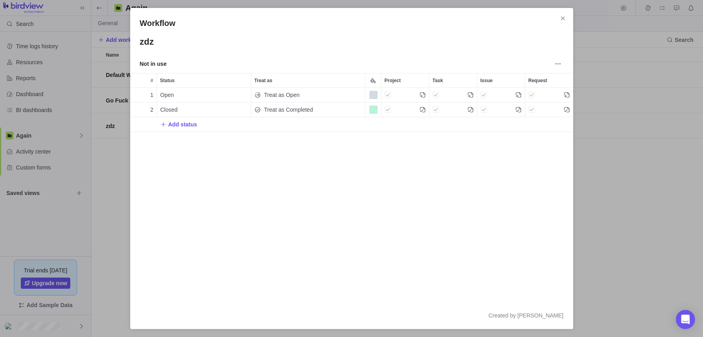
scroll to position [0, 0]
click at [553, 67] on span "More actions" at bounding box center [557, 63] width 11 height 11
click at [589, 104] on div "Delete" at bounding box center [583, 106] width 61 height 13
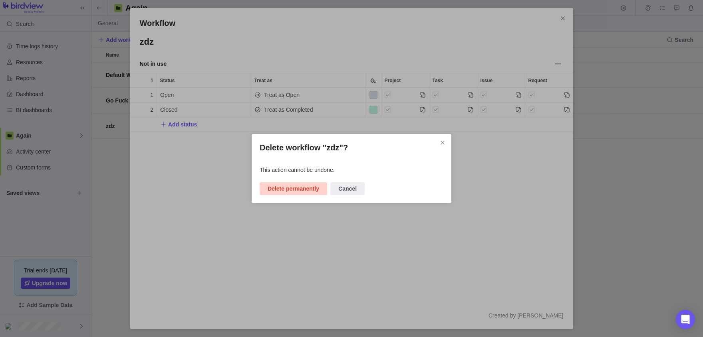
click at [313, 186] on span "Delete permanently" at bounding box center [294, 189] width 52 height 10
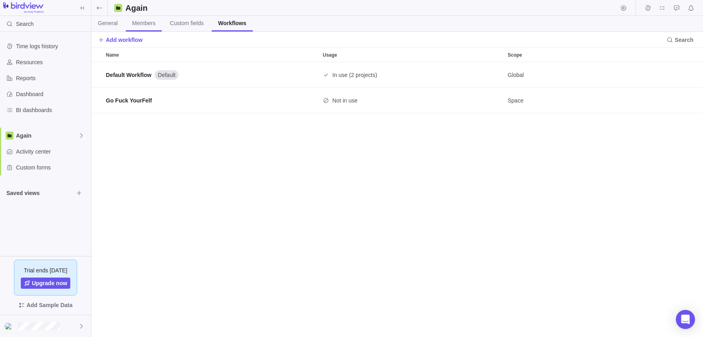
click at [148, 30] on link "Members" at bounding box center [144, 24] width 36 height 16
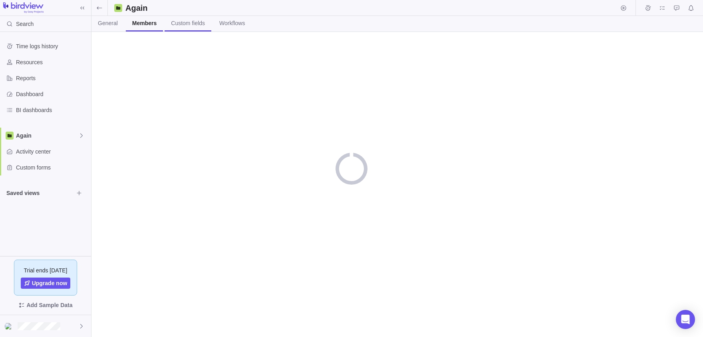
click at [198, 26] on span "Custom fields" at bounding box center [188, 23] width 34 height 8
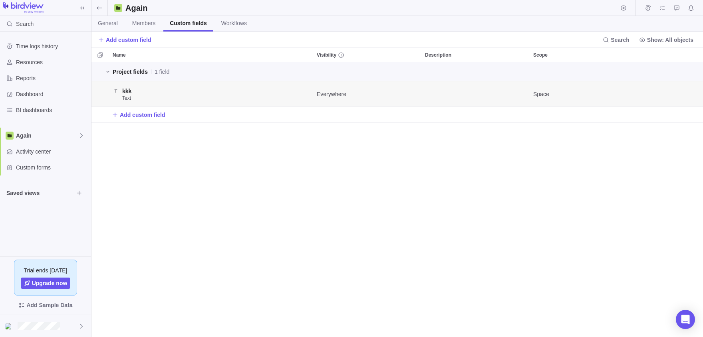
scroll to position [275, 611]
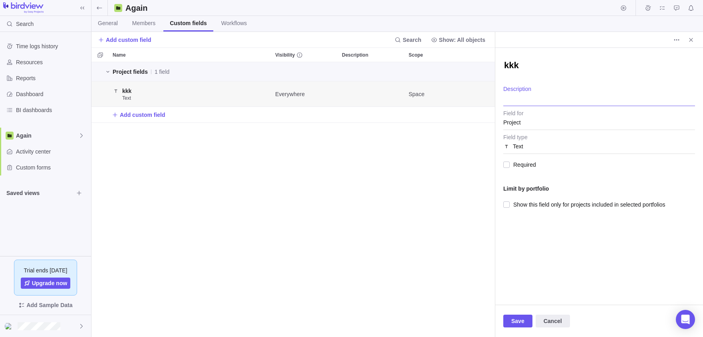
click at [558, 95] on textarea "Description" at bounding box center [599, 96] width 192 height 20
type textarea "x"
type textarea "d"
type textarea "x"
type textarea "dd"
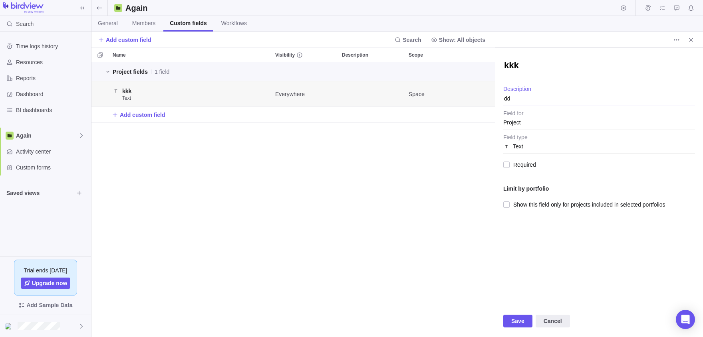
type textarea "x"
type textarea "ddz"
type textarea "x"
type textarea "ddzk"
type textarea "x"
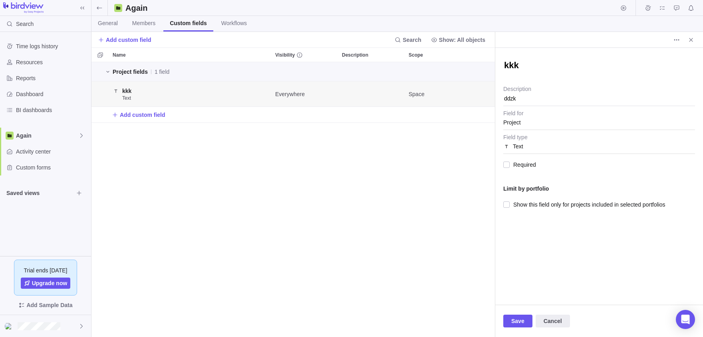
click at [526, 147] on span "Text" at bounding box center [599, 144] width 192 height 20
click at [518, 144] on span "Text" at bounding box center [599, 144] width 192 height 20
click at [515, 131] on div "Text Field type" at bounding box center [599, 143] width 192 height 24
click at [512, 125] on span "Project" at bounding box center [599, 120] width 192 height 20
click at [503, 165] on div at bounding box center [506, 164] width 6 height 11
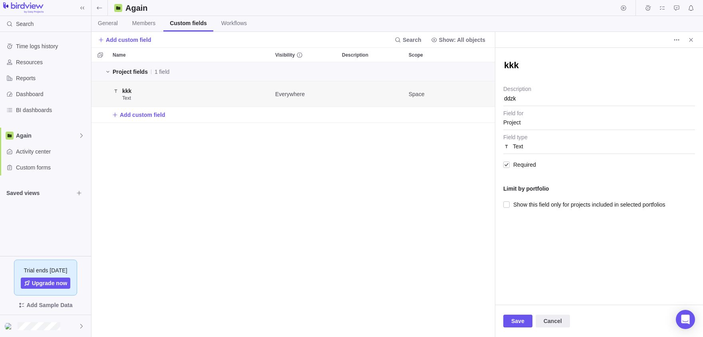
click at [531, 155] on div "Required" at bounding box center [599, 165] width 192 height 21
click at [523, 146] on span "Text" at bounding box center [599, 144] width 192 height 20
click at [691, 43] on icon "Close" at bounding box center [691, 40] width 6 height 6
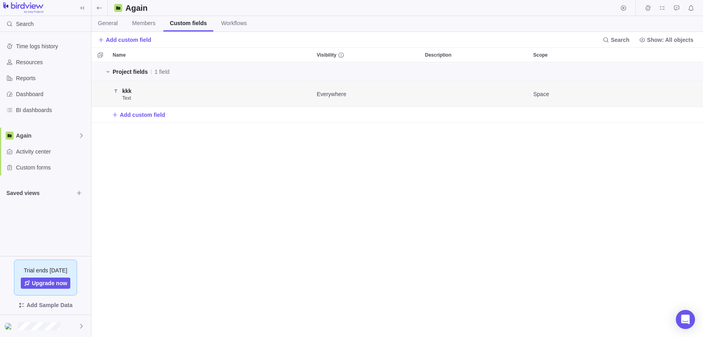
scroll to position [275, 611]
click at [119, 39] on span "Add custom field" at bounding box center [129, 40] width 46 height 8
type input "kzdzd"
click at [135, 72] on span "Create" at bounding box center [135, 71] width 37 height 9
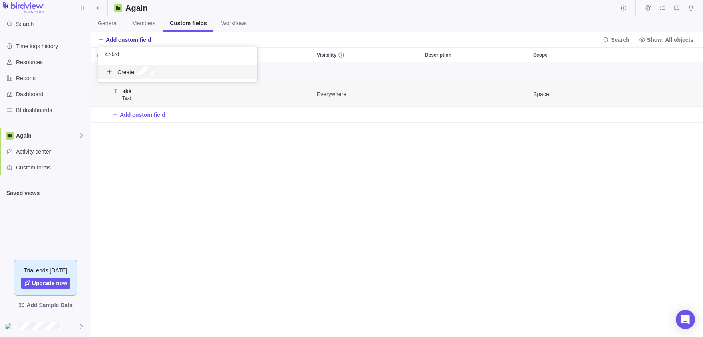
scroll to position [275, 403]
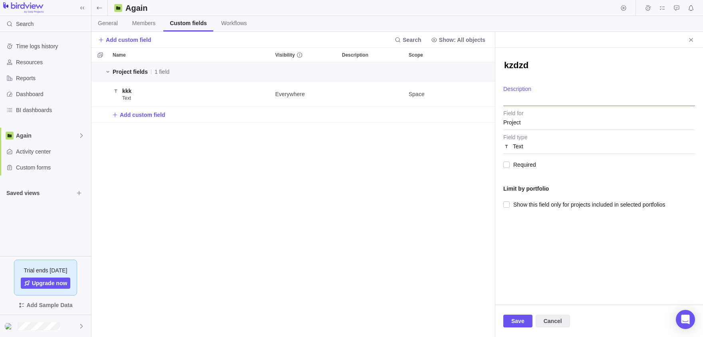
click at [530, 90] on textarea "Description" at bounding box center [599, 96] width 192 height 20
type textarea "x"
type textarea "z"
type textarea "x"
type textarea "zd"
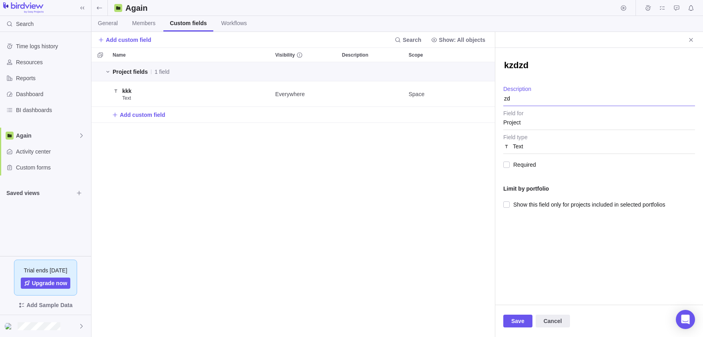
type textarea "x"
type textarea "zdk"
type textarea "x"
type textarea "zdkd"
type textarea "x"
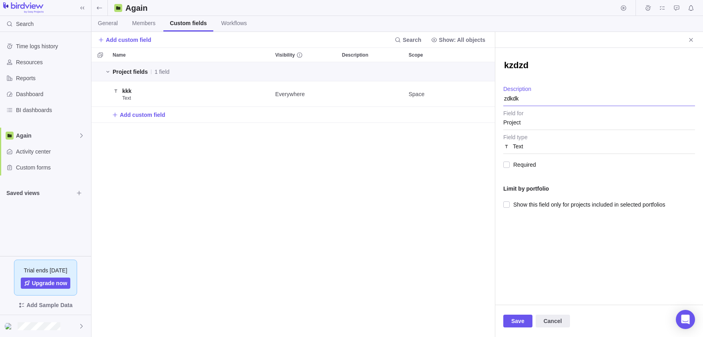
type textarea "zdkdk"
click at [518, 110] on div "Project" at bounding box center [599, 120] width 192 height 20
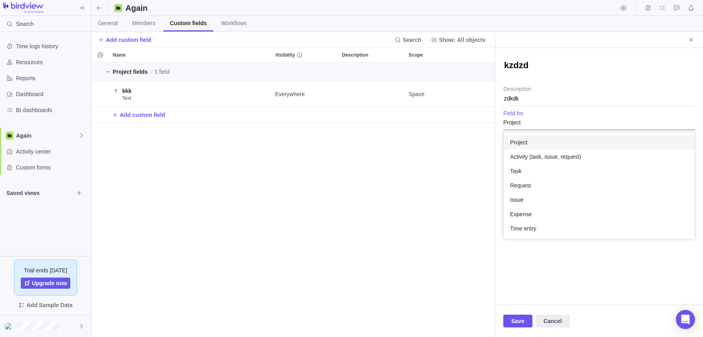
click at [530, 121] on div "Project" at bounding box center [599, 122] width 192 height 14
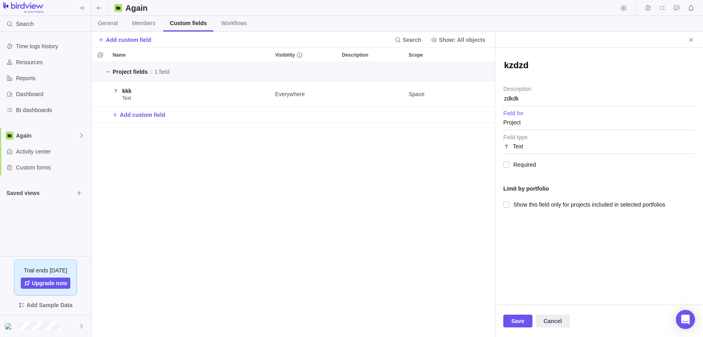
click at [521, 127] on span "Project" at bounding box center [512, 122] width 18 height 14
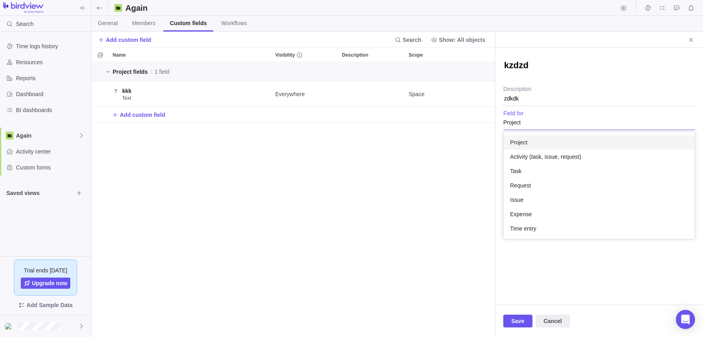
click at [512, 122] on span "Project" at bounding box center [512, 122] width 18 height 14
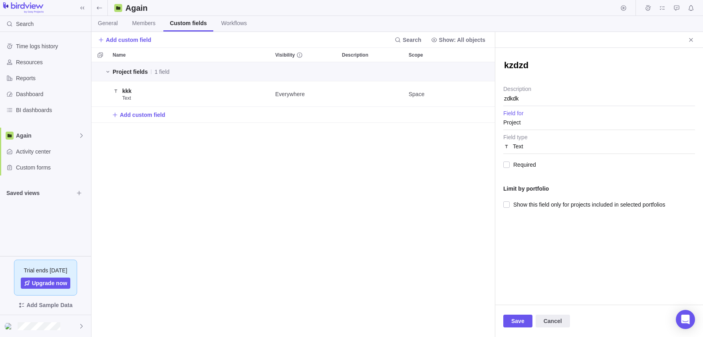
click at [512, 122] on span "Project" at bounding box center [512, 122] width 18 height 14
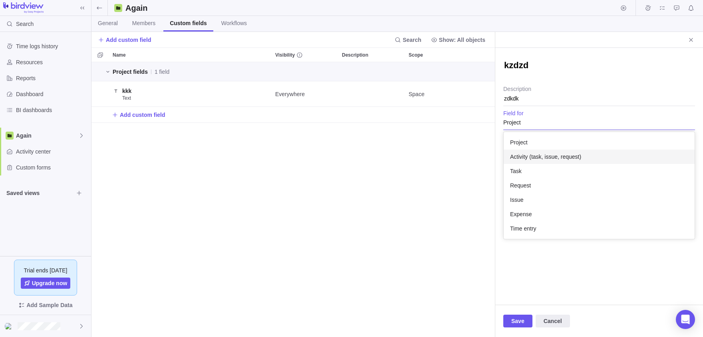
click at [537, 150] on div "Activity (task, issue, request)" at bounding box center [598, 157] width 191 height 14
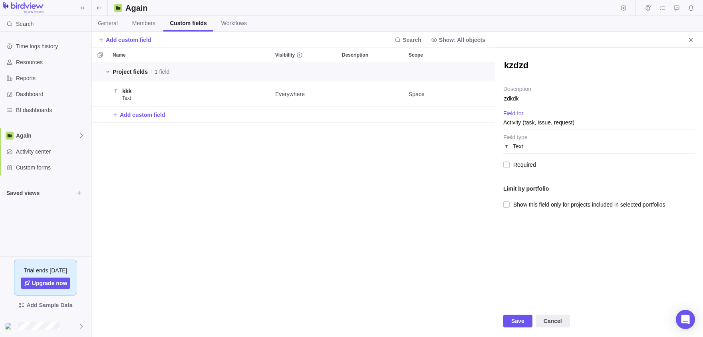
click at [522, 122] on span "Activity (task, issue, request)" at bounding box center [538, 122] width 71 height 14
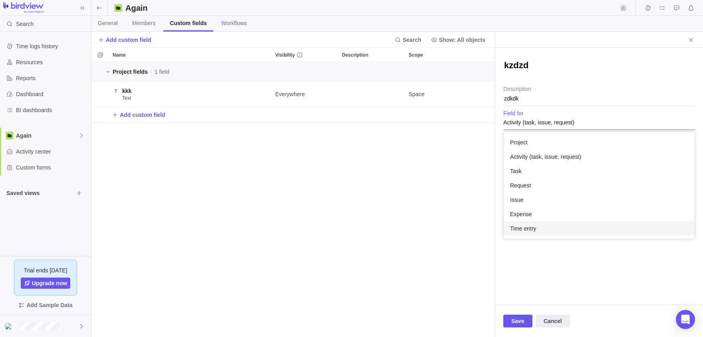
click at [543, 224] on div "Time entry" at bounding box center [598, 229] width 191 height 14
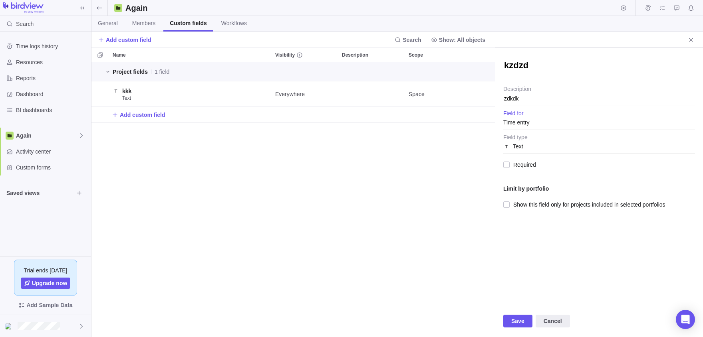
click at [530, 143] on div "Text" at bounding box center [599, 146] width 192 height 14
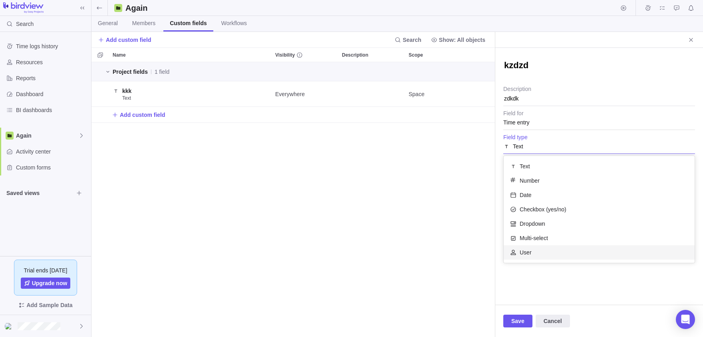
click at [531, 251] on span "User" at bounding box center [525, 253] width 12 height 8
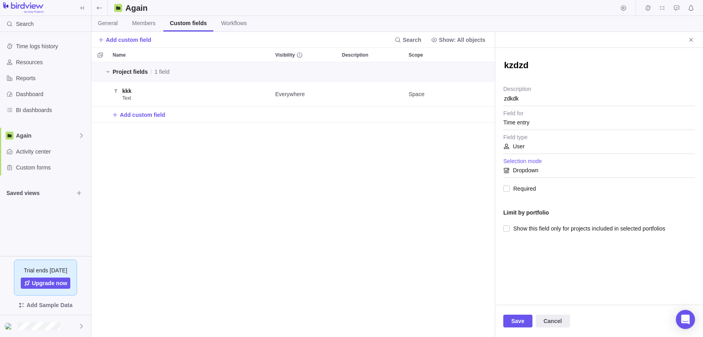
click at [521, 167] on span "Dropdown" at bounding box center [526, 170] width 26 height 14
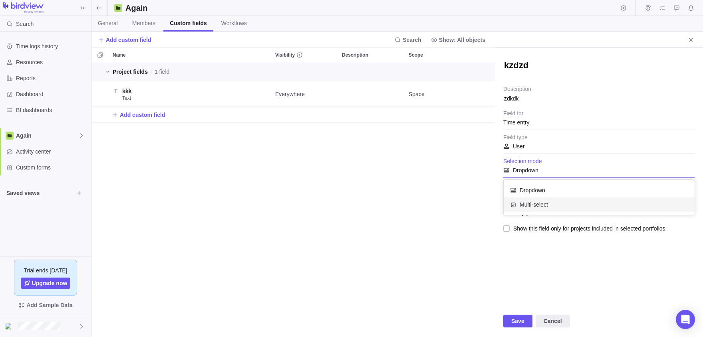
click at [525, 202] on span "Multi-select" at bounding box center [533, 205] width 28 height 8
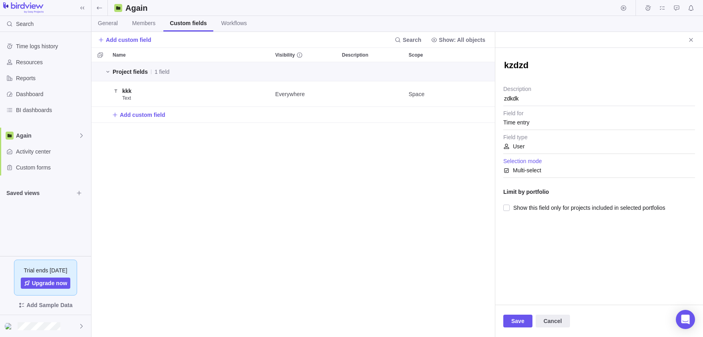
click at [531, 153] on div "User Field type" at bounding box center [599, 143] width 192 height 24
click at [519, 147] on span "User" at bounding box center [519, 146] width 12 height 14
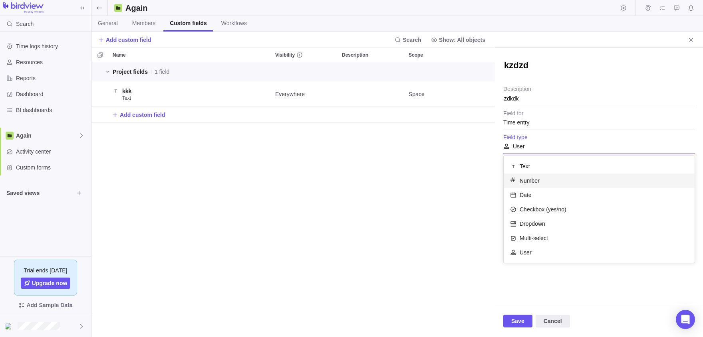
click at [527, 180] on span "Number" at bounding box center [529, 181] width 20 height 8
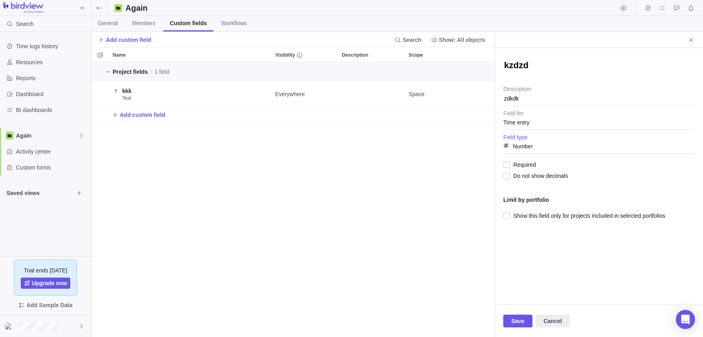
click at [519, 147] on span "Number" at bounding box center [523, 146] width 20 height 14
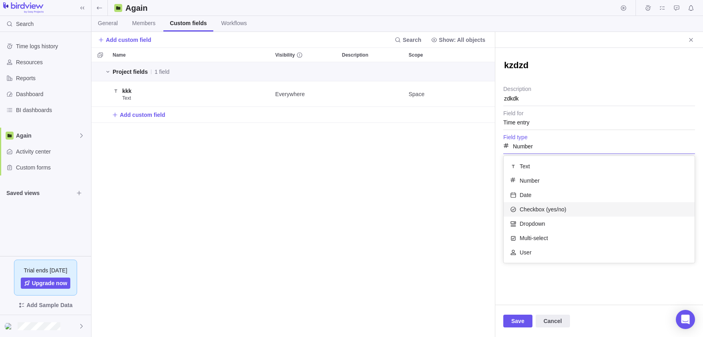
click at [525, 210] on span "Checkbox (yes/no)" at bounding box center [542, 210] width 47 height 8
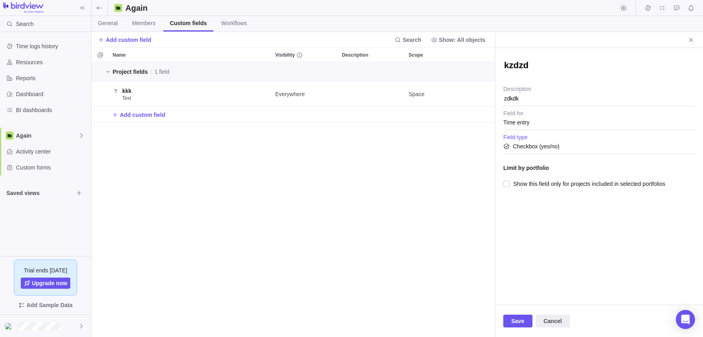
click at [538, 144] on span "Checkbox (yes/no)" at bounding box center [536, 146] width 47 height 14
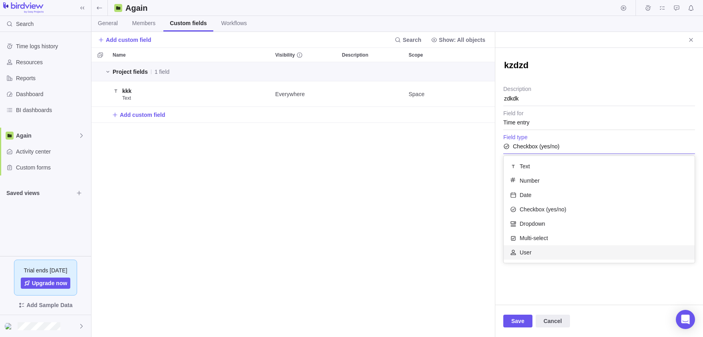
click at [553, 250] on div "User" at bounding box center [598, 253] width 191 height 14
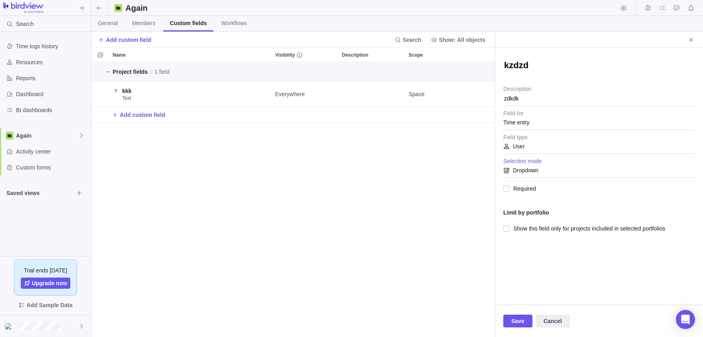
click at [562, 172] on div "Dropdown" at bounding box center [599, 170] width 192 height 14
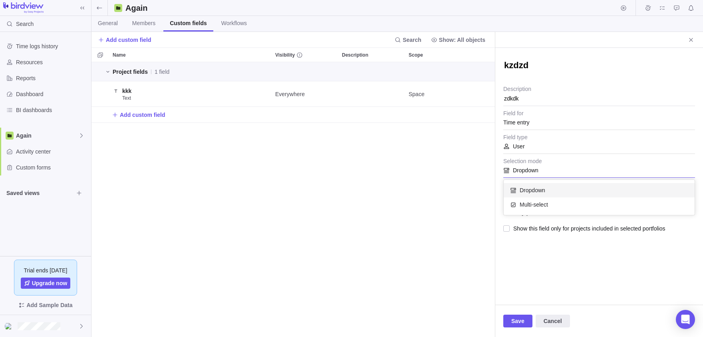
click at [539, 152] on div "kzdzd zdkdk Description Time entry Field for User Field type Dropdown Dropdown …" at bounding box center [599, 176] width 208 height 257
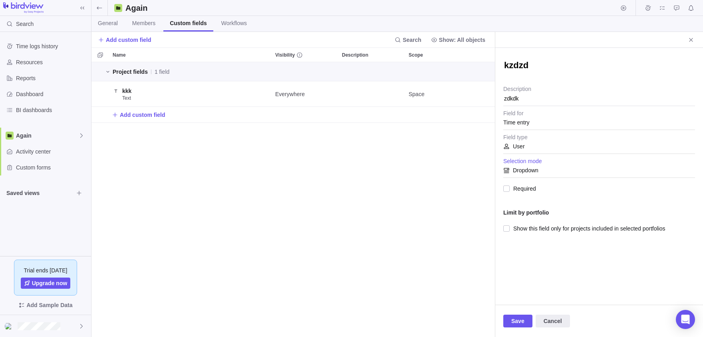
click at [539, 152] on div "User" at bounding box center [599, 146] width 192 height 14
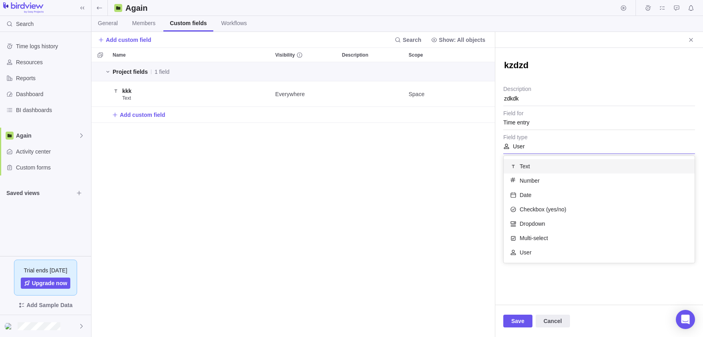
click at [543, 124] on div "kzdzd zdkdk Description Time entry Field for User Text Number Date Checkbox (ye…" at bounding box center [599, 176] width 208 height 257
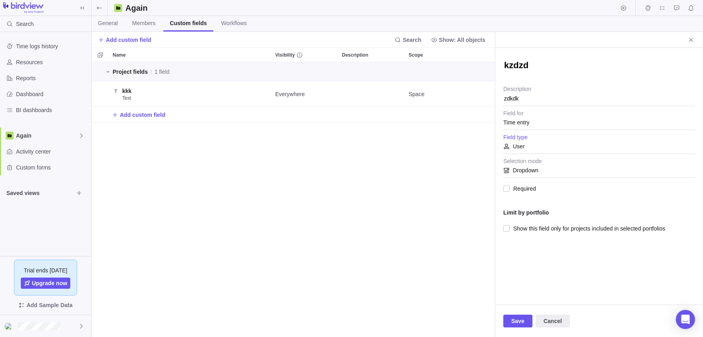
click at [543, 124] on div "Time entry" at bounding box center [599, 122] width 192 height 14
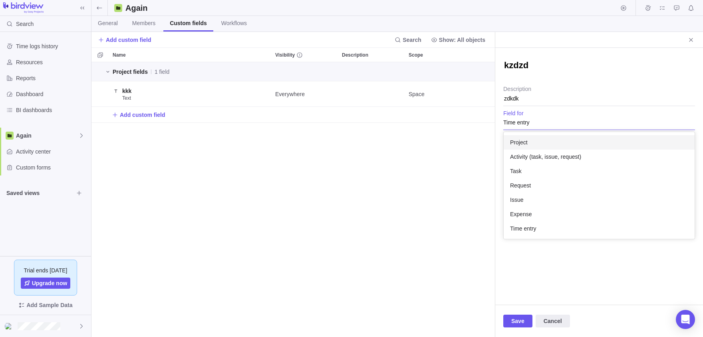
click at [532, 142] on div "Project" at bounding box center [598, 142] width 191 height 14
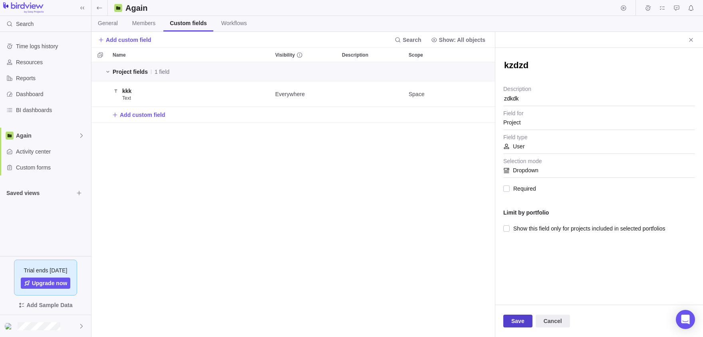
click at [513, 322] on span "Save" at bounding box center [517, 322] width 13 height 10
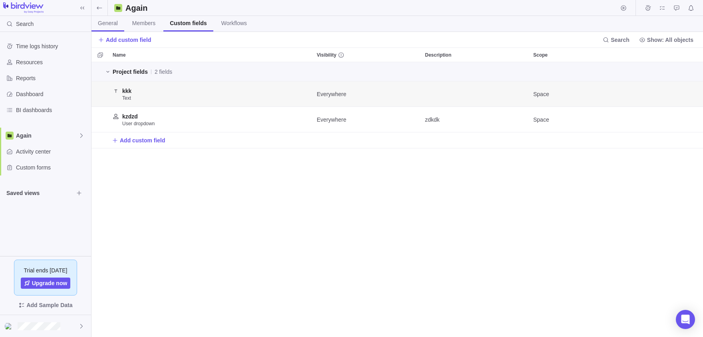
click at [95, 25] on link "General" at bounding box center [107, 24] width 33 height 16
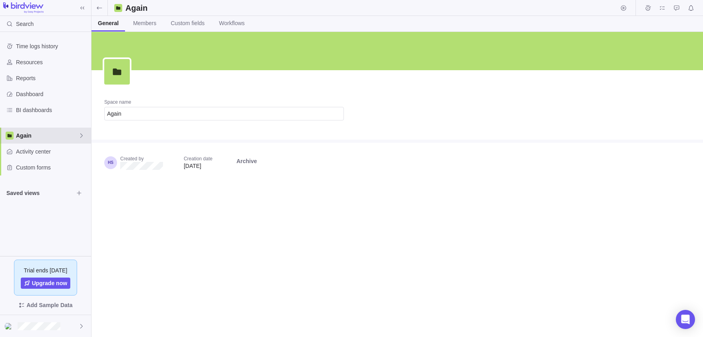
click at [77, 133] on span "Again" at bounding box center [47, 136] width 62 height 8
click at [24, 212] on div "Time logs history Resources Reports Dashboard BI dashboards Again Activity cent…" at bounding box center [45, 144] width 91 height 224
click at [39, 151] on span "Activity center" at bounding box center [52, 152] width 72 height 8
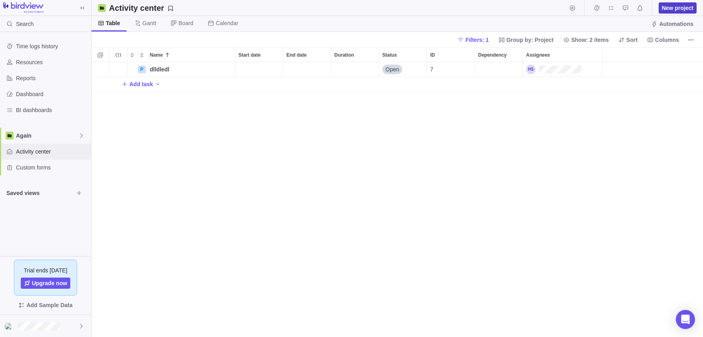
scroll to position [275, 611]
click at [690, 9] on span "New project" at bounding box center [678, 8] width 32 height 8
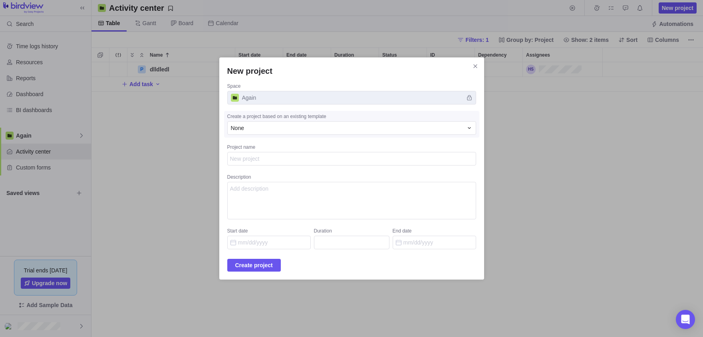
click at [358, 164] on textarea "Project name" at bounding box center [351, 159] width 249 height 14
type textarea "x"
type textarea ","
type textarea "x"
type textarea ",,"
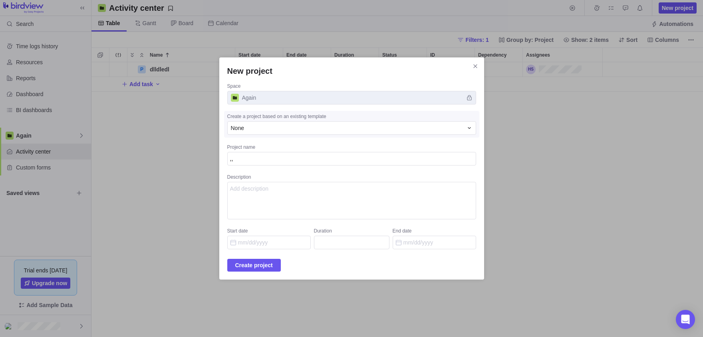
type textarea "x"
type textarea ",,,"
type textarea "x"
type textarea ",,,,"
type textarea "x"
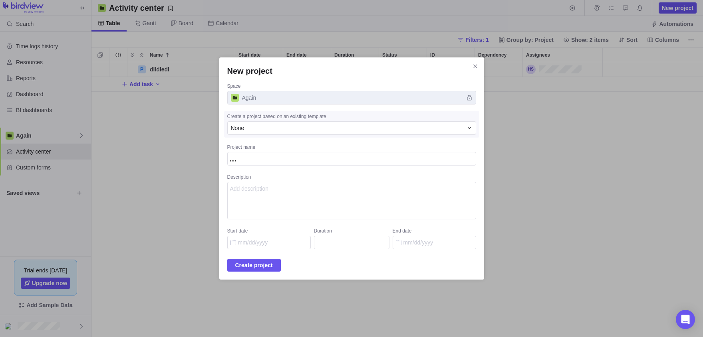
type textarea ",,,"
type textarea "x"
type textarea ",,"
type textarea "x"
type textarea ","
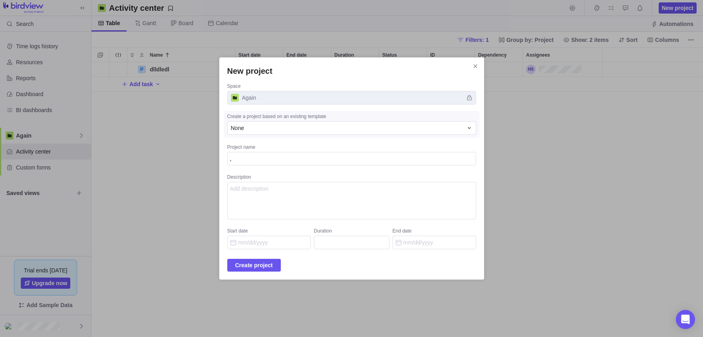
type textarea "x"
type textarea "f"
type textarea "x"
type textarea "fz"
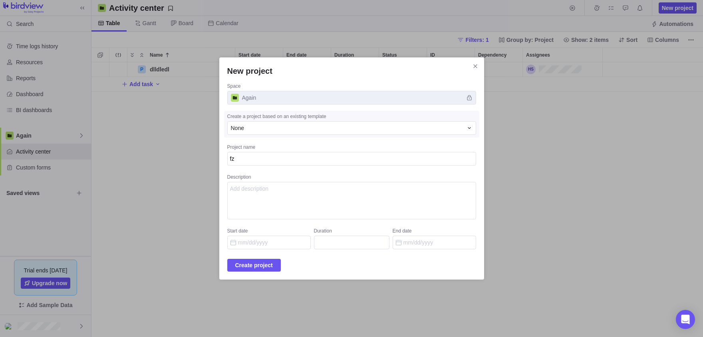
type textarea "x"
type textarea "fzf"
type textarea "x"
type textarea "fzfz"
type textarea "x"
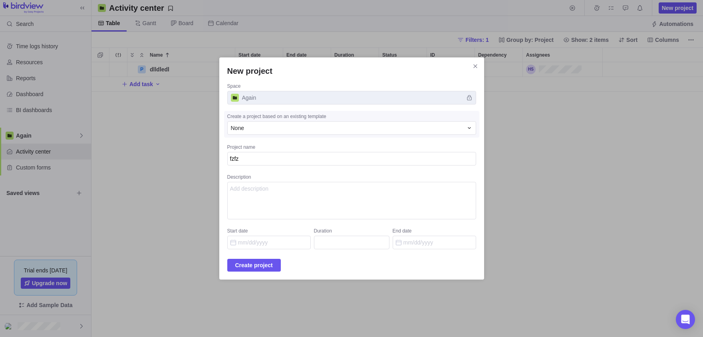
type textarea "fzfzf"
type textarea "x"
type textarea "fzfzfr"
type textarea "x"
click at [292, 125] on div "None" at bounding box center [351, 128] width 249 height 14
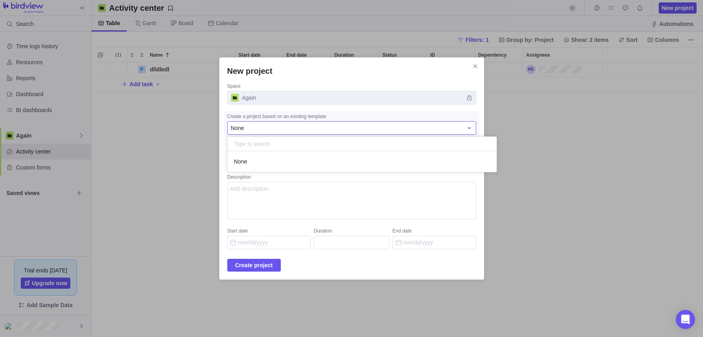
scroll to position [21, 269]
click at [288, 130] on div "None" at bounding box center [347, 128] width 232 height 8
click at [539, 115] on div "New project Space Again Create a project based on an existing template None Pro…" at bounding box center [351, 168] width 703 height 337
click at [478, 67] on icon "Close" at bounding box center [475, 66] width 6 height 6
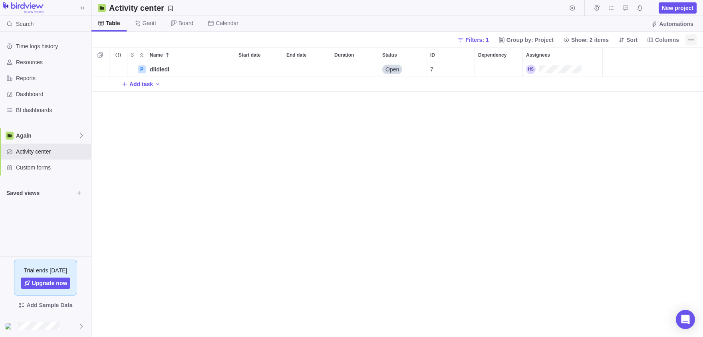
click at [692, 41] on icon "More actions" at bounding box center [691, 40] width 6 height 6
click at [670, 39] on body "Search Time logs history Resources Reports Dashboard BI dashboards Again Activi…" at bounding box center [351, 168] width 703 height 337
click at [670, 39] on span "Columns" at bounding box center [667, 40] width 24 height 8
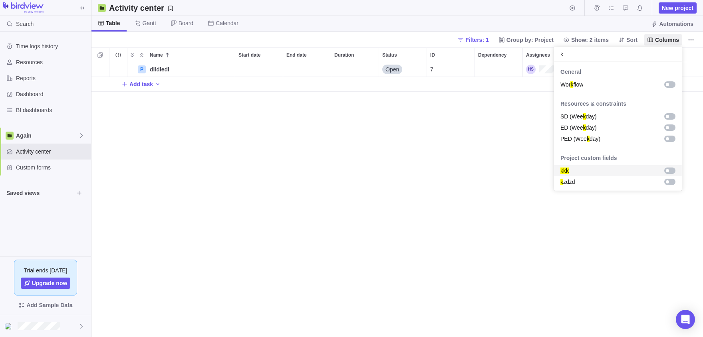
type input "k"
click at [668, 172] on div "grid" at bounding box center [667, 170] width 3 height 3
click at [669, 178] on div "grid" at bounding box center [668, 182] width 14 height 8
click at [669, 184] on div "grid" at bounding box center [669, 182] width 11 height 6
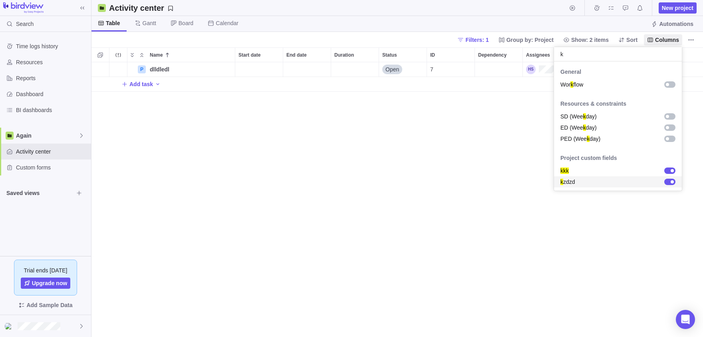
click at [537, 196] on body "Search Time logs history Resources Reports Dashboard BI dashboards Again Activi…" at bounding box center [351, 168] width 703 height 337
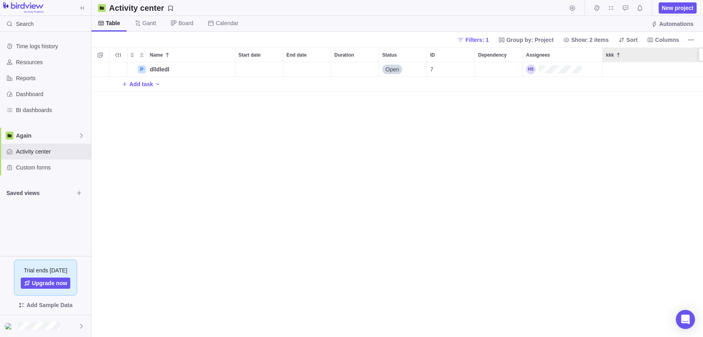
click at [621, 59] on div "kkk" at bounding box center [657, 55] width 111 height 14
click at [622, 59] on div "kkk" at bounding box center [657, 55] width 111 height 14
click at [617, 68] on div "kkk" at bounding box center [657, 69] width 111 height 14
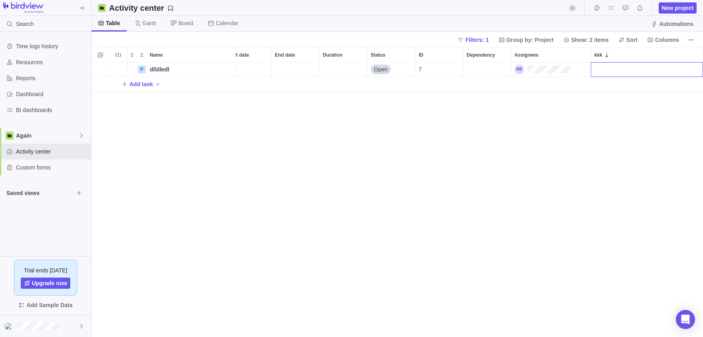
click at [617, 68] on input "kkk" at bounding box center [647, 69] width 112 height 15
type input "kefefkfezfezl"
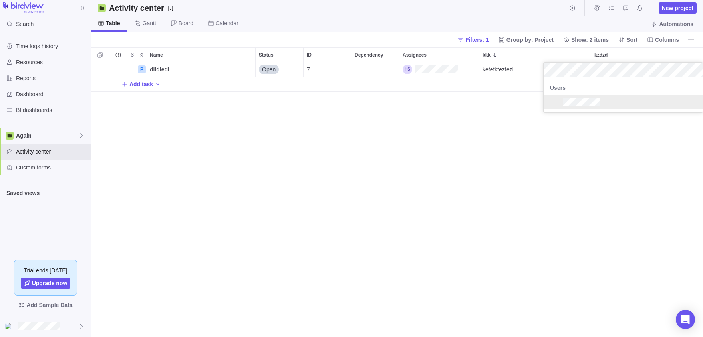
scroll to position [35, 159]
click at [552, 138] on div "P dlldledl Details Open 7 kefefkfezfezl Add task" at bounding box center [396, 199] width 611 height 275
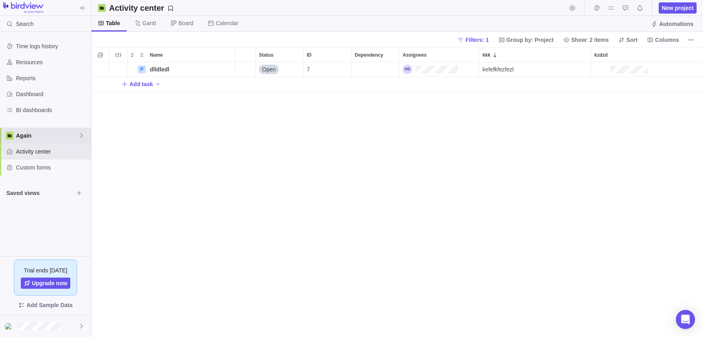
click at [21, 135] on span "Again" at bounding box center [47, 136] width 62 height 8
click at [71, 168] on span "Edit space settings" at bounding box center [75, 168] width 11 height 11
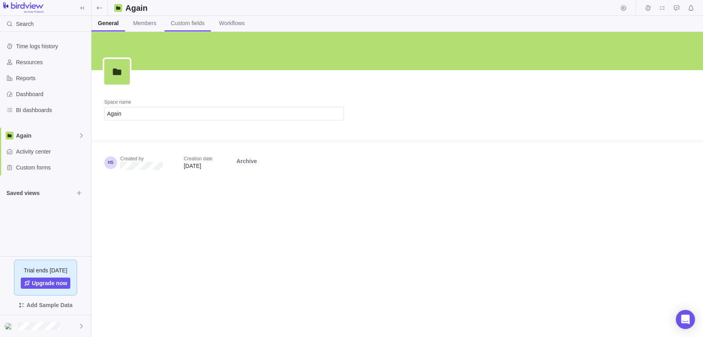
click at [202, 20] on span "Custom fields" at bounding box center [188, 23] width 34 height 8
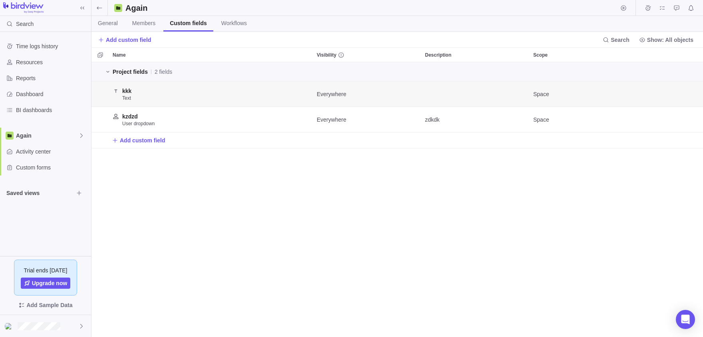
scroll to position [275, 611]
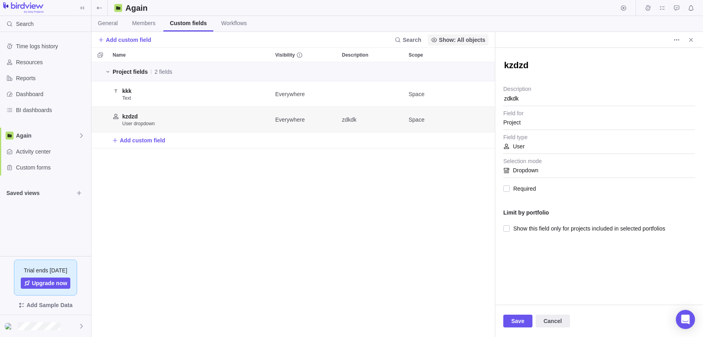
type textarea "x"
click at [449, 37] on span "Show: All objects" at bounding box center [462, 40] width 46 height 8
click at [698, 41] on div at bounding box center [599, 40] width 208 height 16
click at [693, 44] on span "Close" at bounding box center [690, 39] width 11 height 11
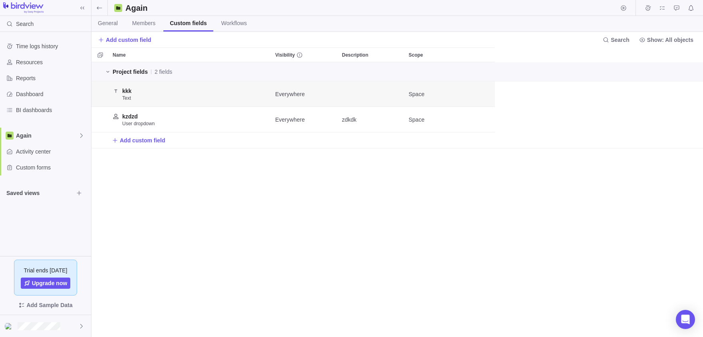
scroll to position [275, 611]
click at [35, 198] on div "Saved views" at bounding box center [45, 193] width 91 height 16
click at [27, 198] on div "Saved views" at bounding box center [45, 193] width 91 height 16
click at [27, 197] on div "Saved views" at bounding box center [45, 193] width 91 height 16
click at [25, 195] on span "Saved views" at bounding box center [39, 193] width 67 height 8
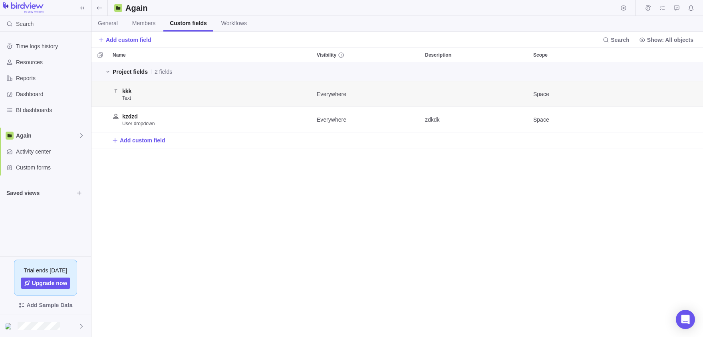
click at [41, 191] on span "Saved views" at bounding box center [39, 193] width 67 height 8
click at [26, 97] on span "Dashboard" at bounding box center [52, 94] width 72 height 8
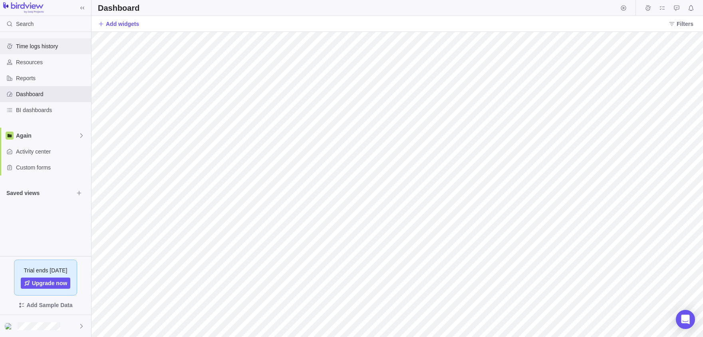
click at [32, 54] on div "Time logs history" at bounding box center [45, 46] width 91 height 16
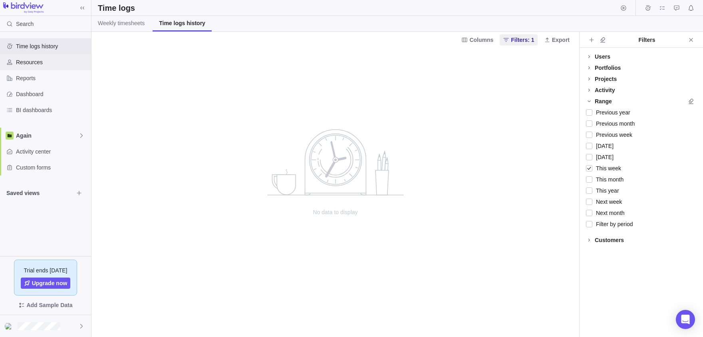
click at [33, 64] on span "Resources" at bounding box center [52, 62] width 72 height 8
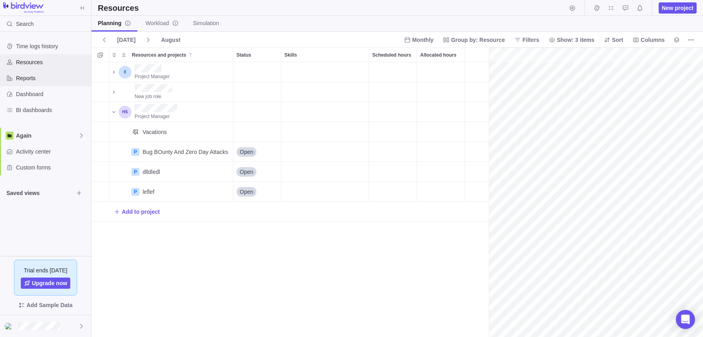
scroll to position [0, 35]
click at [688, 45] on span "More actions" at bounding box center [690, 39] width 11 height 11
click at [124, 125] on body "Search Time logs history Resources Reports Dashboard BI dashboards Again Activi…" at bounding box center [351, 168] width 703 height 337
click at [50, 70] on div "Reports" at bounding box center [45, 78] width 91 height 16
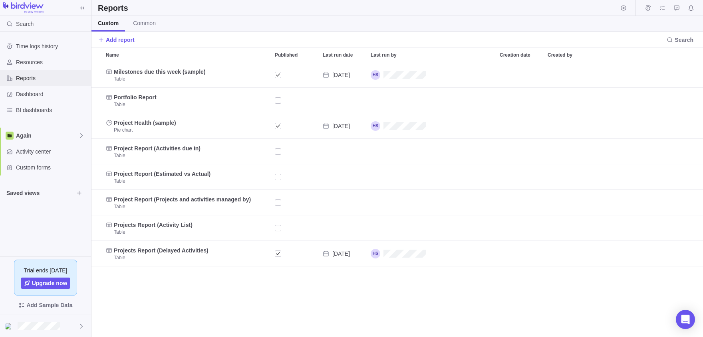
scroll to position [275, 611]
click at [40, 93] on span "Dashboard" at bounding box center [52, 94] width 72 height 8
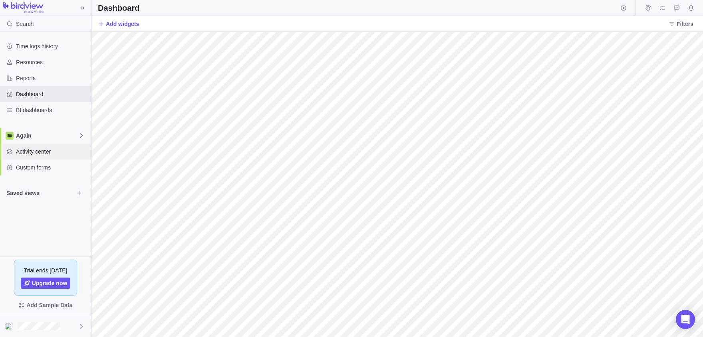
click at [46, 148] on span "Activity center" at bounding box center [52, 152] width 72 height 8
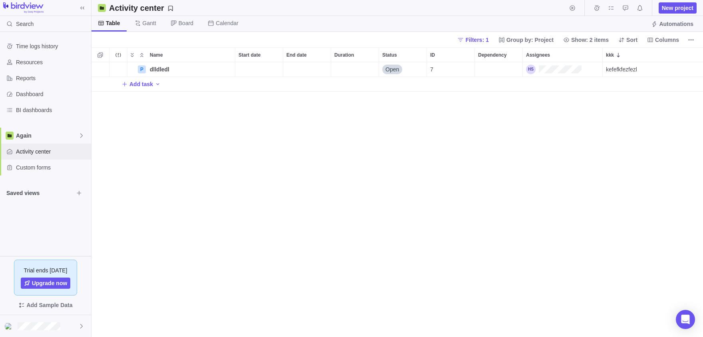
scroll to position [275, 611]
click at [693, 36] on span "More actions" at bounding box center [690, 39] width 11 height 11
click at [655, 21] on body "Search Time logs history Resources Reports Dashboard BI dashboards Again Activi…" at bounding box center [351, 168] width 703 height 337
click at [659, 21] on span "Automations" at bounding box center [676, 24] width 34 height 8
click at [693, 41] on icon "More actions" at bounding box center [691, 40] width 6 height 6
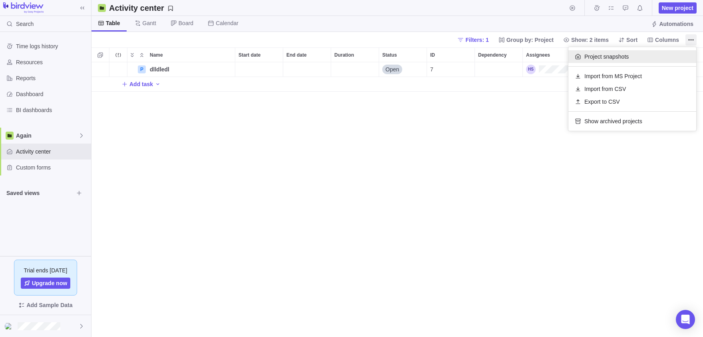
click at [669, 52] on div "Project snapshots" at bounding box center [632, 56] width 128 height 13
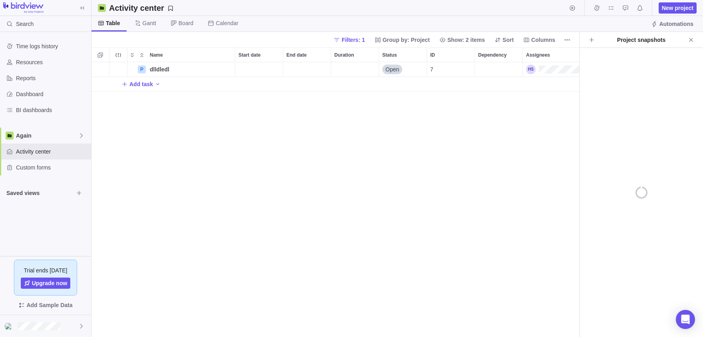
scroll to position [275, 487]
click at [591, 42] on icon "Create project snapshot" at bounding box center [591, 40] width 6 height 6
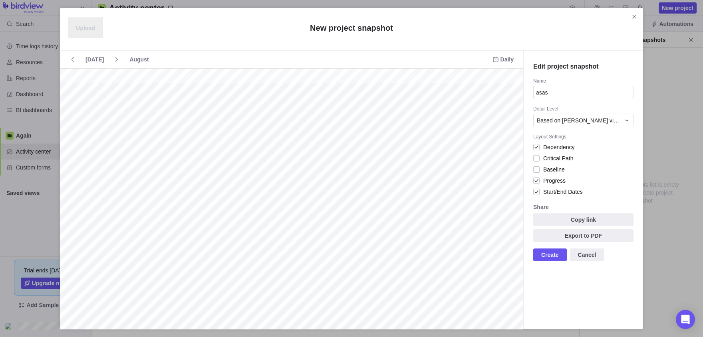
type input "asas"
click at [553, 260] on span "Create" at bounding box center [550, 255] width 18 height 10
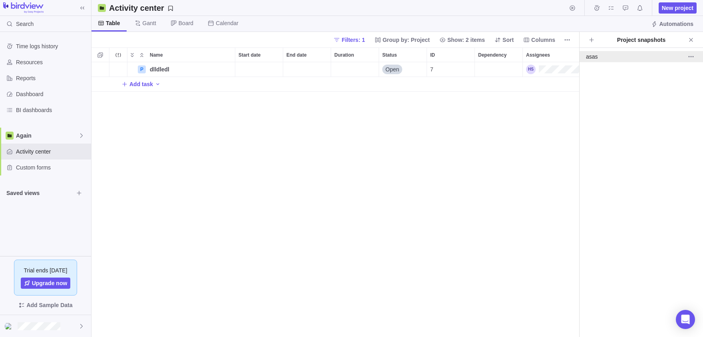
click at [602, 55] on div "asas" at bounding box center [632, 57] width 93 height 8
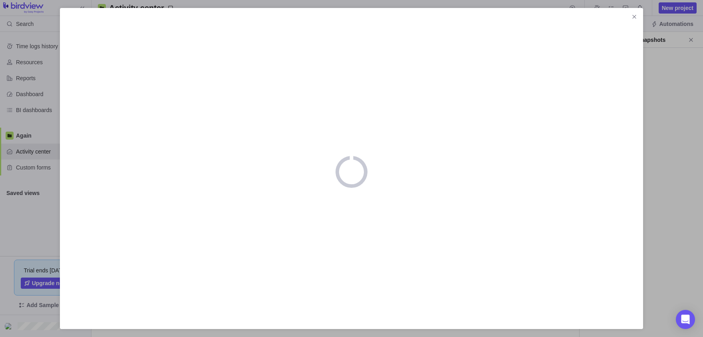
scroll to position [0, 0]
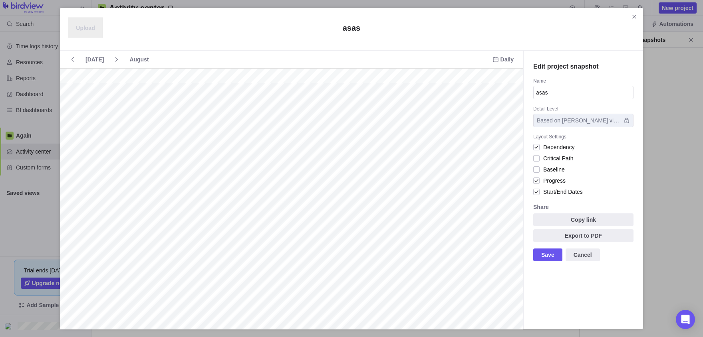
click at [696, 61] on div "Upload asas Today August Daily Edit project snapshot Name asas Detail Level Bas…" at bounding box center [351, 168] width 703 height 337
click at [634, 16] on icon "Close" at bounding box center [634, 17] width 6 height 6
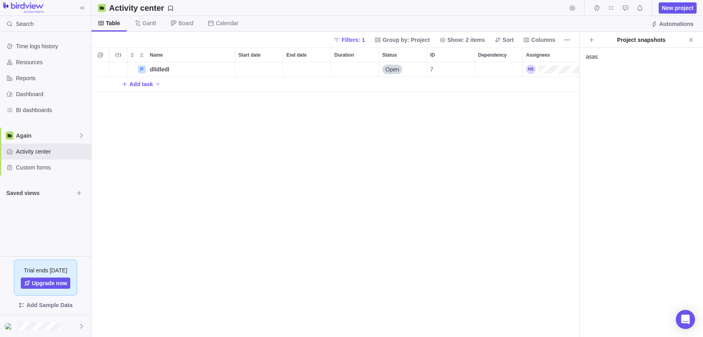
click at [594, 62] on div "asas" at bounding box center [640, 192] width 123 height 289
click at [604, 57] on div "asas" at bounding box center [632, 57] width 93 height 8
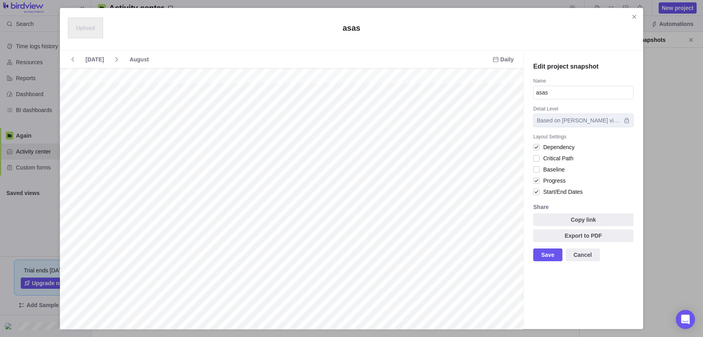
click at [45, 90] on div "Upload asas Today August Daily Edit project snapshot Name asas Detail Level Bas…" at bounding box center [351, 168] width 703 height 337
click at [633, 18] on icon "Close" at bounding box center [634, 17] width 6 height 6
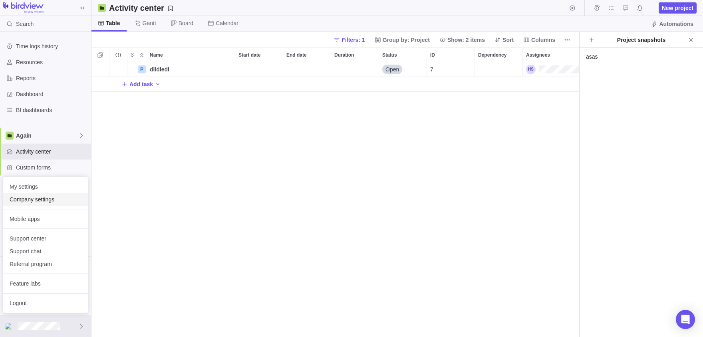
click at [22, 203] on span "Company settings" at bounding box center [46, 200] width 72 height 8
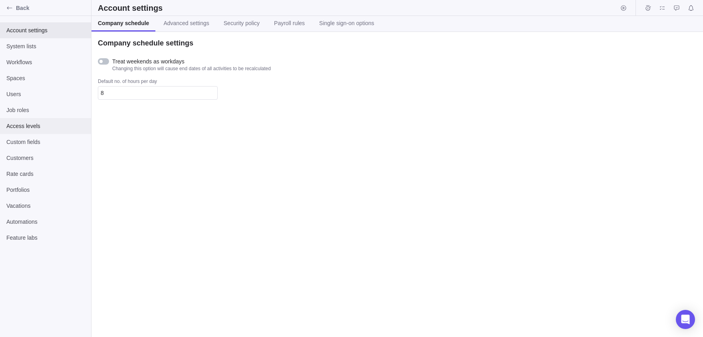
click at [22, 125] on span "Access levels" at bounding box center [45, 126] width 78 height 8
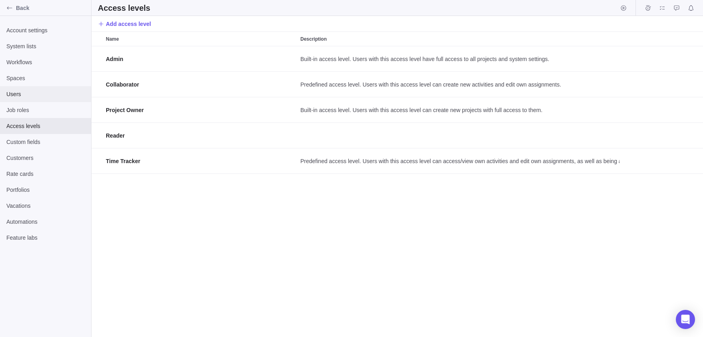
scroll to position [291, 611]
click at [22, 98] on span "Users" at bounding box center [45, 94] width 78 height 8
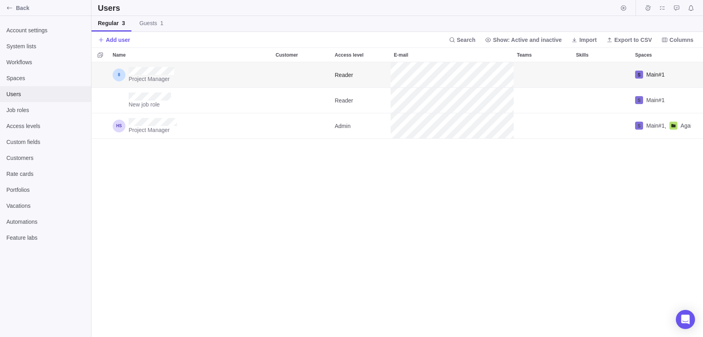
scroll to position [275, 611]
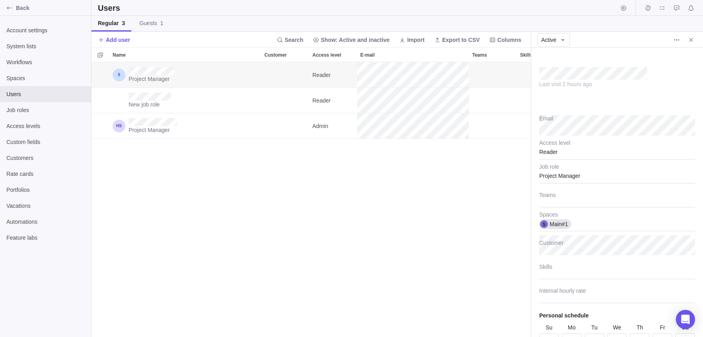
scroll to position [42, 0]
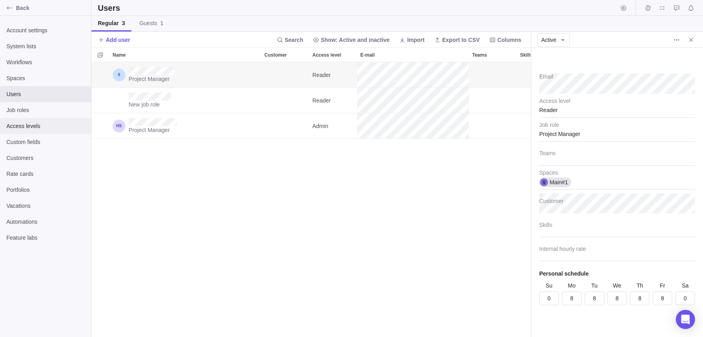
click at [6, 119] on div "Access levels" at bounding box center [45, 126] width 91 height 16
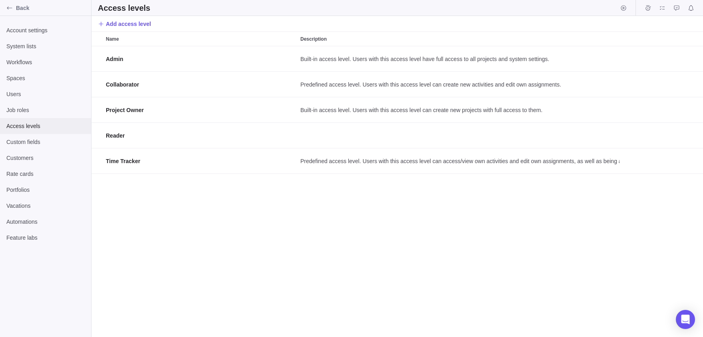
scroll to position [291, 611]
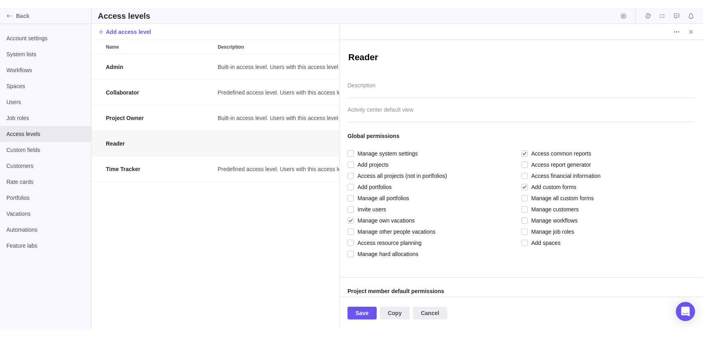
scroll to position [291, 248]
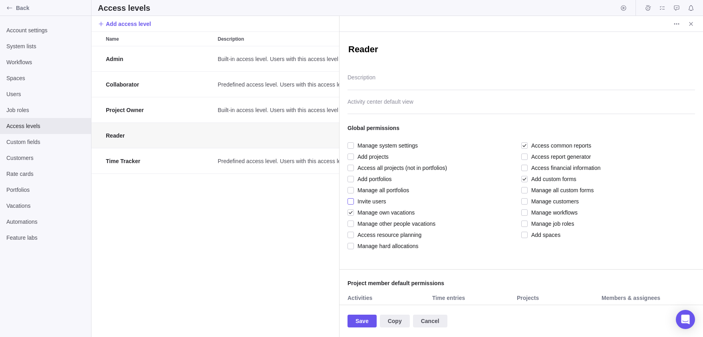
click at [354, 203] on span "Invite users" at bounding box center [370, 201] width 32 height 11
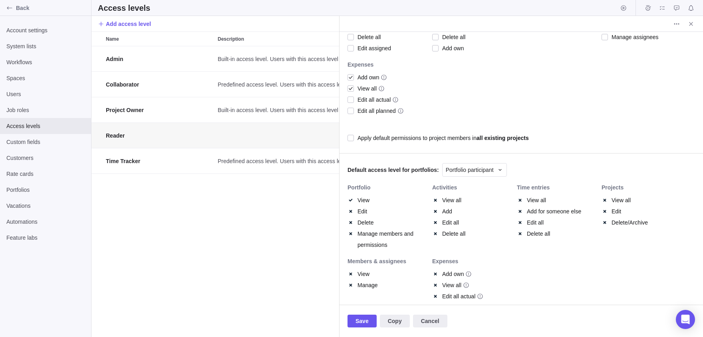
scroll to position [332, 0]
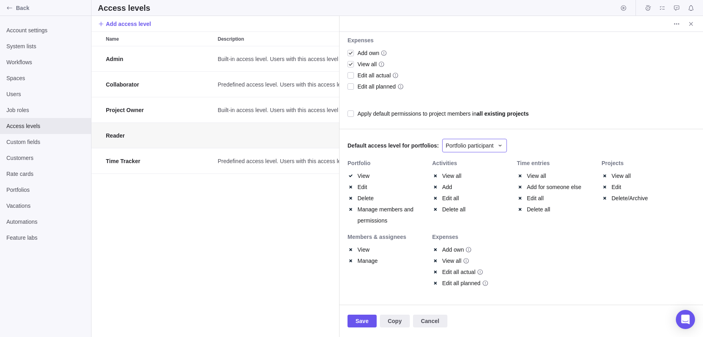
click at [493, 145] on span "Portfolio participant" at bounding box center [470, 146] width 48 height 8
click at [421, 146] on div "Reader Description Activity center default view Global permissions Manage syste…" at bounding box center [520, 168] width 363 height 273
click at [364, 320] on span "Save" at bounding box center [361, 322] width 13 height 10
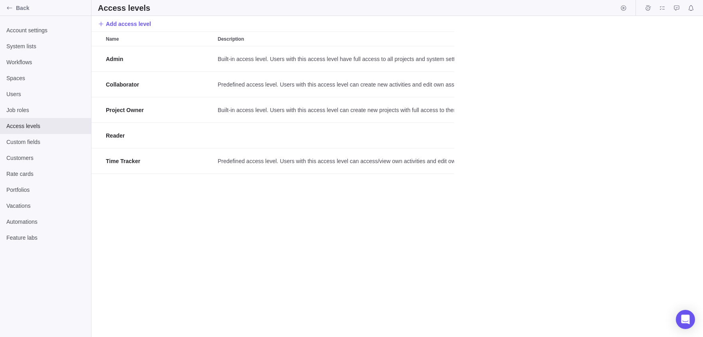
scroll to position [291, 611]
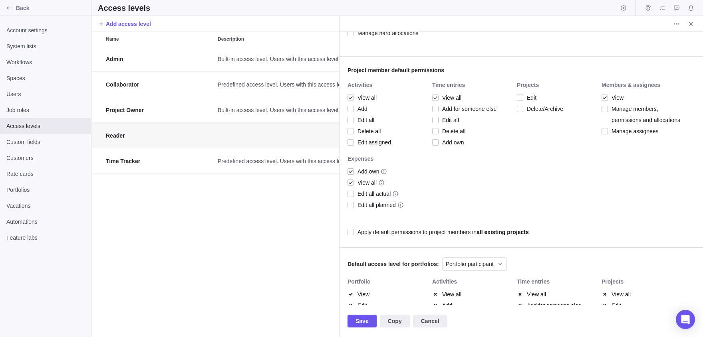
scroll to position [212, 0]
click at [607, 109] on div at bounding box center [604, 110] width 6 height 11
click at [369, 322] on span "Save" at bounding box center [361, 322] width 13 height 10
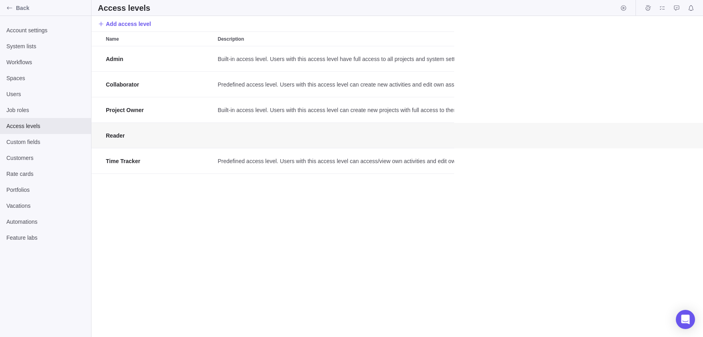
scroll to position [291, 611]
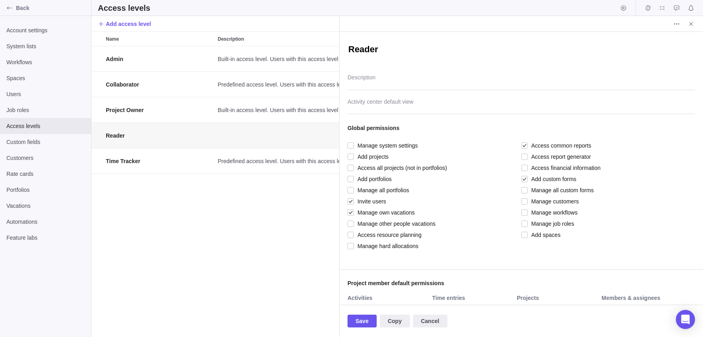
scroll to position [332, 0]
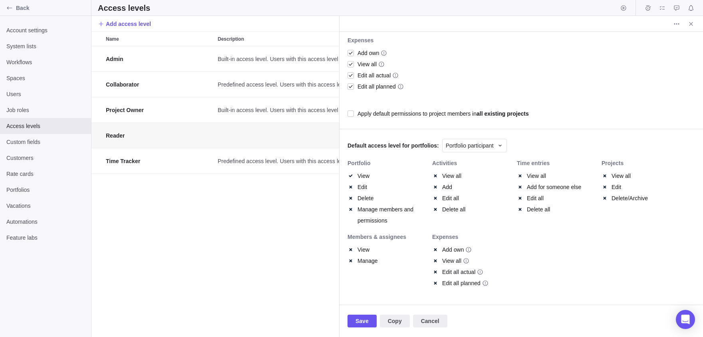
click at [183, 193] on div "Admin Built-in access level. Users with this access level have full access to a…" at bounding box center [215, 191] width 248 height 291
drag, startPoint x: 396, startPoint y: 321, endPoint x: 435, endPoint y: 314, distance: 39.9
click at [434, 313] on div "Save Copy Cancel" at bounding box center [520, 321] width 363 height 32
click at [436, 318] on span "Cancel" at bounding box center [430, 322] width 18 height 10
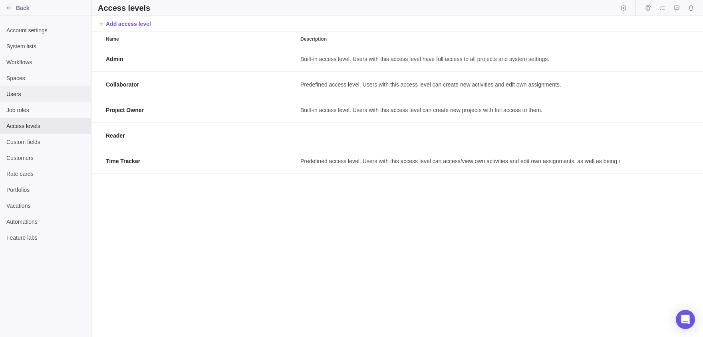
click at [32, 91] on span "Users" at bounding box center [45, 94] width 78 height 8
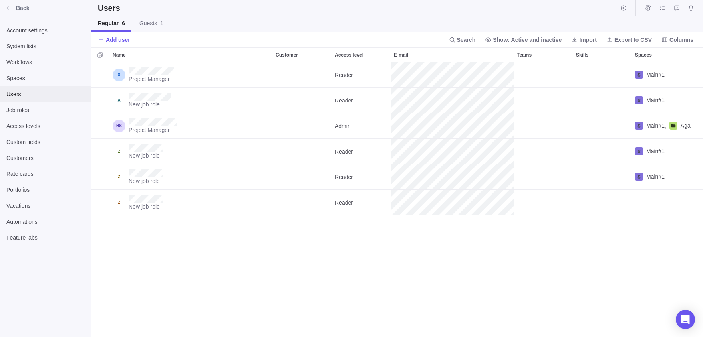
scroll to position [275, 611]
type textarea "x"
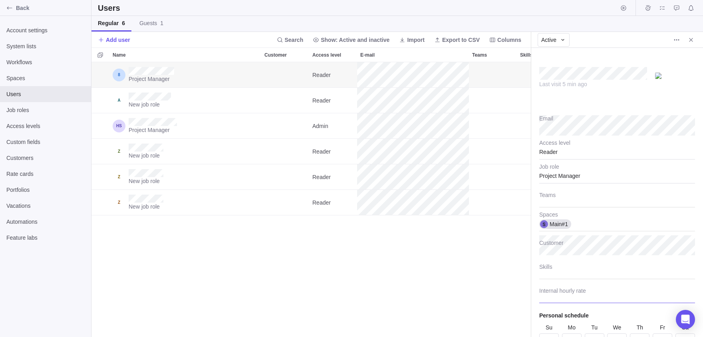
scroll to position [42, 0]
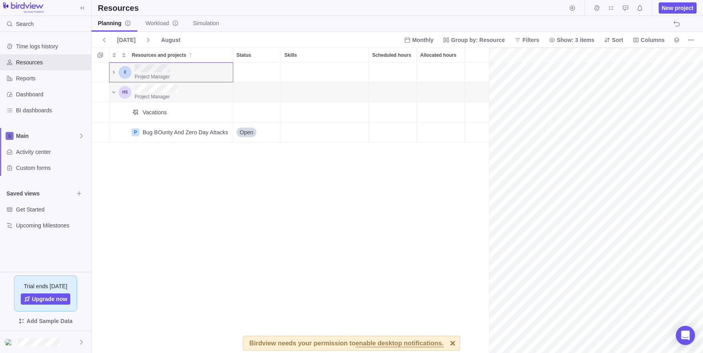
scroll to position [0, 35]
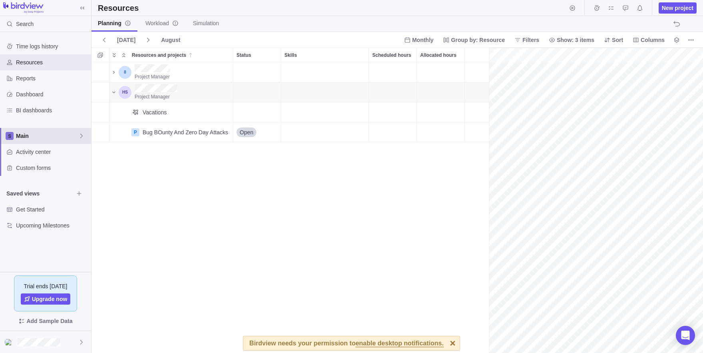
click at [78, 138] on span "Main" at bounding box center [47, 136] width 62 height 8
click at [77, 154] on icon "Edit space settings" at bounding box center [75, 154] width 6 height 6
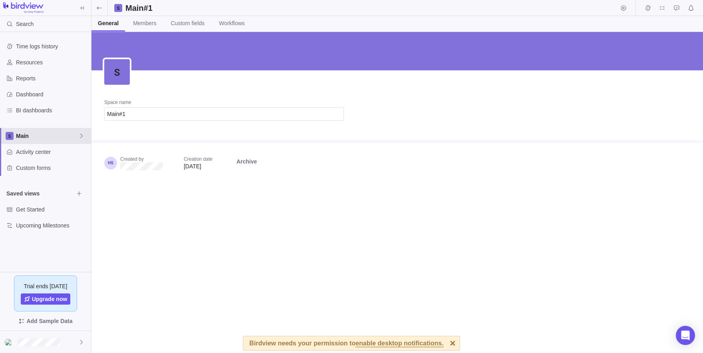
click at [21, 133] on span "Main" at bounding box center [47, 136] width 62 height 8
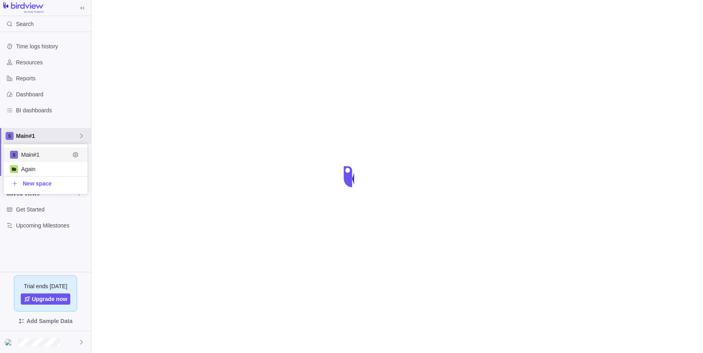
scroll to position [50, 84]
click at [74, 154] on icon "Edit space settings" at bounding box center [75, 154] width 6 height 6
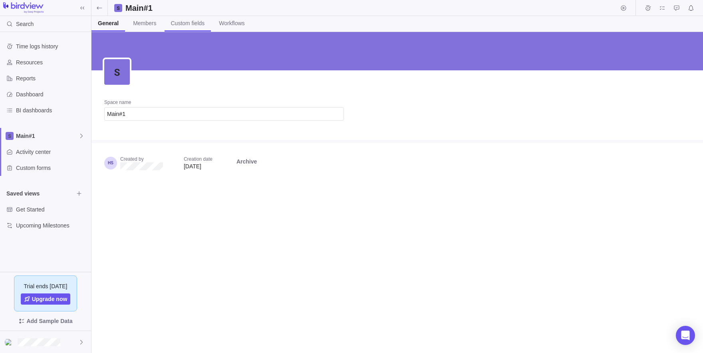
click at [202, 23] on span "Custom fields" at bounding box center [188, 23] width 34 height 8
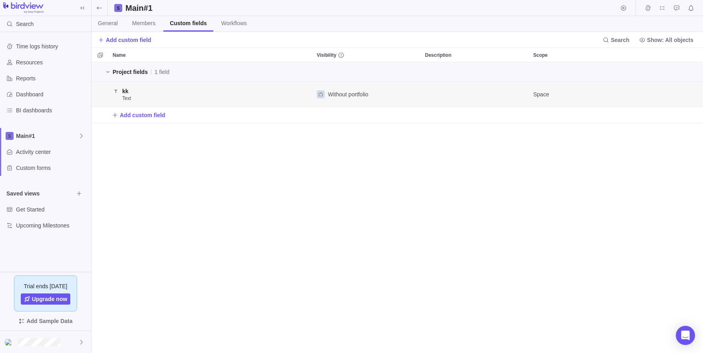
scroll to position [290, 611]
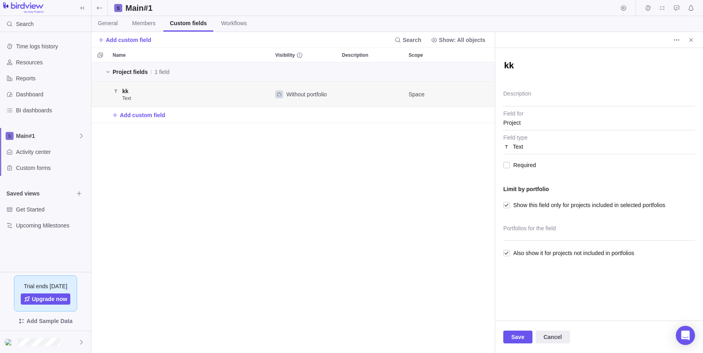
click at [519, 119] on span "Project" at bounding box center [599, 120] width 192 height 20
click at [536, 118] on span "Project" at bounding box center [599, 120] width 192 height 20
click at [519, 117] on span "Project" at bounding box center [599, 120] width 192 height 20
click at [520, 92] on textarea "Description" at bounding box center [599, 96] width 192 height 20
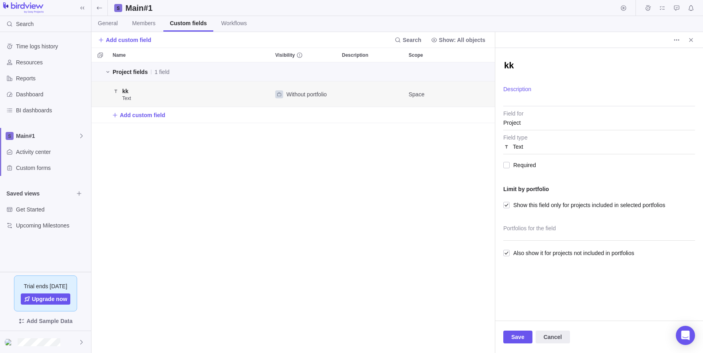
click at [525, 129] on span "Project" at bounding box center [599, 120] width 192 height 20
click at [516, 123] on span "Project" at bounding box center [599, 120] width 192 height 20
click at [502, 161] on div "kk Description Project Field for Text Field type Required Limit by portfolio Sh…" at bounding box center [599, 184] width 208 height 272
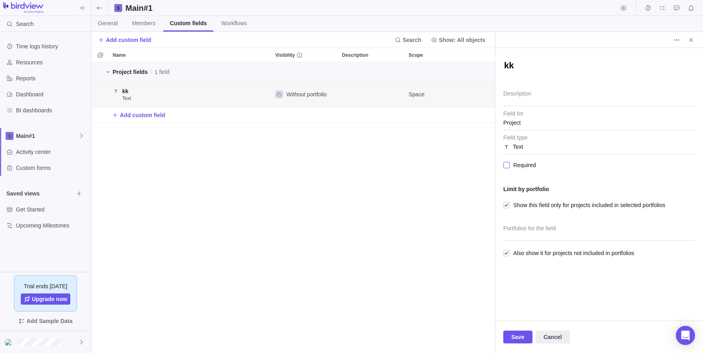
click at [506, 163] on div at bounding box center [506, 164] width 6 height 11
click at [515, 126] on span "Project" at bounding box center [599, 120] width 192 height 20
click at [509, 196] on div "Limit by portfolio Show this field only for projects included in selected portf…" at bounding box center [599, 216] width 192 height 83
click at [506, 209] on div at bounding box center [506, 204] width 6 height 11
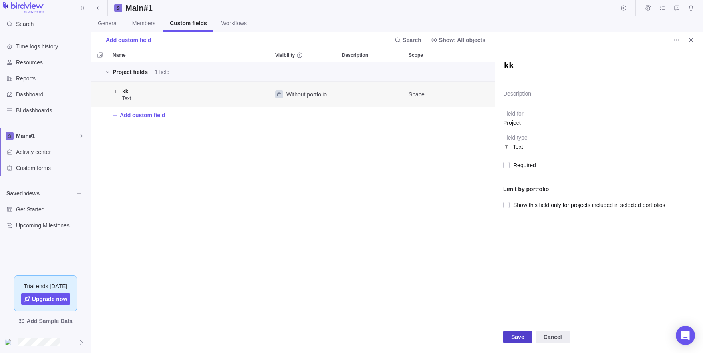
click at [524, 338] on span "Save" at bounding box center [517, 337] width 13 height 10
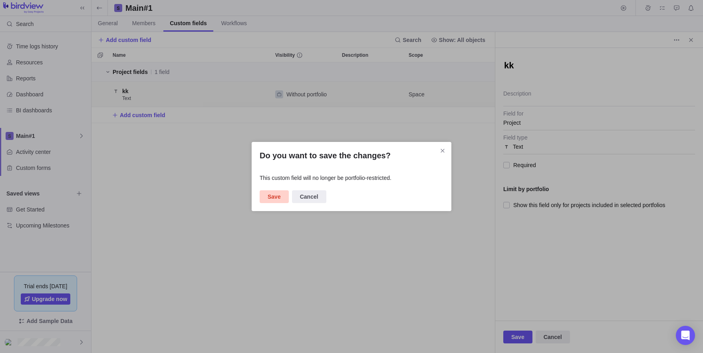
click at [286, 196] on span "Save" at bounding box center [274, 196] width 29 height 13
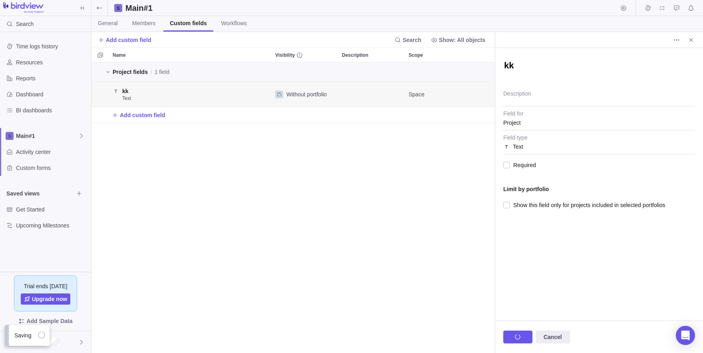
scroll to position [290, 611]
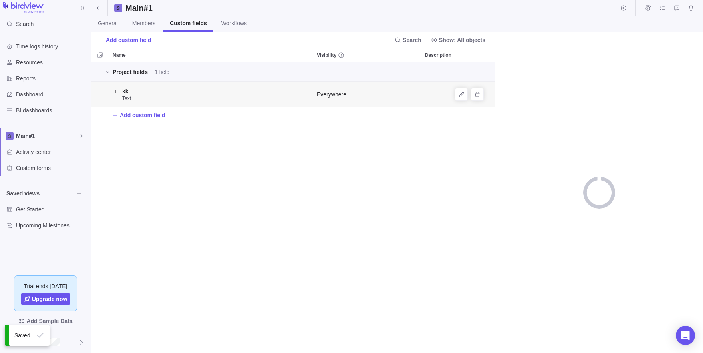
scroll to position [290, 403]
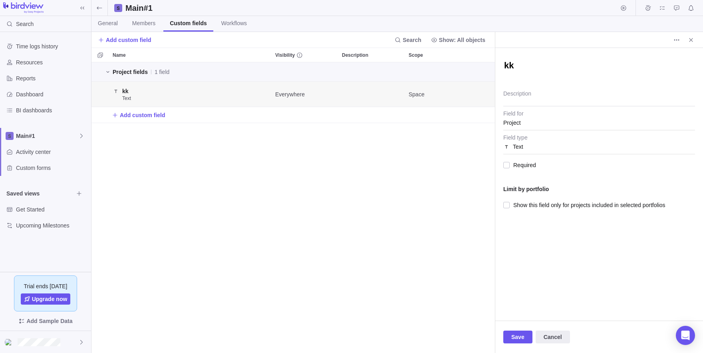
type textarea "x"
click at [670, 43] on div at bounding box center [599, 40] width 208 height 16
click at [673, 42] on span "More actions" at bounding box center [676, 39] width 11 height 11
click at [679, 54] on span "Delete" at bounding box center [686, 57] width 16 height 8
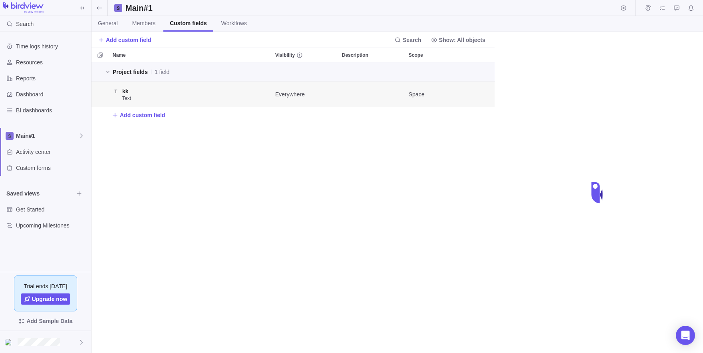
scroll to position [290, 403]
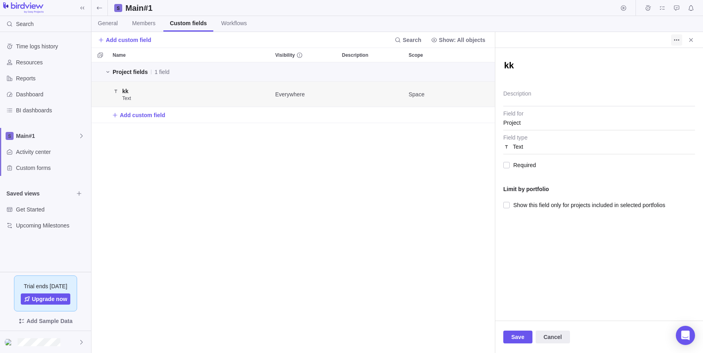
click at [672, 36] on span "More actions" at bounding box center [676, 39] width 11 height 11
click at [532, 117] on body "Search Time logs history Resources Reports Dashboard BI dashboards Main#1 Activ…" at bounding box center [351, 176] width 703 height 353
click at [515, 148] on span "Text" at bounding box center [599, 144] width 192 height 20
click at [522, 121] on span "Project" at bounding box center [599, 120] width 192 height 20
click at [511, 204] on span "Show this field only for projects included in selected portfolios" at bounding box center [587, 204] width 156 height 11
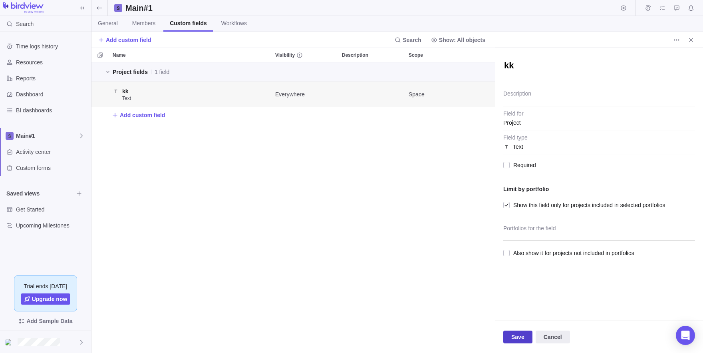
click at [521, 332] on span "Save" at bounding box center [517, 337] width 13 height 10
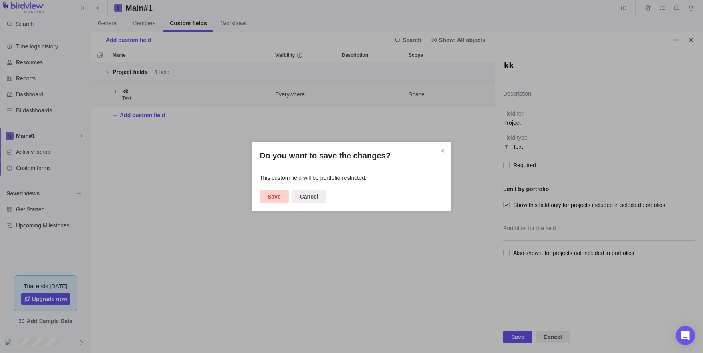
click at [271, 200] on span "Save" at bounding box center [274, 197] width 13 height 10
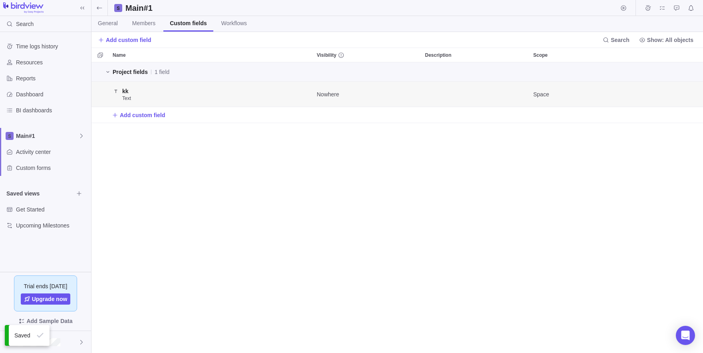
scroll to position [0, 0]
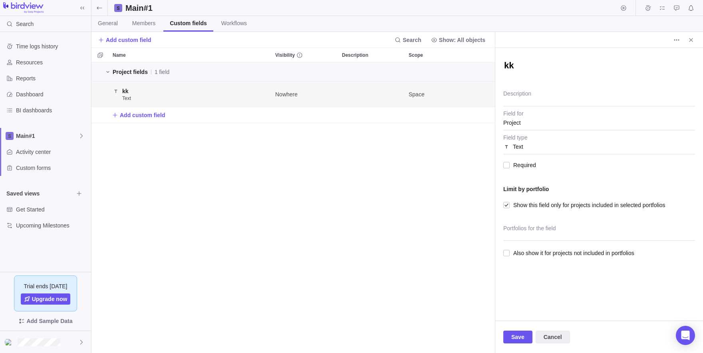
type textarea "x"
type textarea "N"
type textarea "x"
type textarea "No"
type textarea "x"
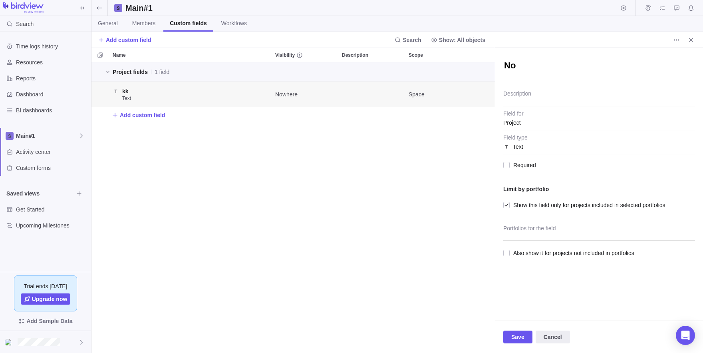
type textarea "Now"
type textarea "x"
type textarea "Nowh"
type textarea "x"
type textarea "Nowhe"
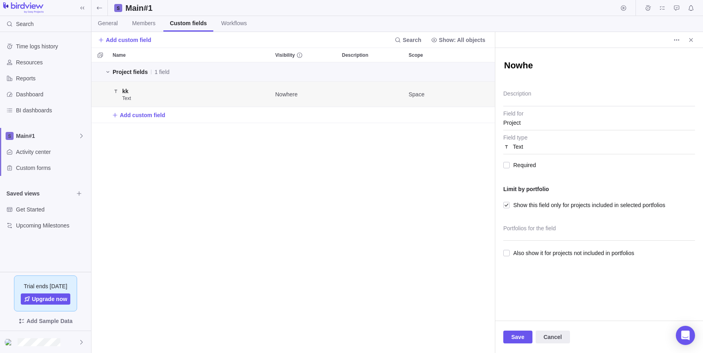
type textarea "x"
type textarea "Nowher"
type textarea "x"
type textarea "Nowhere"
type textarea "x"
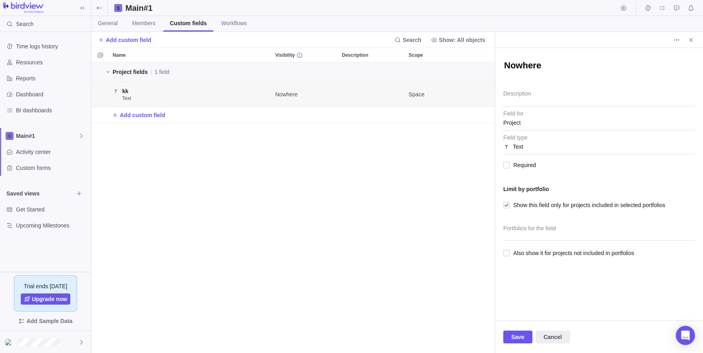
click at [521, 327] on div "Save Cancel" at bounding box center [599, 336] width 208 height 32
click at [522, 336] on span "Save" at bounding box center [517, 337] width 13 height 10
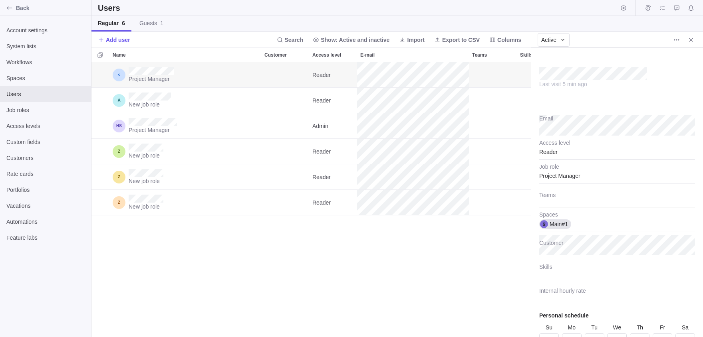
scroll to position [36, 0]
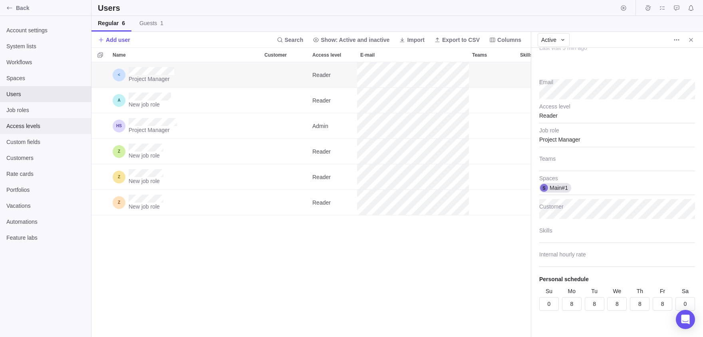
click at [24, 126] on span "Access levels" at bounding box center [45, 126] width 78 height 8
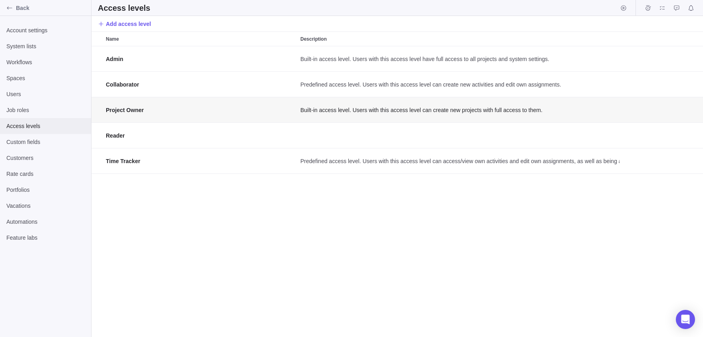
scroll to position [291, 611]
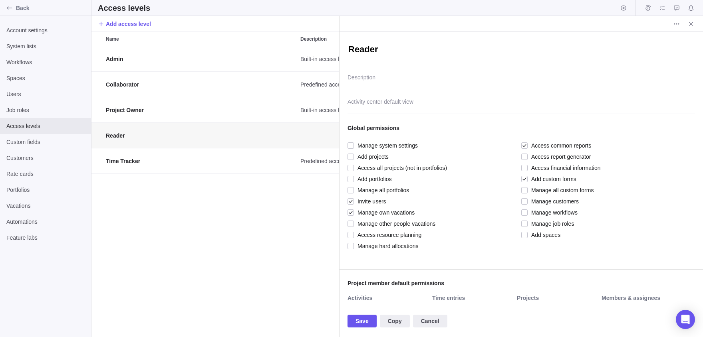
scroll to position [291, 248]
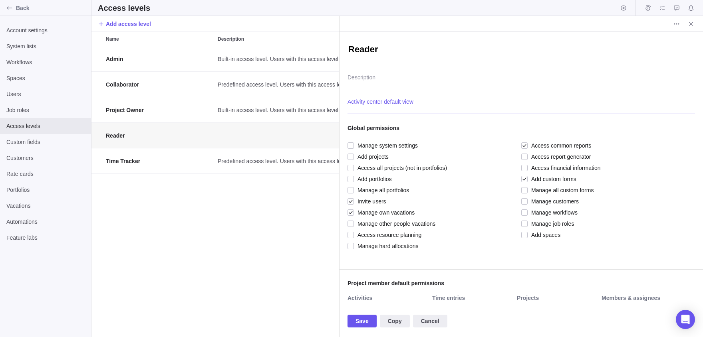
click at [384, 96] on div at bounding box center [520, 104] width 347 height 20
click at [371, 80] on div "Reader Description None Activity center default view Global permissions Manage …" at bounding box center [520, 168] width 363 height 273
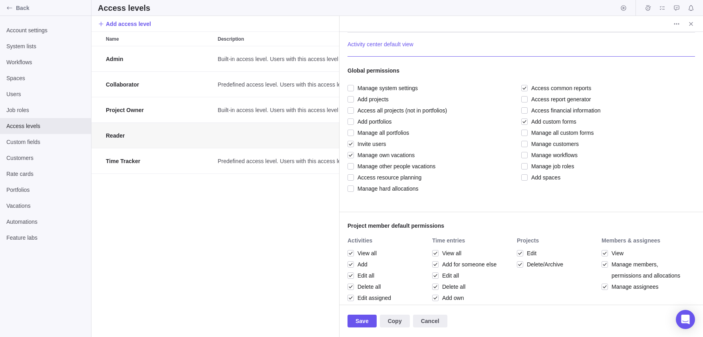
scroll to position [62, 0]
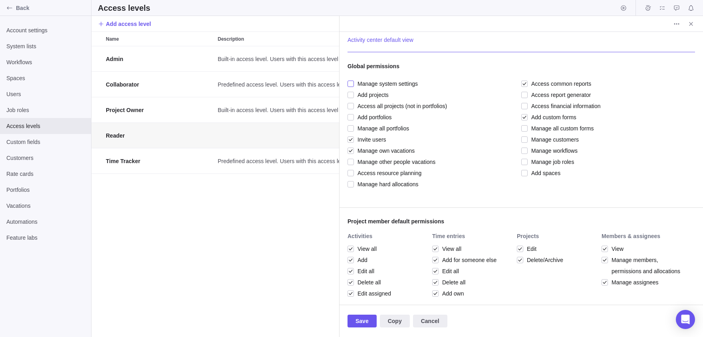
click at [360, 82] on span "Manage system settings" at bounding box center [386, 83] width 64 height 11
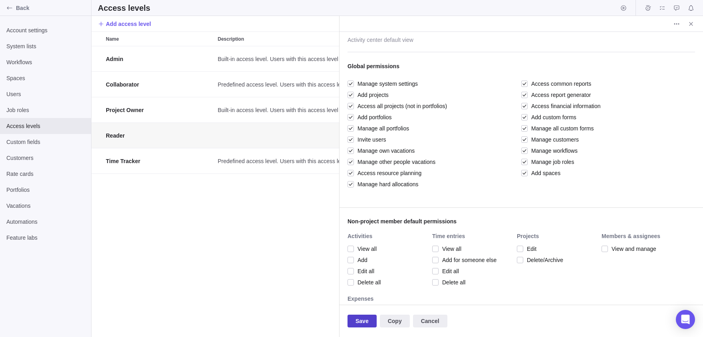
click at [369, 323] on span "Save" at bounding box center [361, 322] width 13 height 10
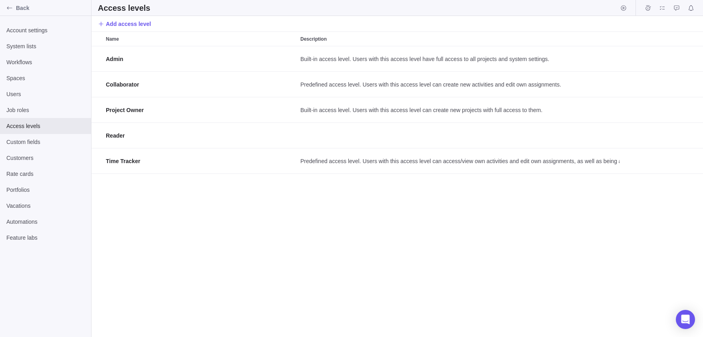
scroll to position [291, 611]
click at [51, 97] on span "Users" at bounding box center [45, 94] width 78 height 8
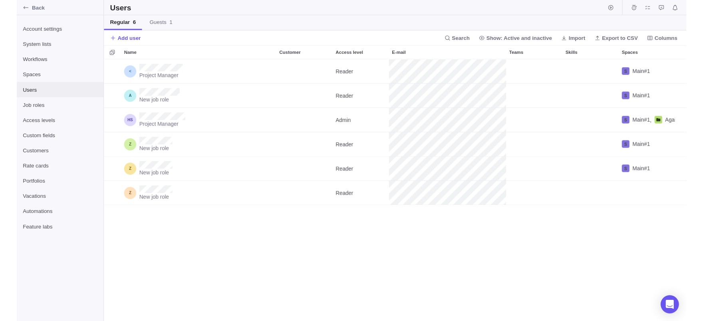
scroll to position [275, 611]
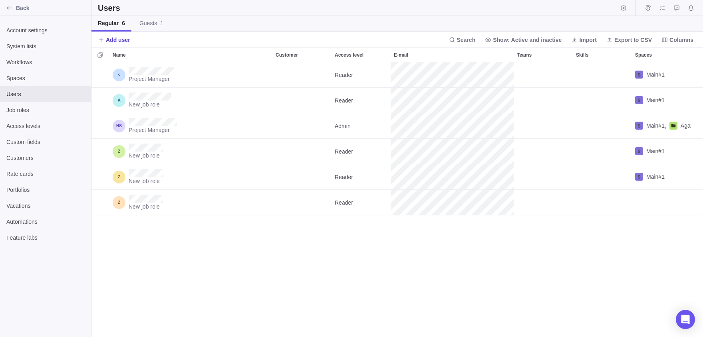
click at [117, 39] on span "Add user" at bounding box center [118, 40] width 24 height 8
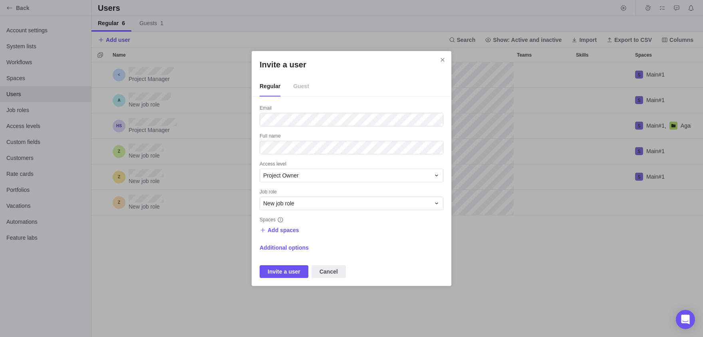
click at [303, 88] on span "Guest" at bounding box center [301, 87] width 16 height 20
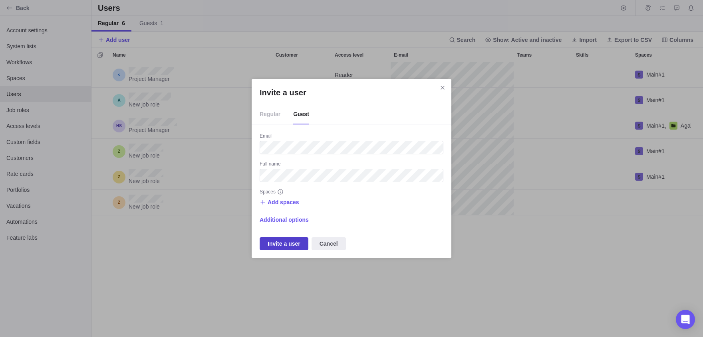
click at [279, 245] on span "Invite a user" at bounding box center [284, 244] width 33 height 10
click at [275, 203] on span "Add spaces" at bounding box center [284, 202] width 32 height 8
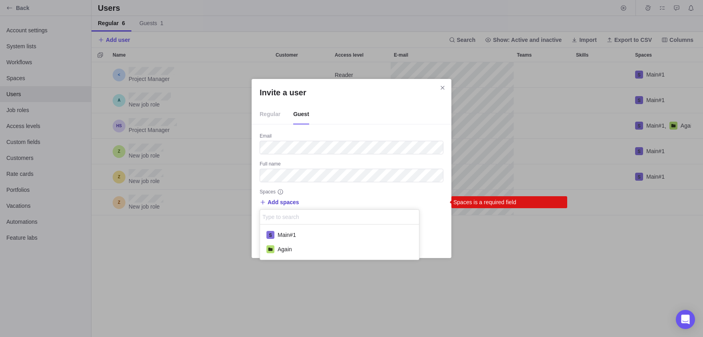
scroll to position [35, 159]
click at [282, 235] on span "Main#1" at bounding box center [286, 235] width 18 height 8
click at [373, 196] on div "Invite a user Regular Guest Email Full name Spaces Add spaces Main#1 Main#1 Aga…" at bounding box center [351, 168] width 703 height 337
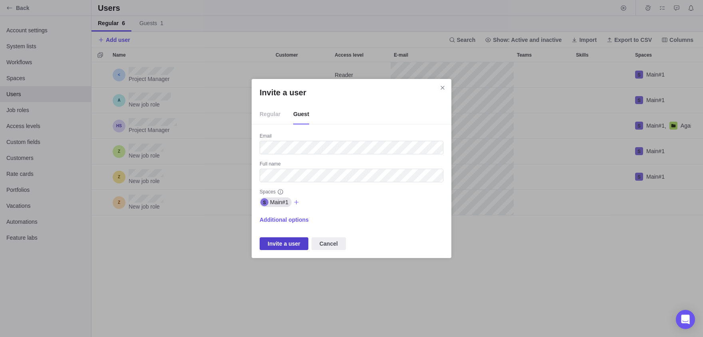
click at [290, 242] on span "Invite a user" at bounding box center [284, 244] width 33 height 10
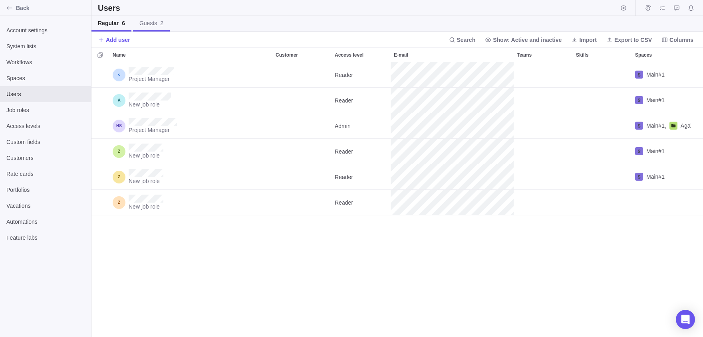
click at [162, 21] on span "Guests 2" at bounding box center [151, 23] width 24 height 8
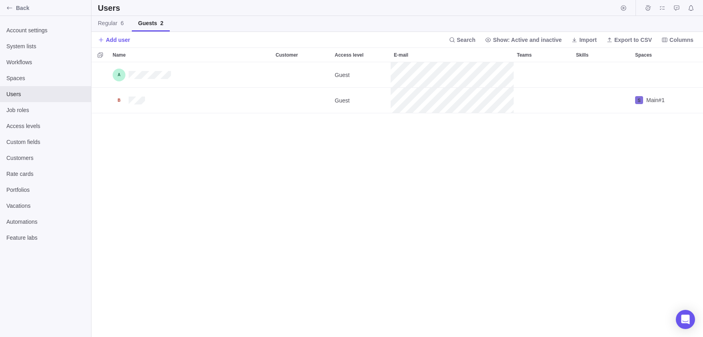
scroll to position [275, 611]
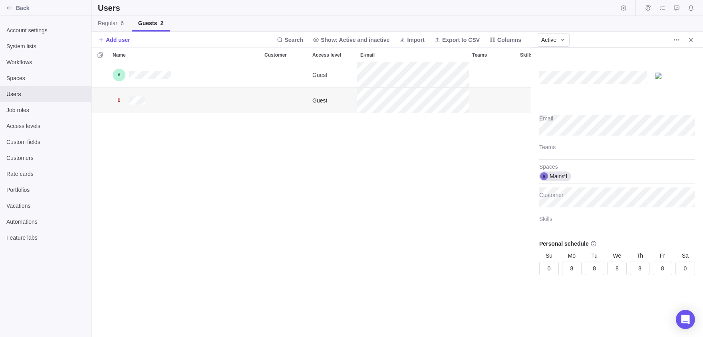
type textarea "x"
click at [14, 10] on div "Back" at bounding box center [9, 8] width 13 height 13
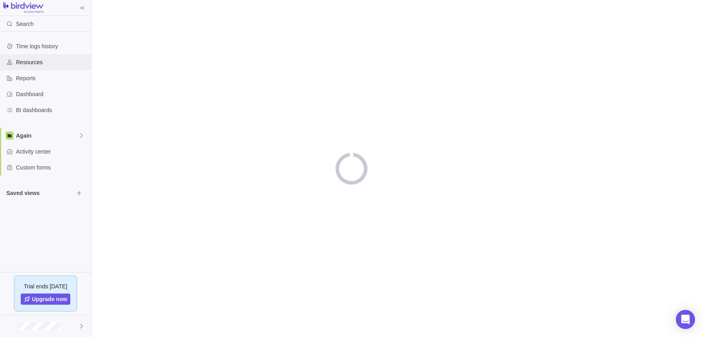
drag, startPoint x: 14, startPoint y: 10, endPoint x: 22, endPoint y: 69, distance: 58.8
click at [22, 69] on div "Search Time logs history Resources Reports Dashboard BI dashboards Again Activi…" at bounding box center [45, 168] width 91 height 337
click at [69, 132] on span "Again" at bounding box center [47, 136] width 62 height 8
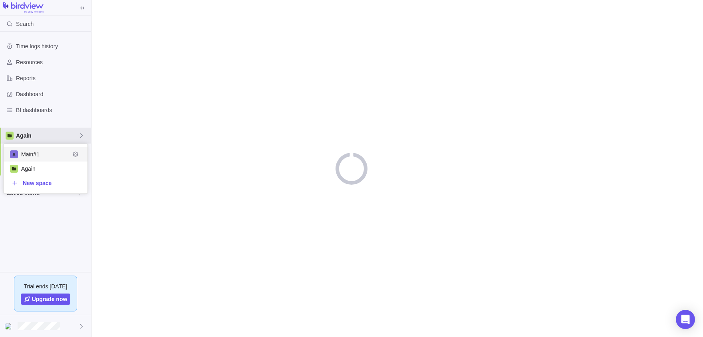
scroll to position [50, 84]
click at [30, 154] on span "Main#1" at bounding box center [45, 155] width 49 height 8
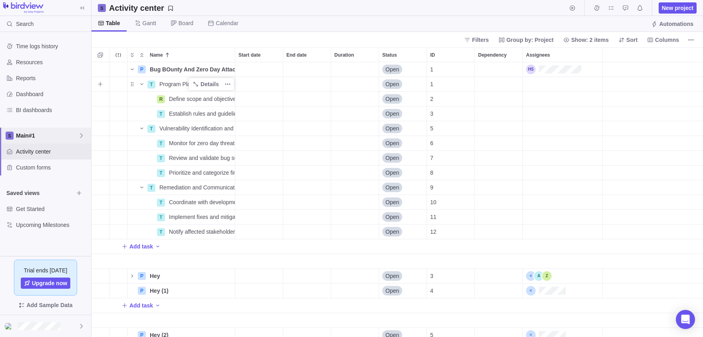
scroll to position [275, 611]
click at [164, 69] on span "Bug BOunty And Zero Day Attacks" at bounding box center [192, 69] width 85 height 8
click at [156, 85] on div "P Bug BOunty And Zero Day Attacks Open 1 T Program Planning and Setup Details O…" at bounding box center [396, 199] width 611 height 275
click at [134, 87] on div "Name" at bounding box center [136, 84] width 19 height 11
click at [70, 136] on span "Main#1" at bounding box center [47, 136] width 62 height 8
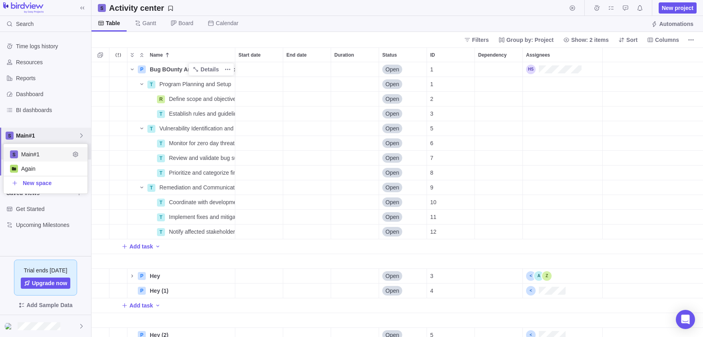
scroll to position [50, 84]
click at [73, 157] on icon "Edit space settings" at bounding box center [75, 154] width 6 height 6
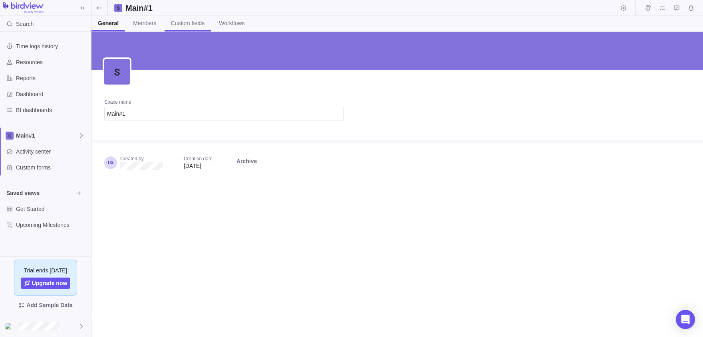
click at [200, 23] on span "Custom fields" at bounding box center [188, 23] width 34 height 8
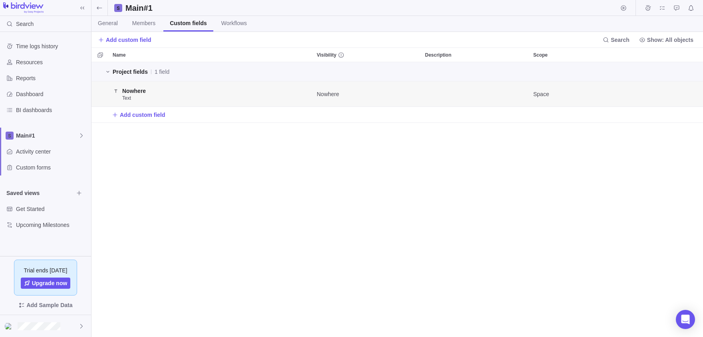
scroll to position [0, 0]
click at [46, 331] on div at bounding box center [45, 326] width 91 height 22
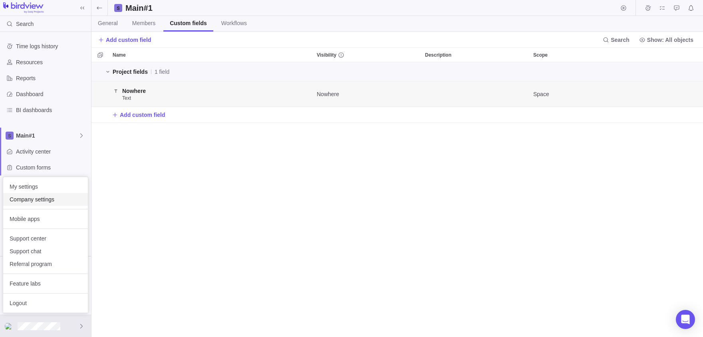
click at [41, 203] on span "Company settings" at bounding box center [46, 200] width 72 height 8
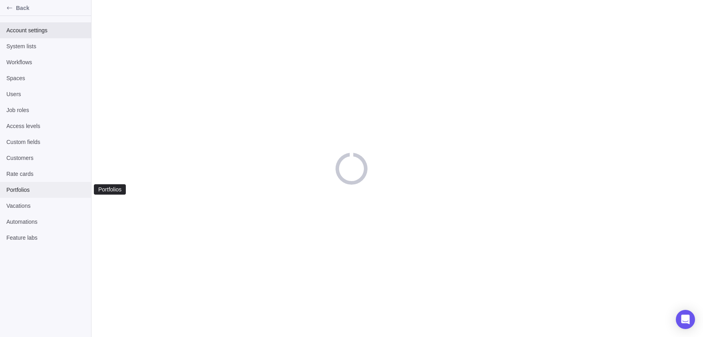
click at [25, 184] on div "Portfolios" at bounding box center [45, 190] width 91 height 16
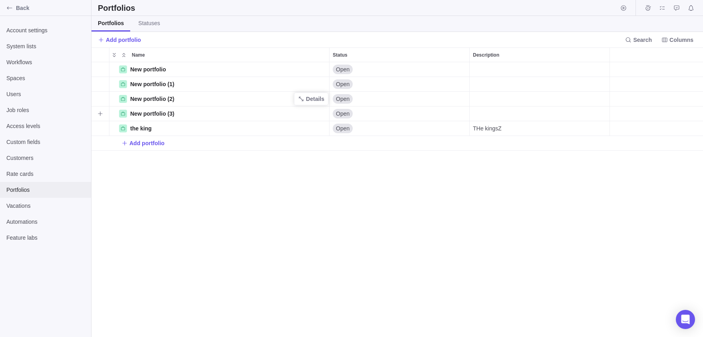
scroll to position [275, 611]
click at [160, 23] on span "Statuses" at bounding box center [149, 23] width 22 height 8
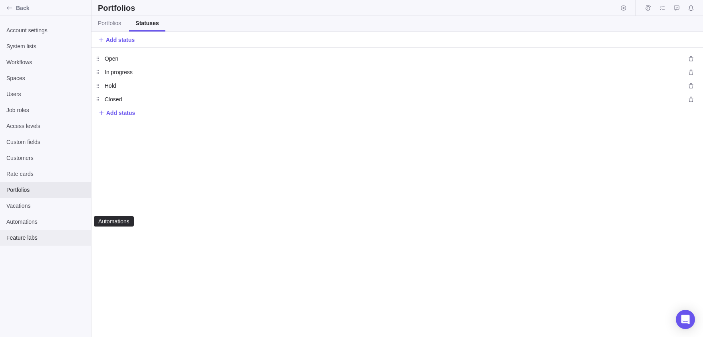
click at [35, 240] on span "Feature labs" at bounding box center [45, 238] width 78 height 8
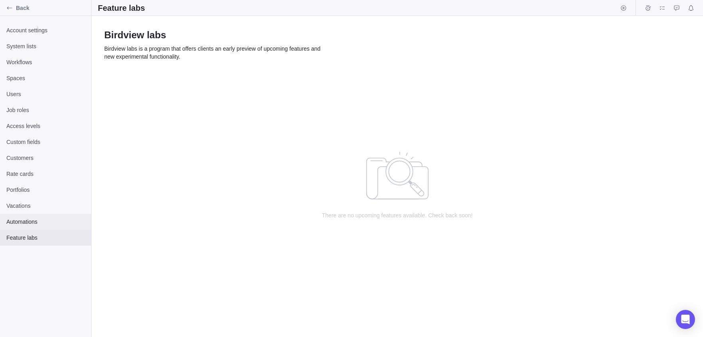
click at [22, 224] on span "Automations" at bounding box center [45, 222] width 78 height 8
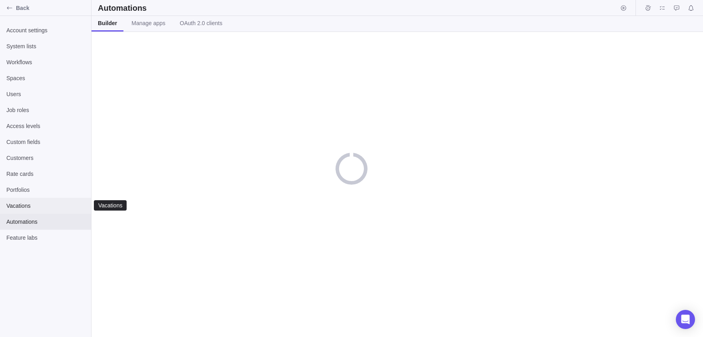
click at [12, 206] on span "Vacations" at bounding box center [45, 206] width 78 height 8
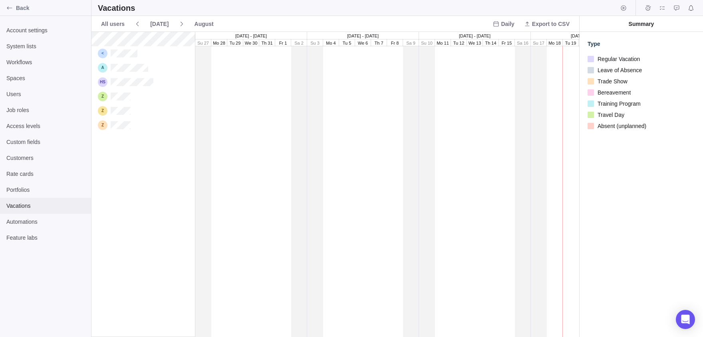
scroll to position [305, 487]
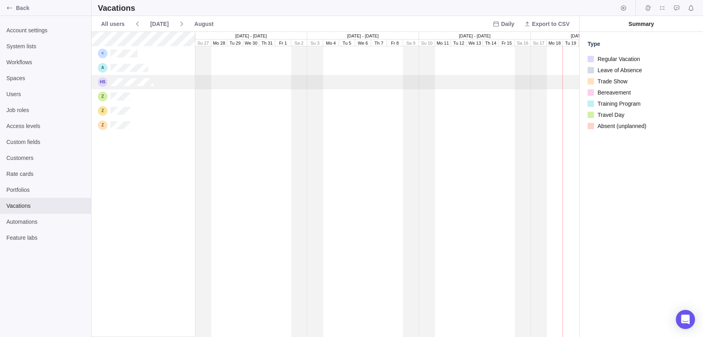
click at [123, 75] on div "grid" at bounding box center [143, 82] width 104 height 14
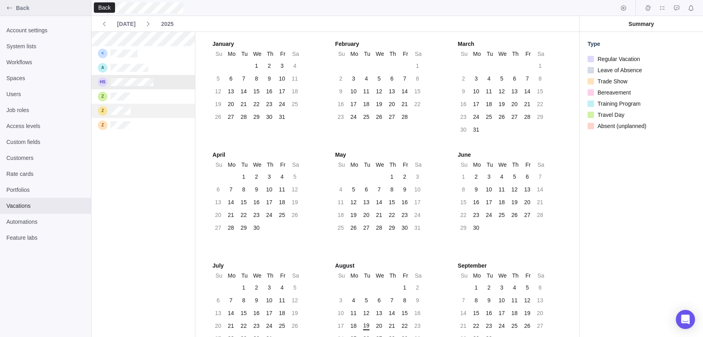
click at [11, 14] on div "Back" at bounding box center [9, 8] width 13 height 13
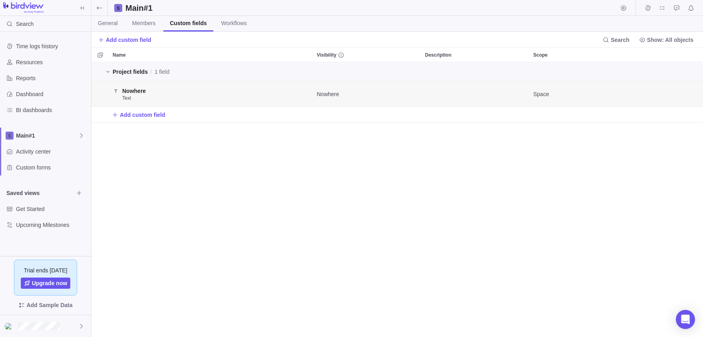
scroll to position [275, 611]
click at [141, 26] on span "Members" at bounding box center [143, 23] width 23 height 8
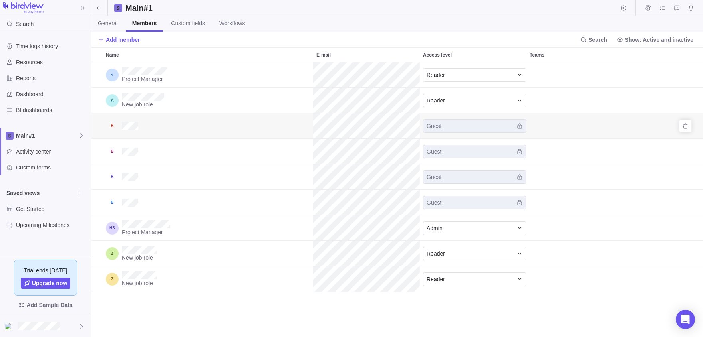
scroll to position [275, 611]
click at [691, 200] on span "Remove" at bounding box center [685, 202] width 11 height 11
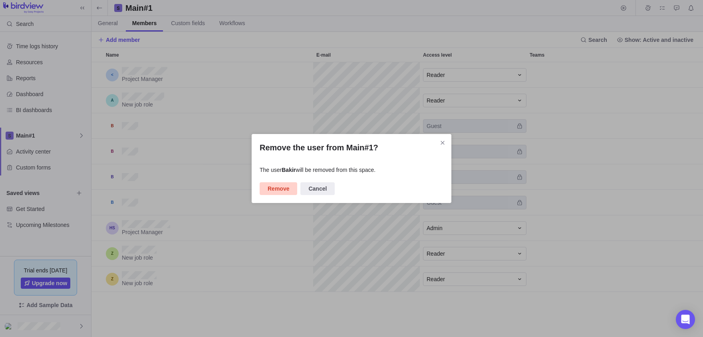
click at [277, 183] on span "Remove" at bounding box center [279, 188] width 38 height 13
